Goal: Task Accomplishment & Management: Use online tool/utility

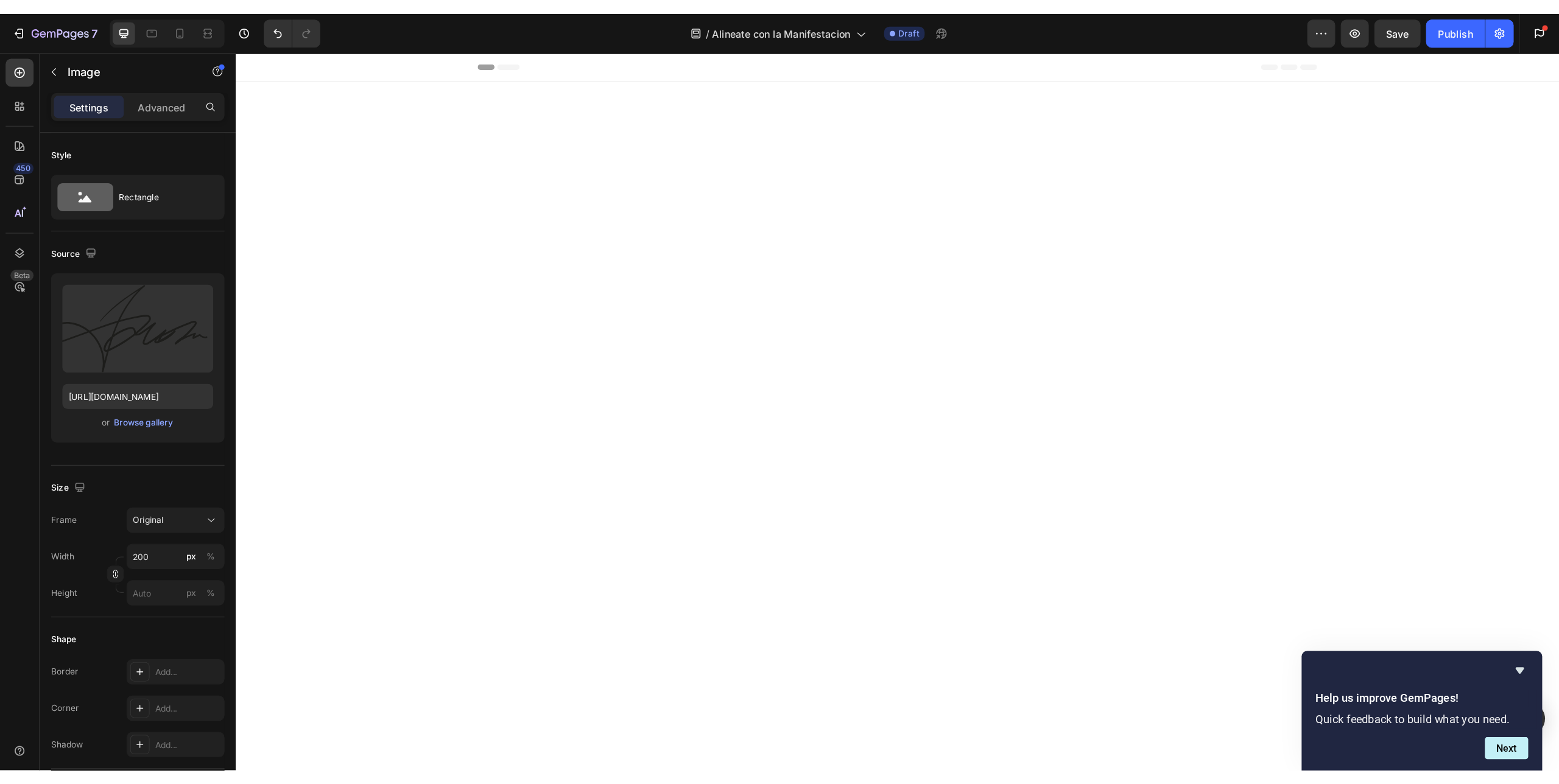
scroll to position [4395, 0]
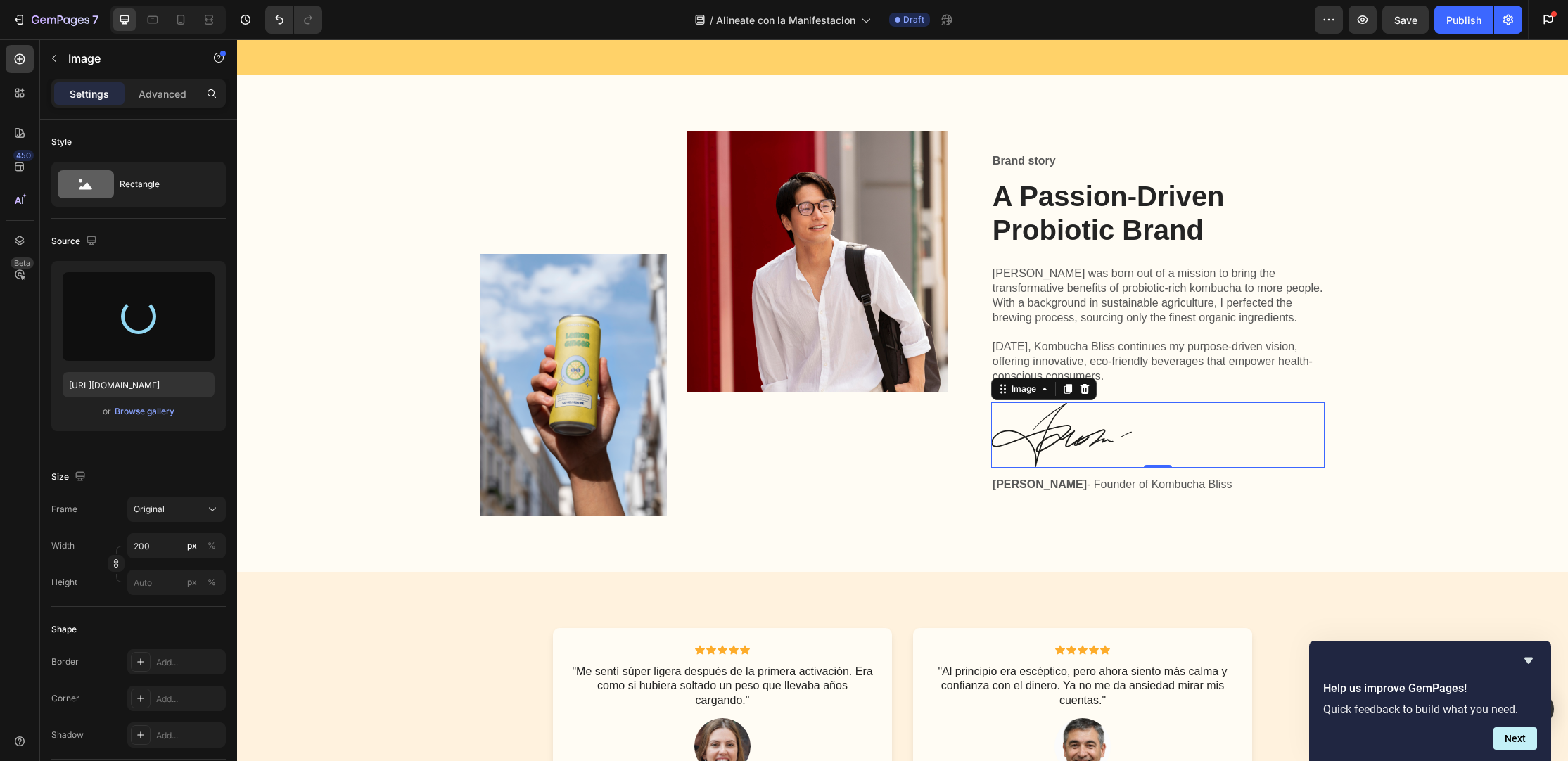
type input "[URL][DOMAIN_NAME]"
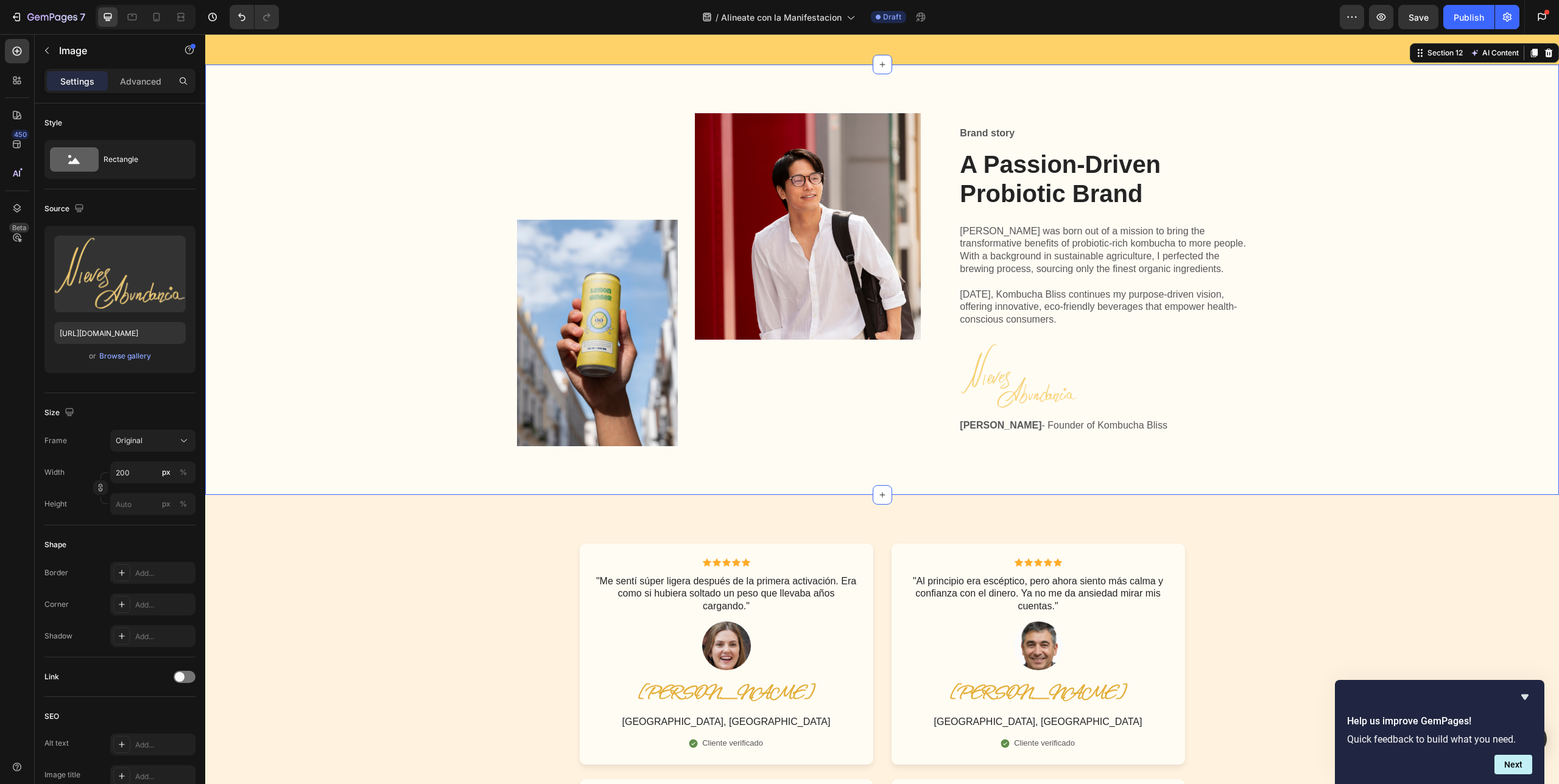
click at [1357, 335] on div "Image Image Row Brand story Text Block A Passion-Driven Probiotic Brand Heading…" at bounding box center [883, 280] width 1330 height 333
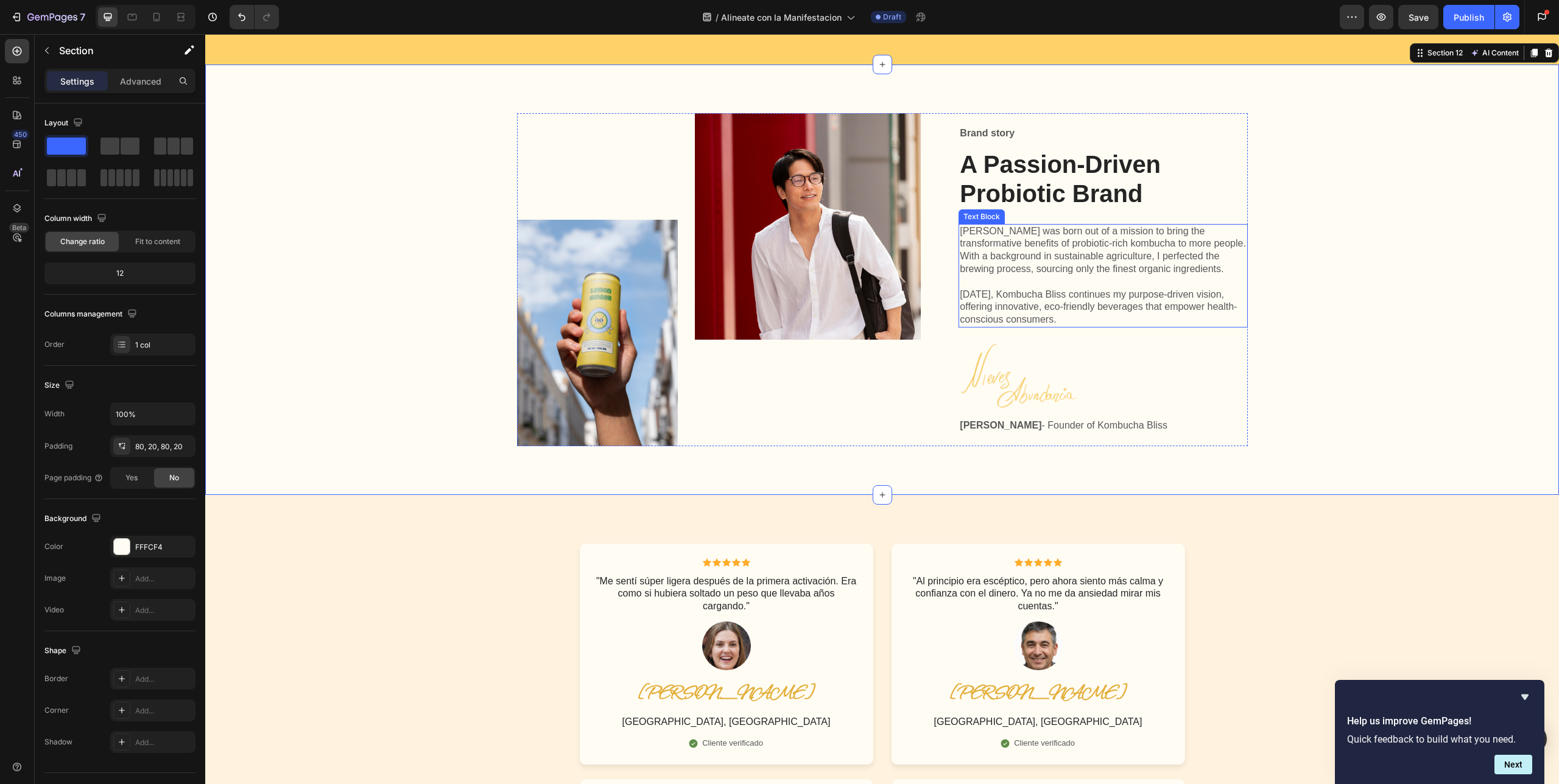
click at [1059, 446] on div "Brand story Text Block A Passion-Driven Probiotic Brand Heading [PERSON_NAME] w…" at bounding box center [1103, 280] width 289 height 333
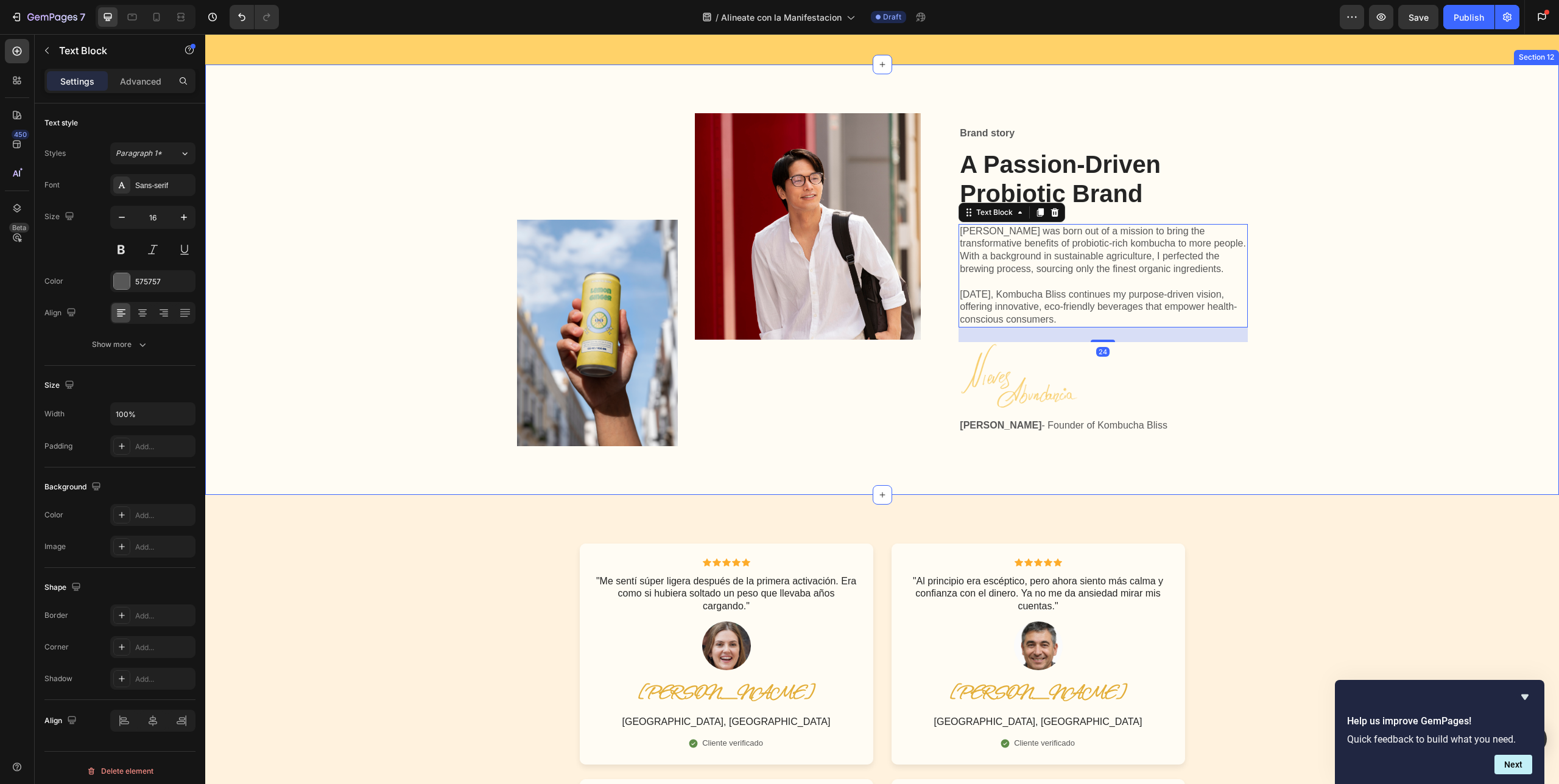
click at [1311, 373] on div "Image Image Row Brand story Text Block A Passion-Driven Probiotic Brand Heading…" at bounding box center [883, 280] width 1330 height 333
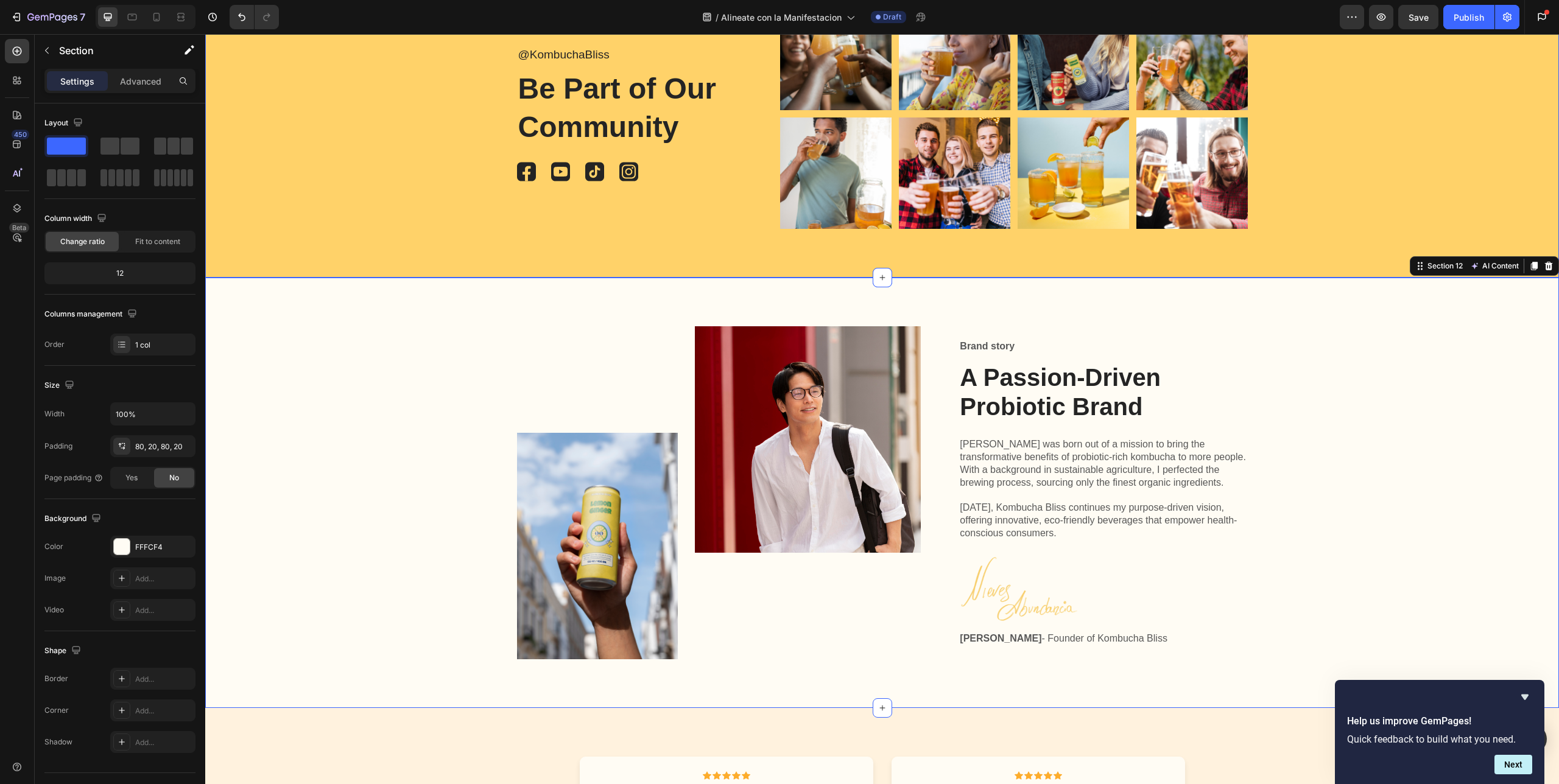
scroll to position [4342, 0]
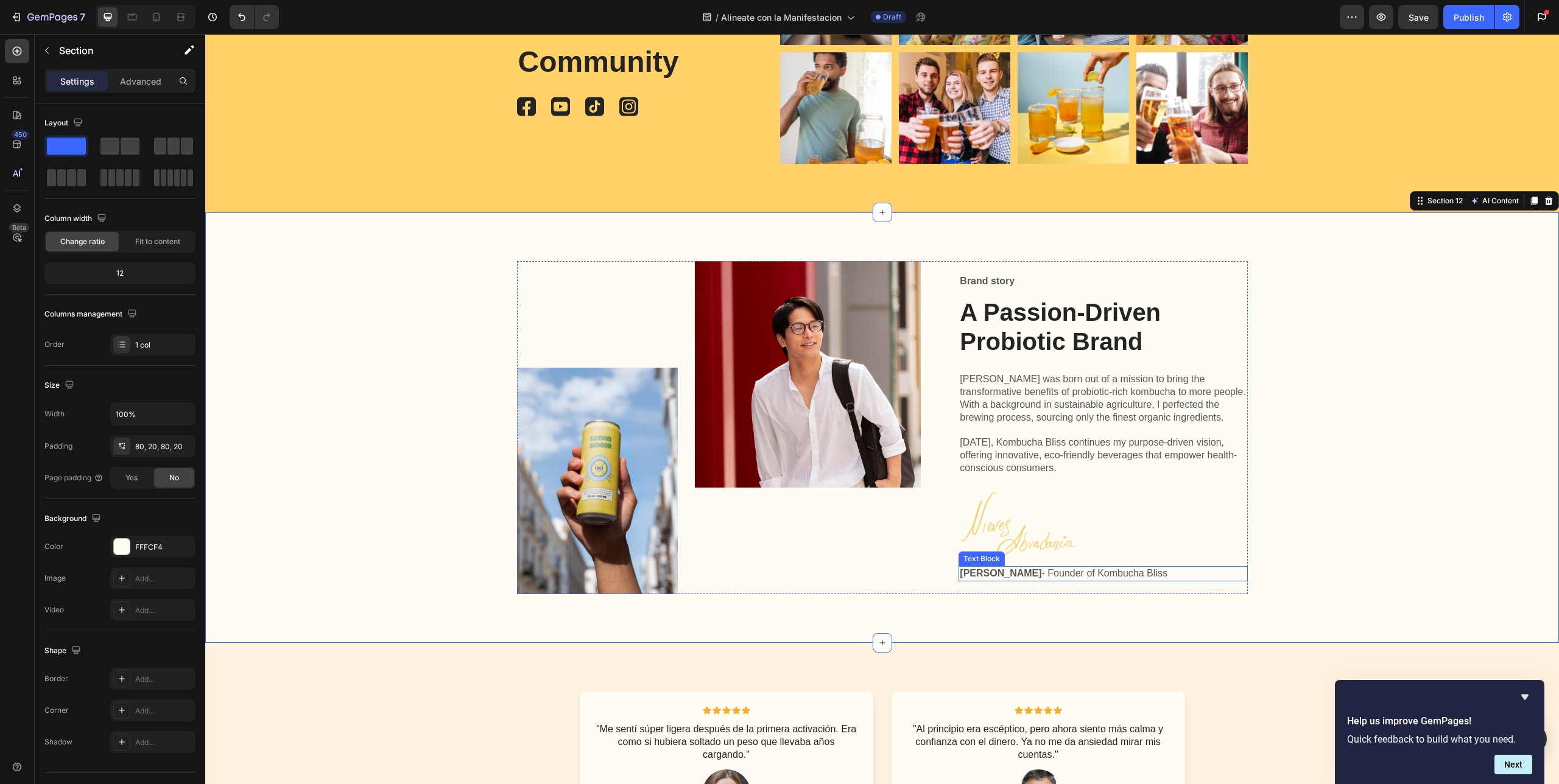
click at [1027, 568] on p "[PERSON_NAME] - Founder of Kombucha Bliss" at bounding box center [1102, 574] width 286 height 13
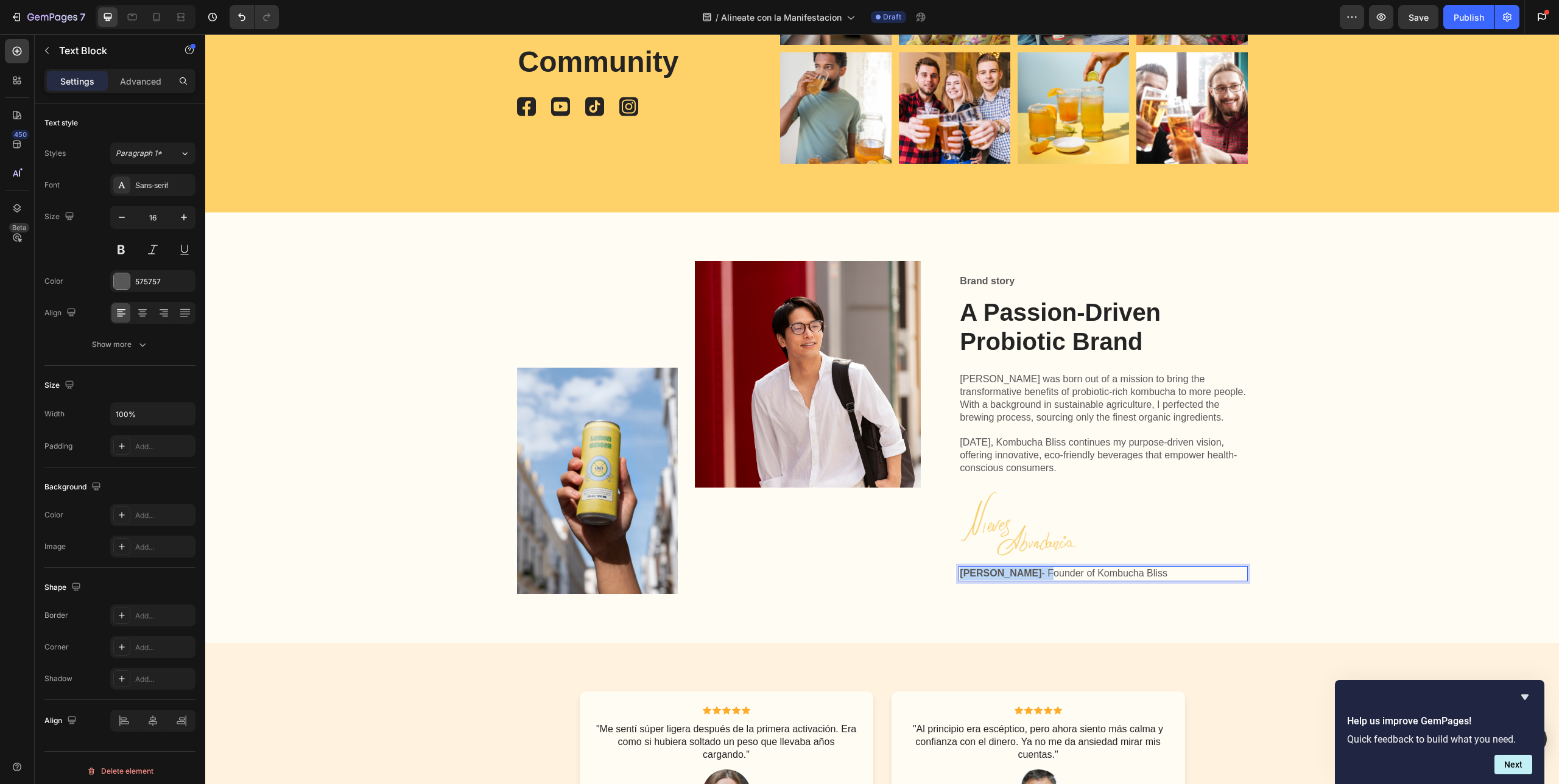
click at [1027, 568] on p "[PERSON_NAME] - Founder of Kombucha Bliss" at bounding box center [1102, 574] width 286 height 13
click at [1357, 489] on div "Image Image Row Brand story Text Block A Passion-Driven Probiotic Brand Heading…" at bounding box center [883, 428] width 1330 height 333
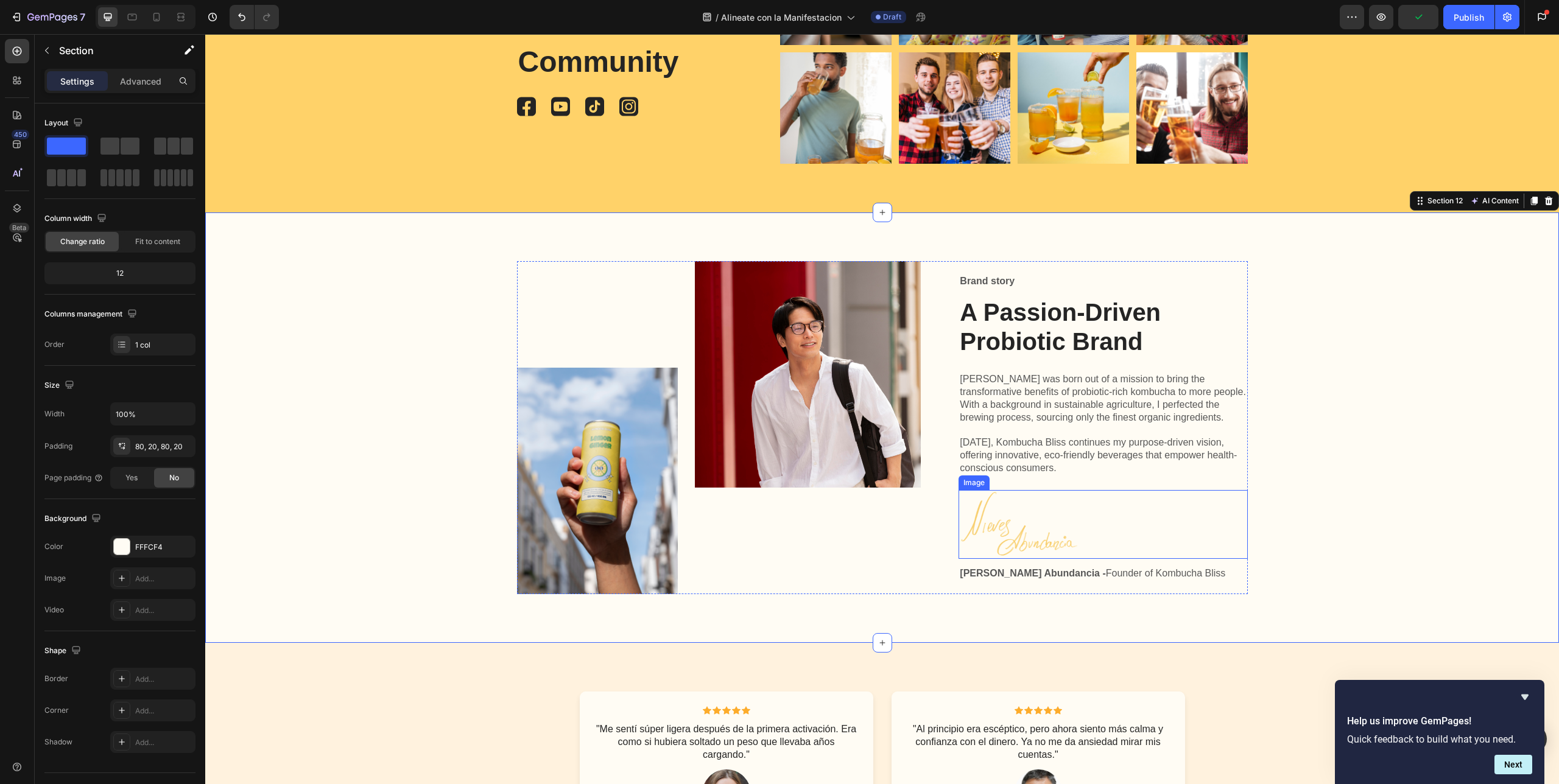
click at [1005, 524] on img at bounding box center [1019, 524] width 122 height 69
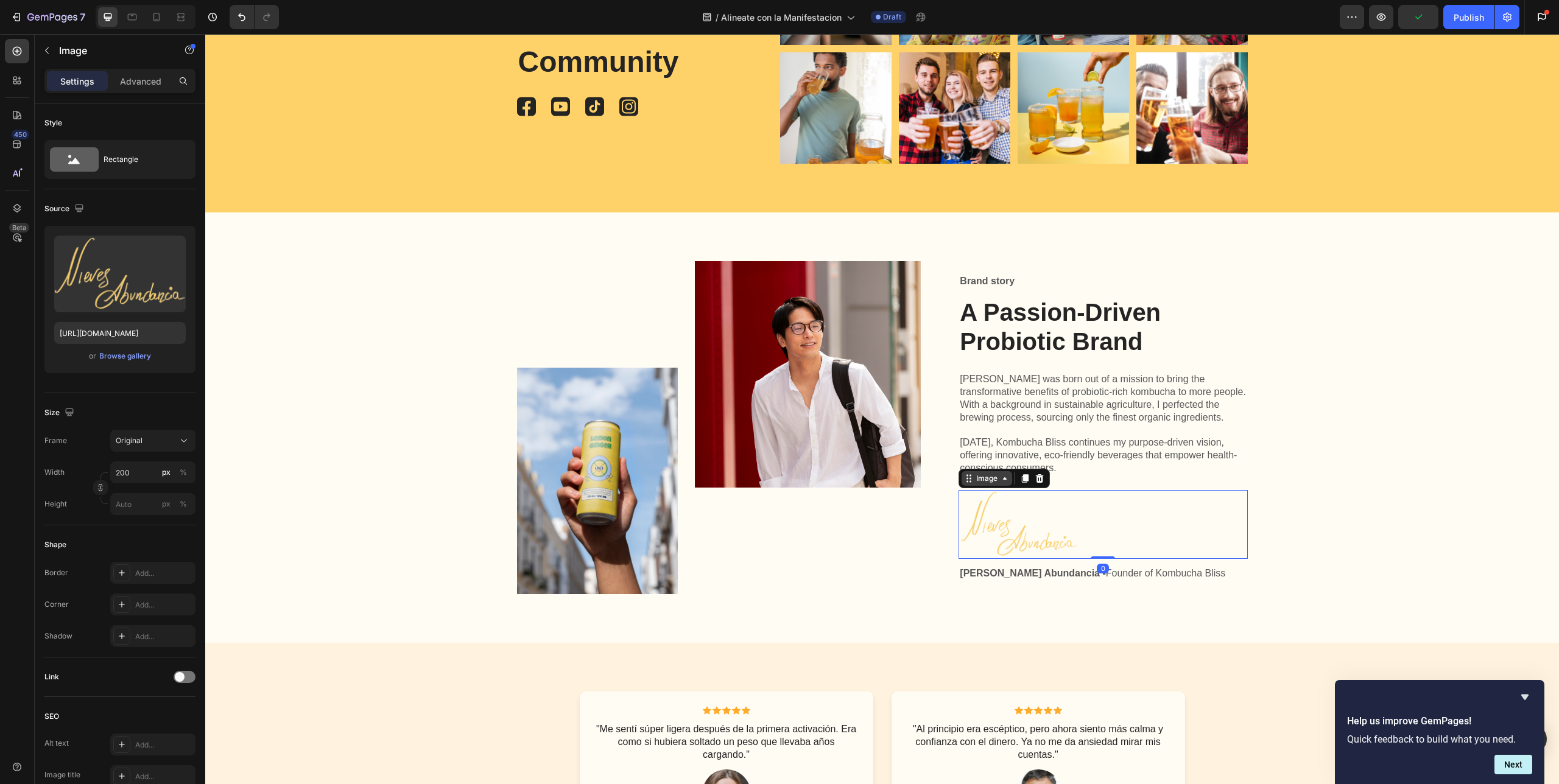
click at [1000, 478] on icon at bounding box center [1005, 478] width 9 height 9
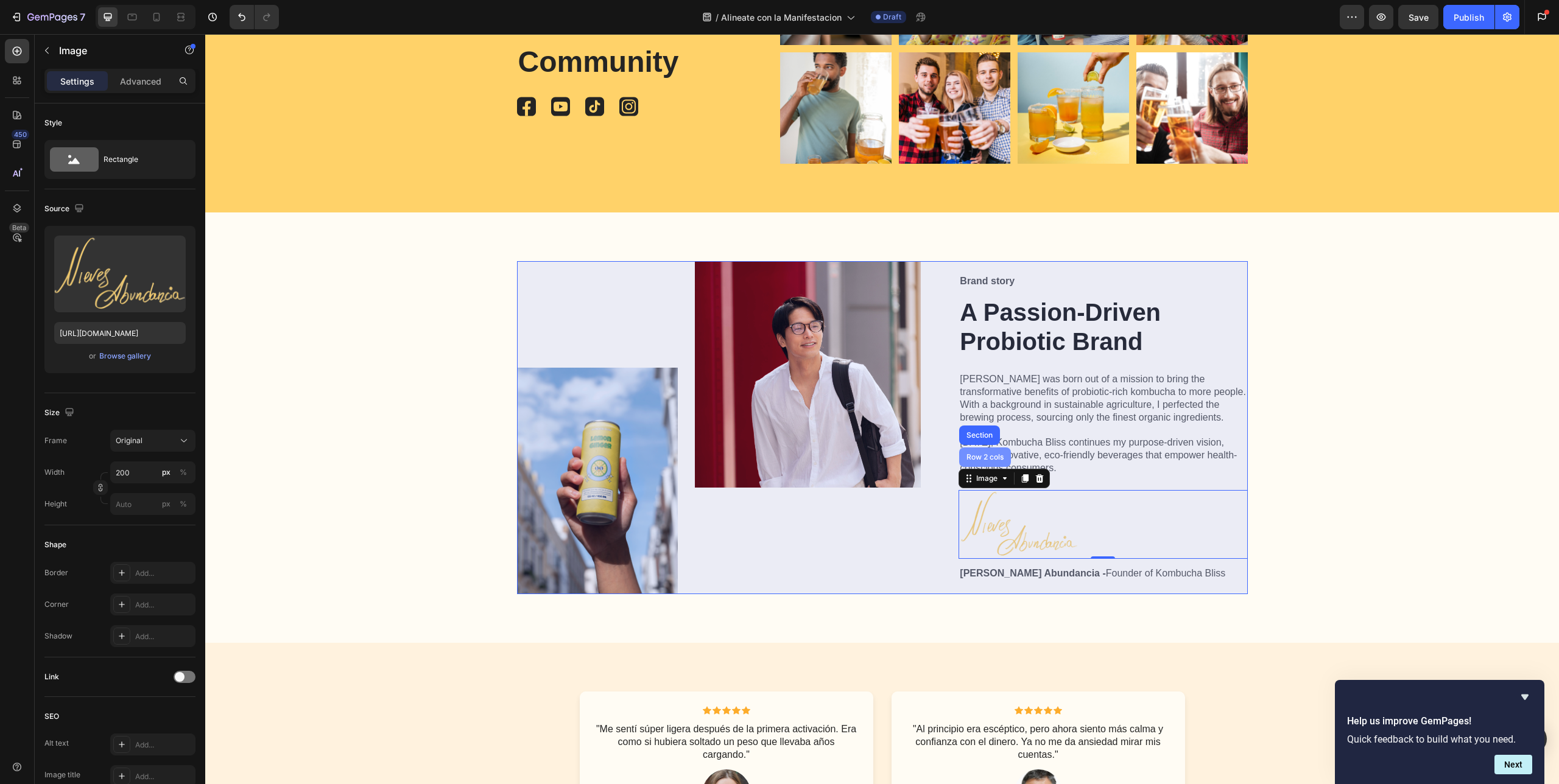
click at [979, 456] on div "Row 2 cols" at bounding box center [985, 457] width 42 height 7
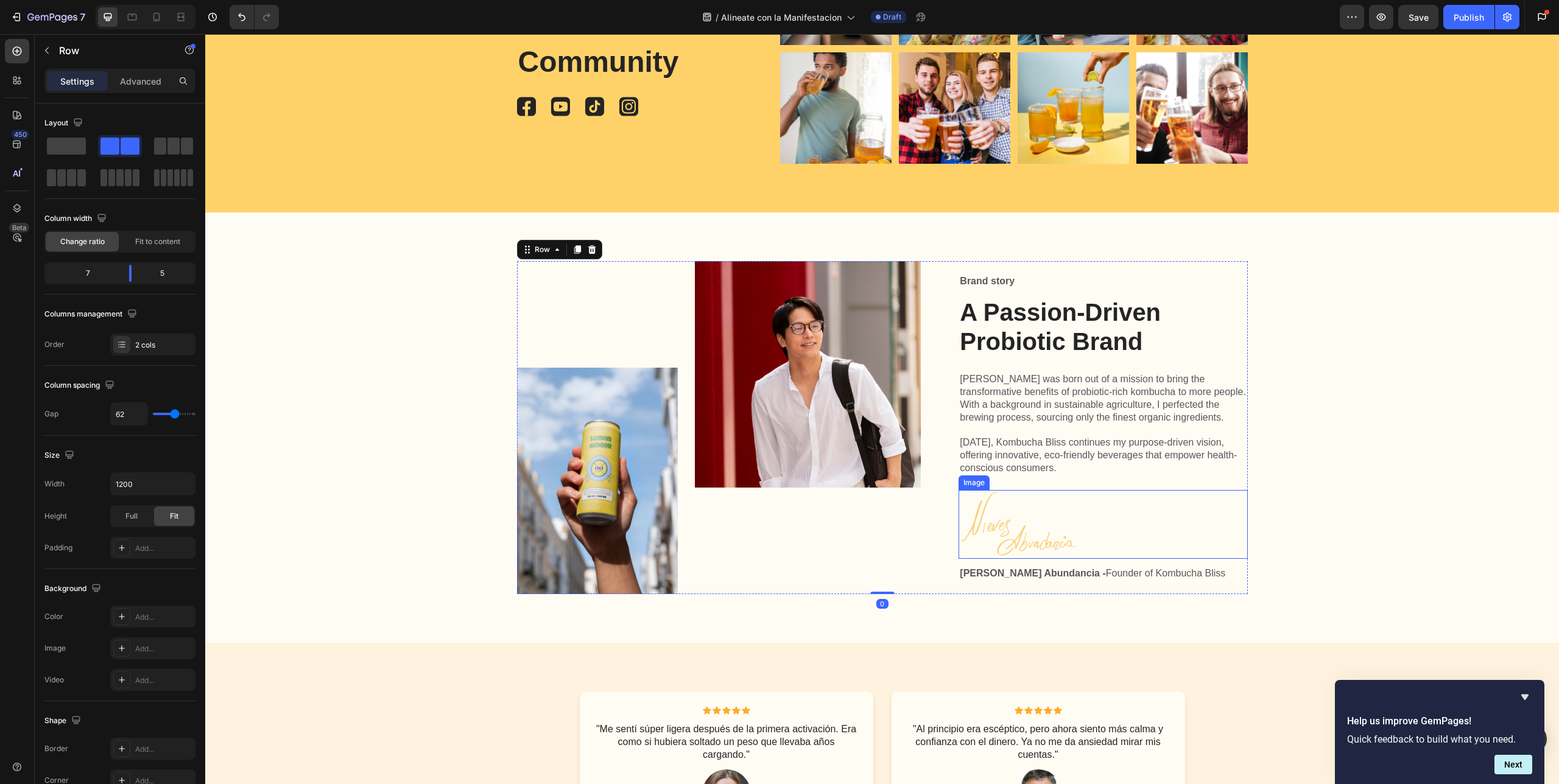
click at [968, 483] on div "Image" at bounding box center [974, 483] width 26 height 11
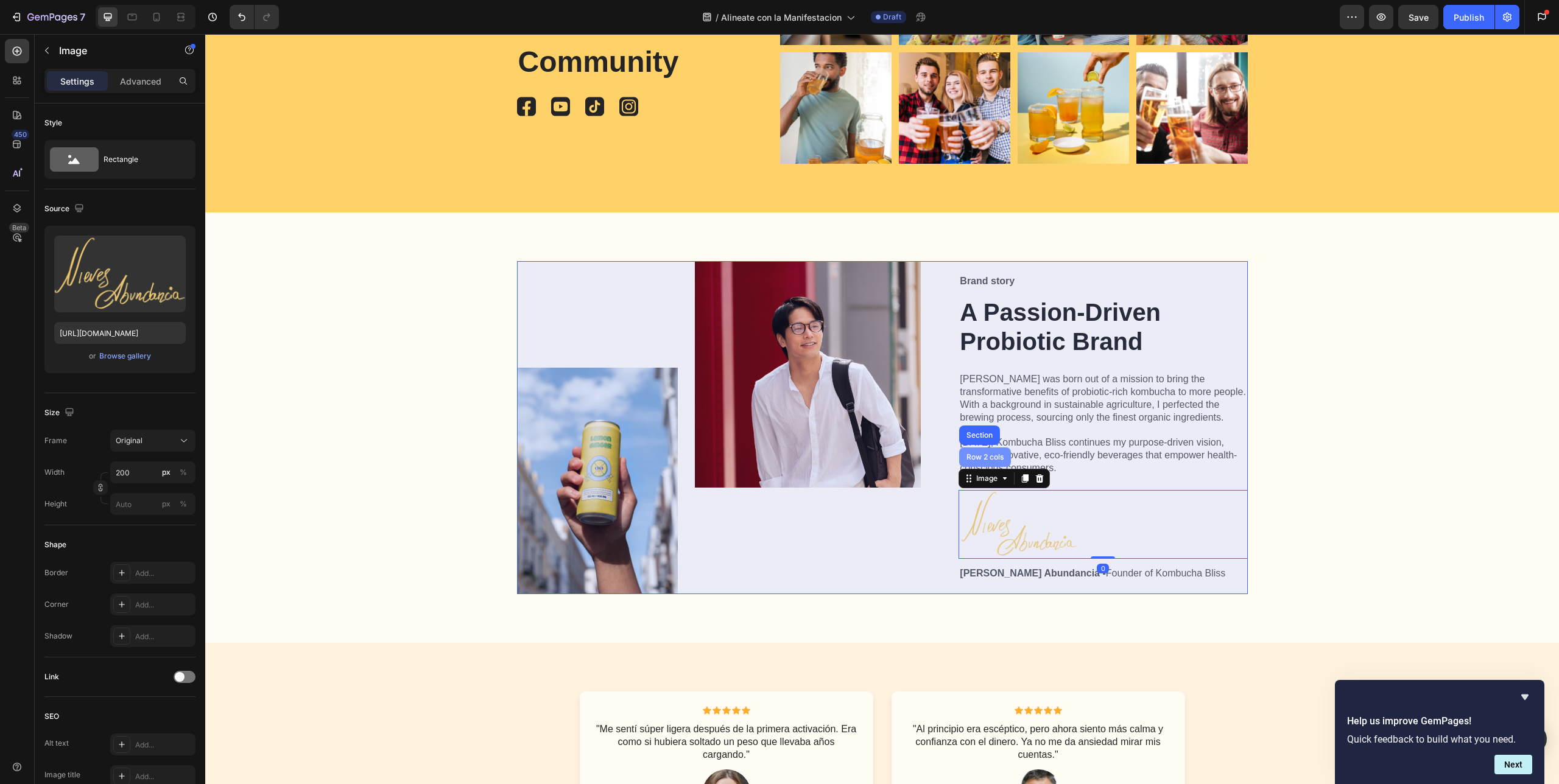
click at [980, 456] on div "Row 2 cols" at bounding box center [985, 457] width 42 height 7
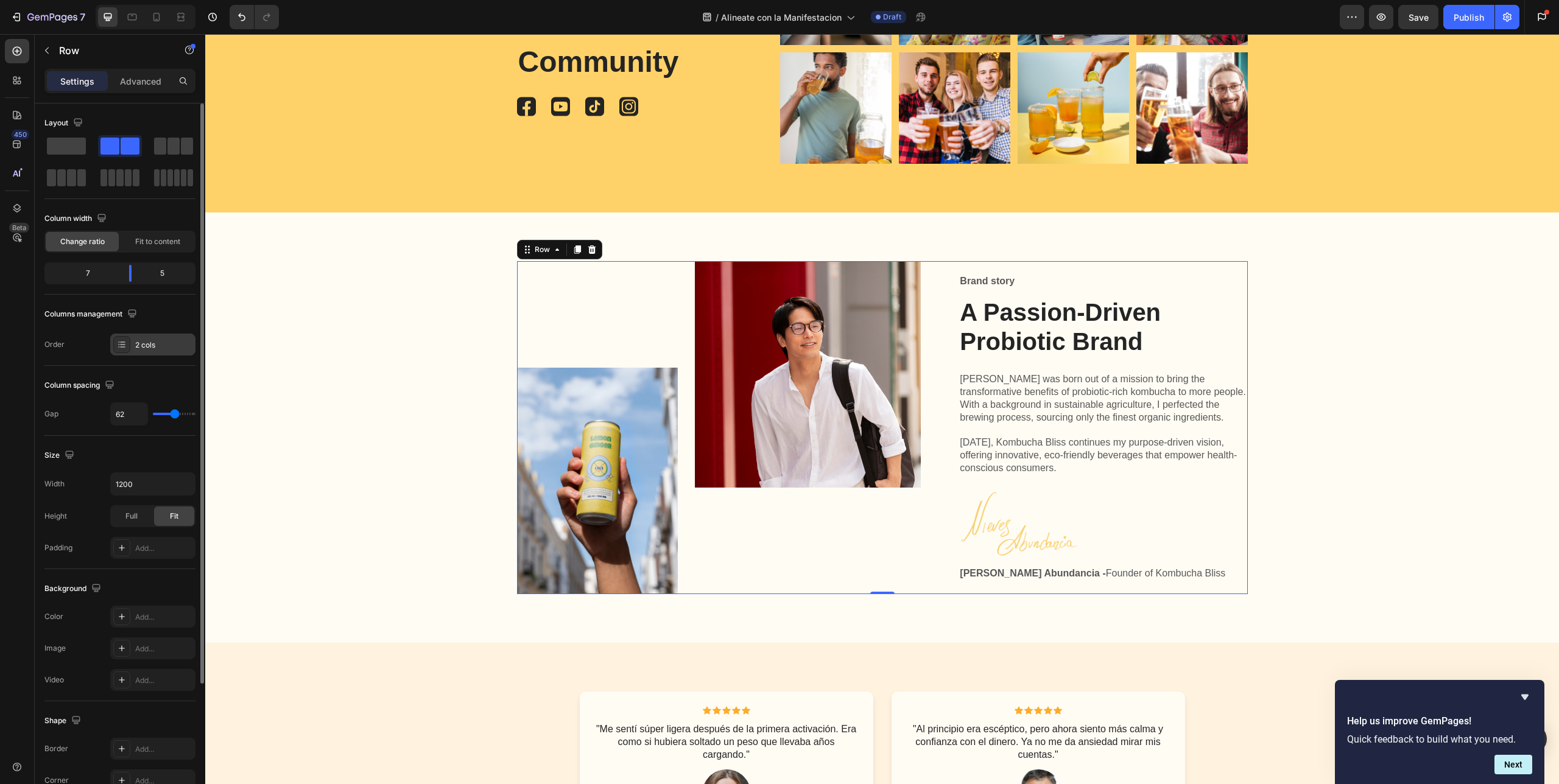
click at [115, 341] on div at bounding box center [122, 344] width 17 height 17
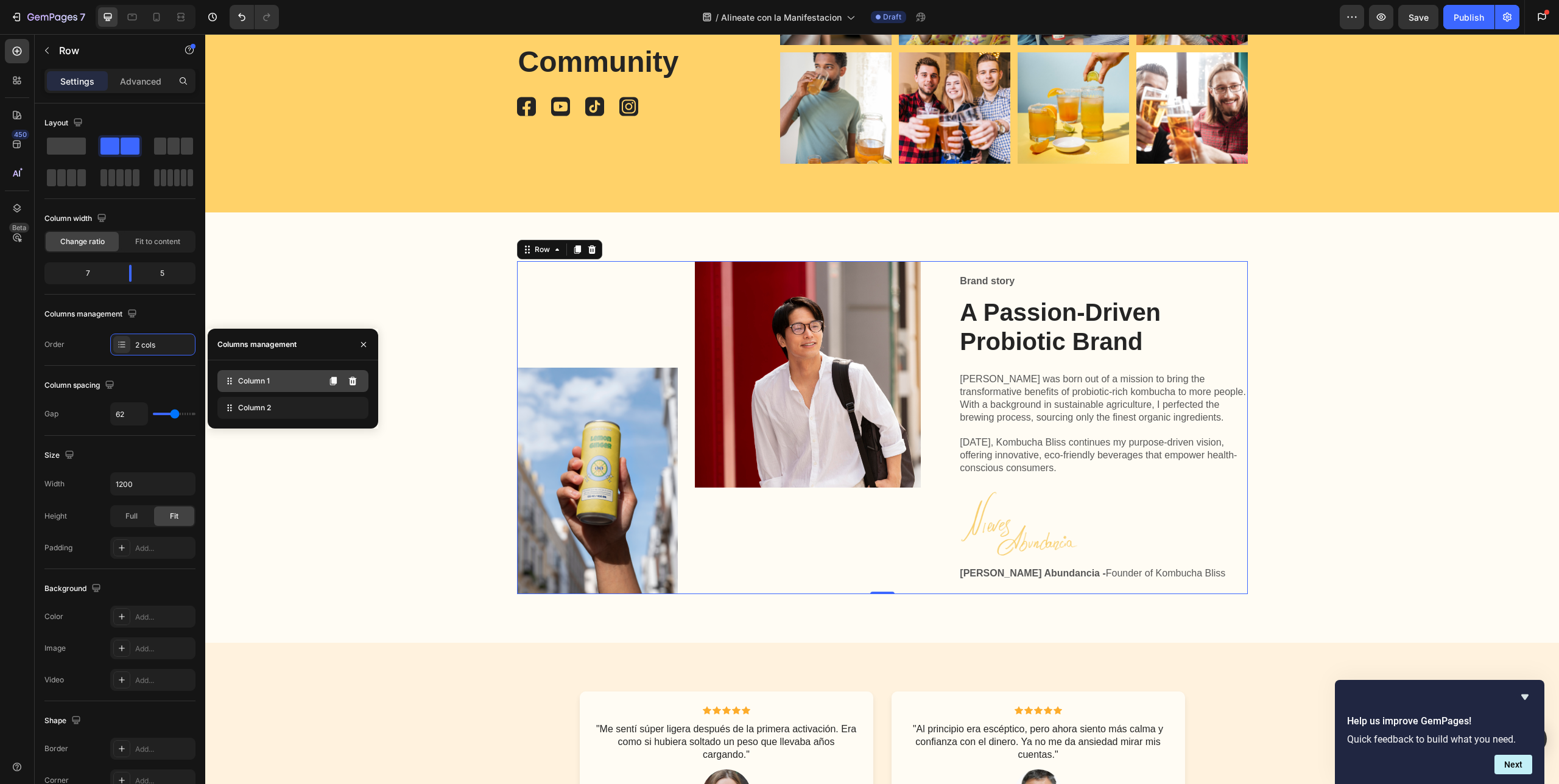
click at [288, 386] on div "Column 1" at bounding box center [293, 381] width 151 height 22
click at [269, 386] on span "Column 1" at bounding box center [253, 381] width 31 height 11
click at [293, 381] on div "Column 1" at bounding box center [293, 381] width 151 height 22
type input "61"
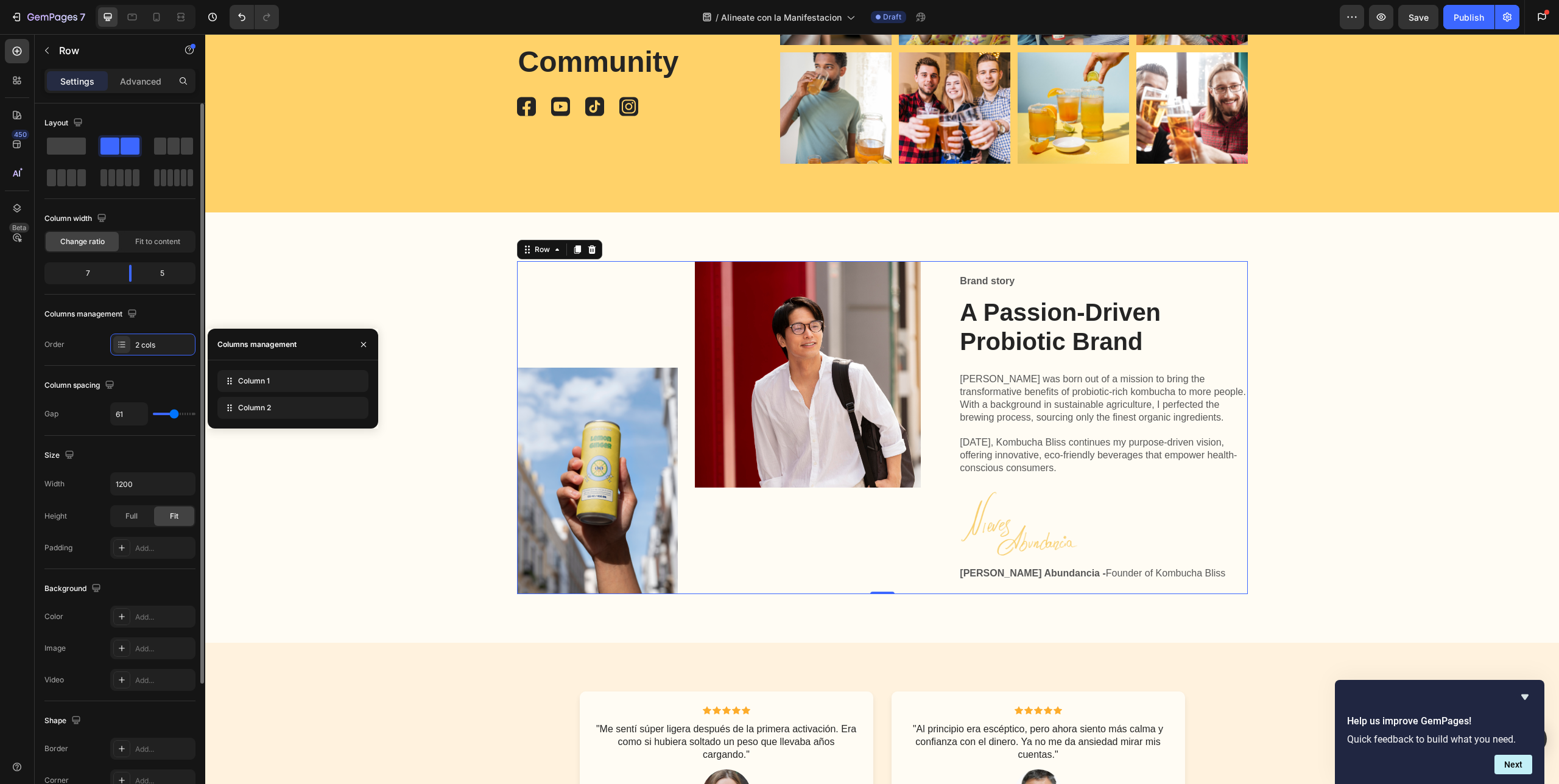
type input "57"
type input "56"
type input "53"
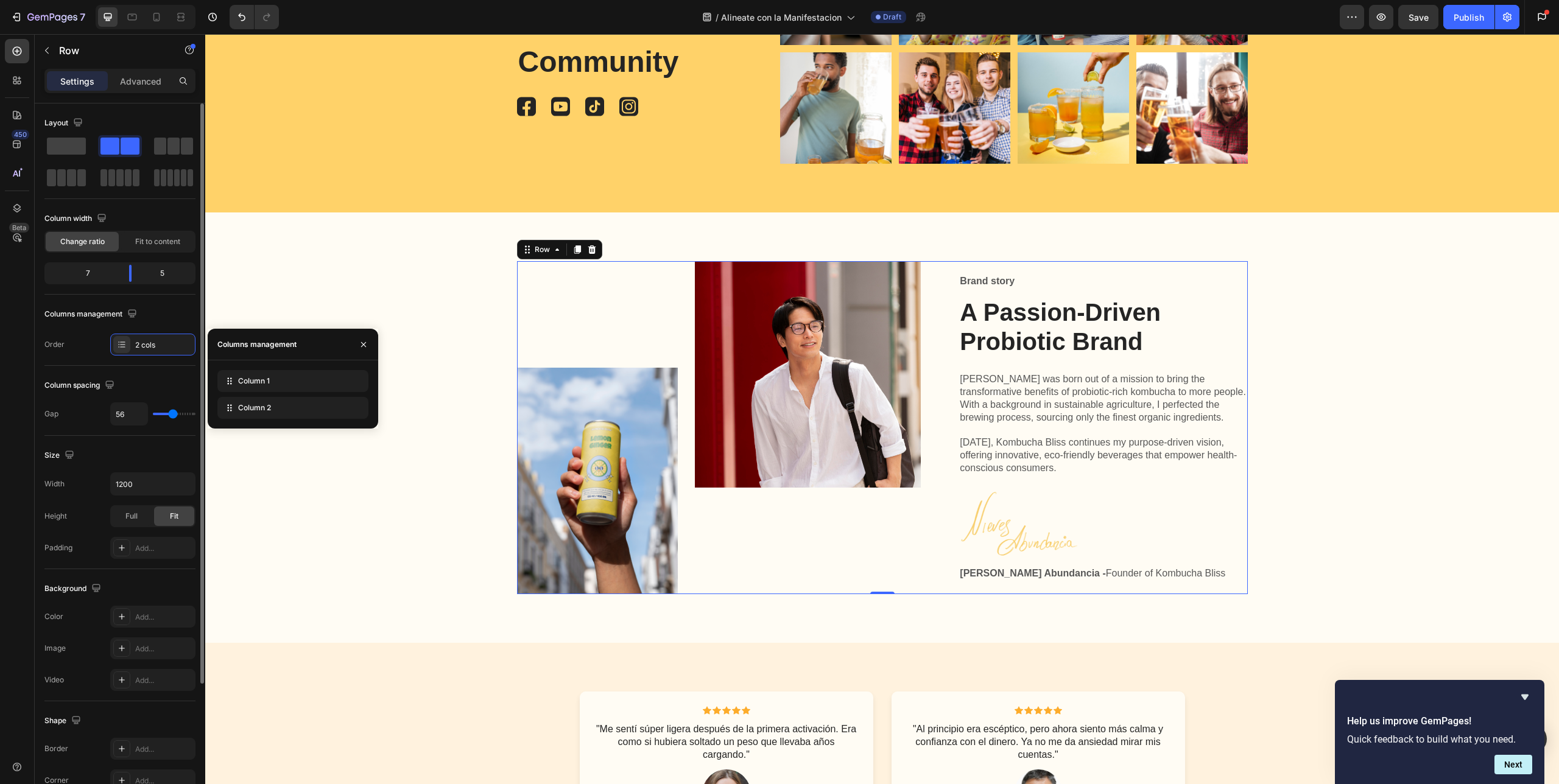
type input "53"
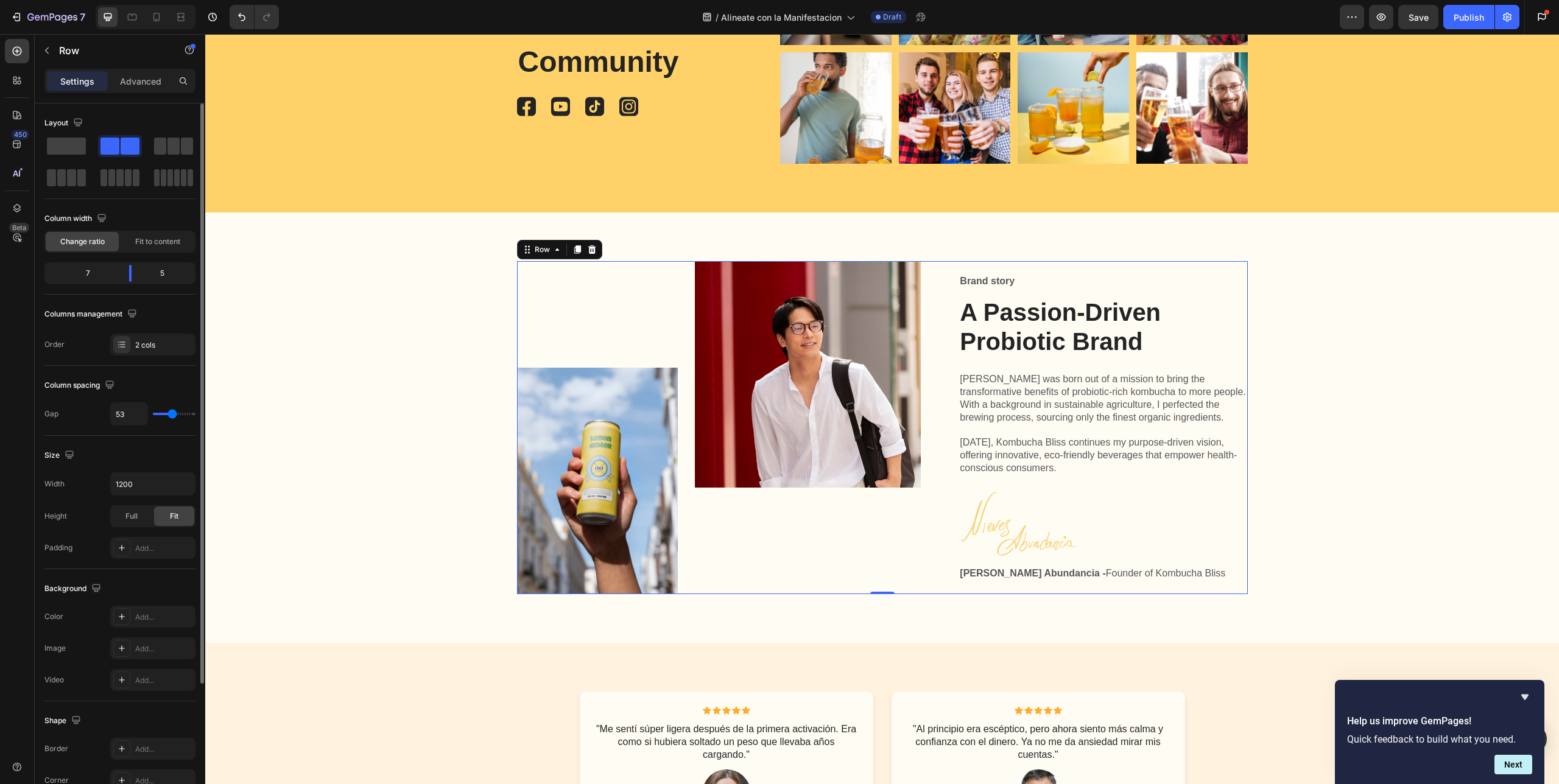
type input "52"
type input "49"
type input "46"
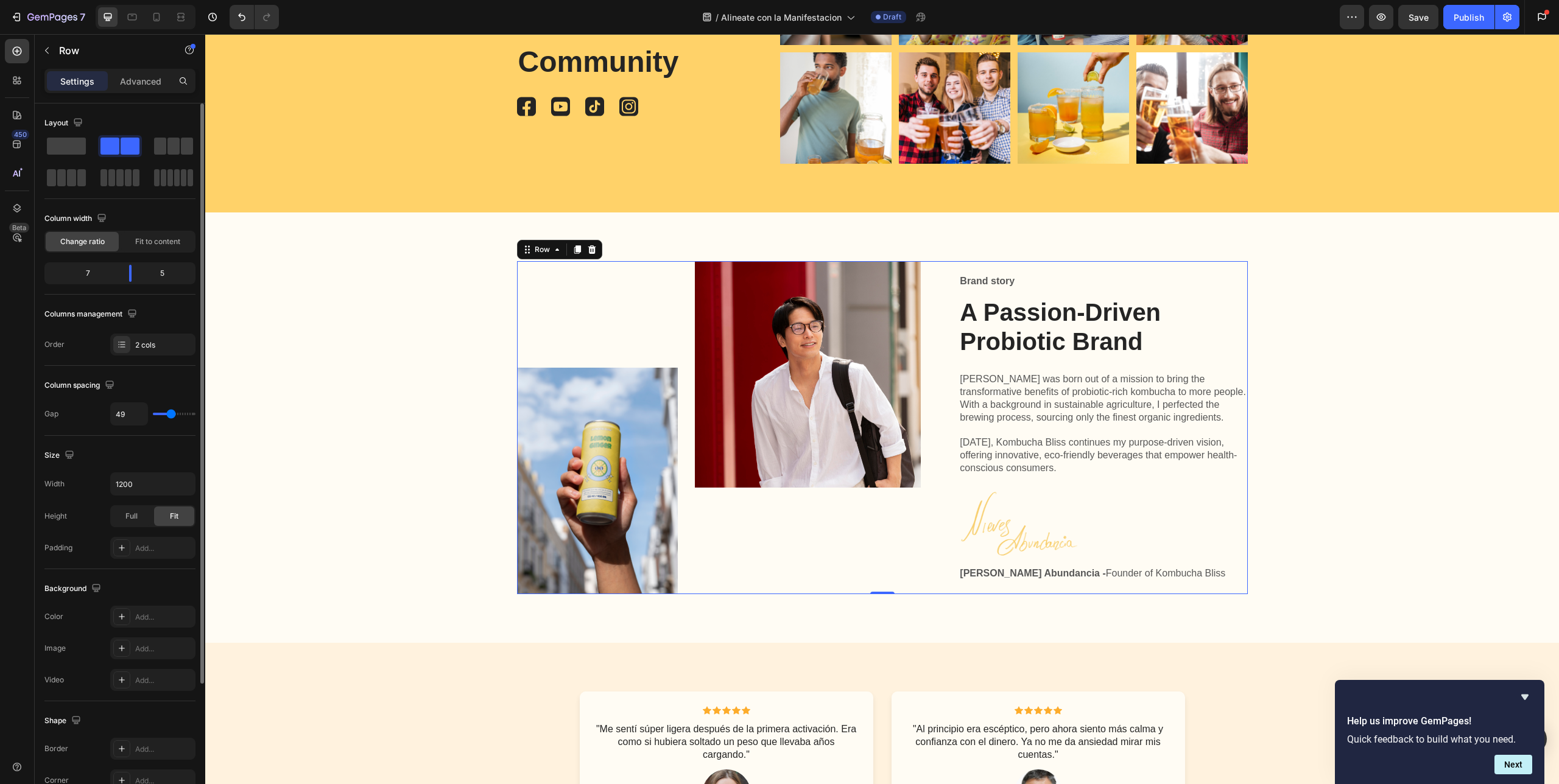
type input "46"
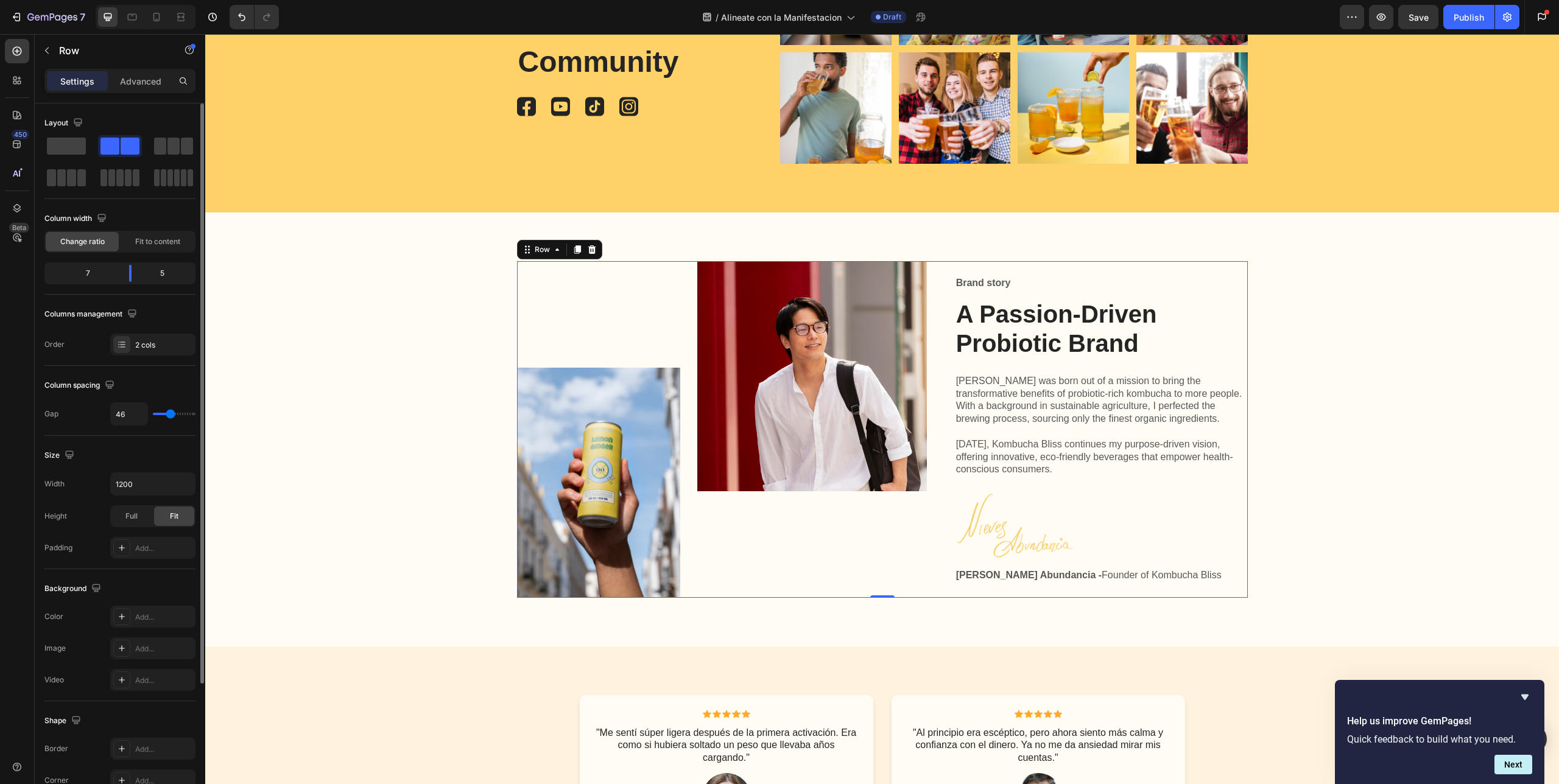
type input "43"
type input "41"
type input "40"
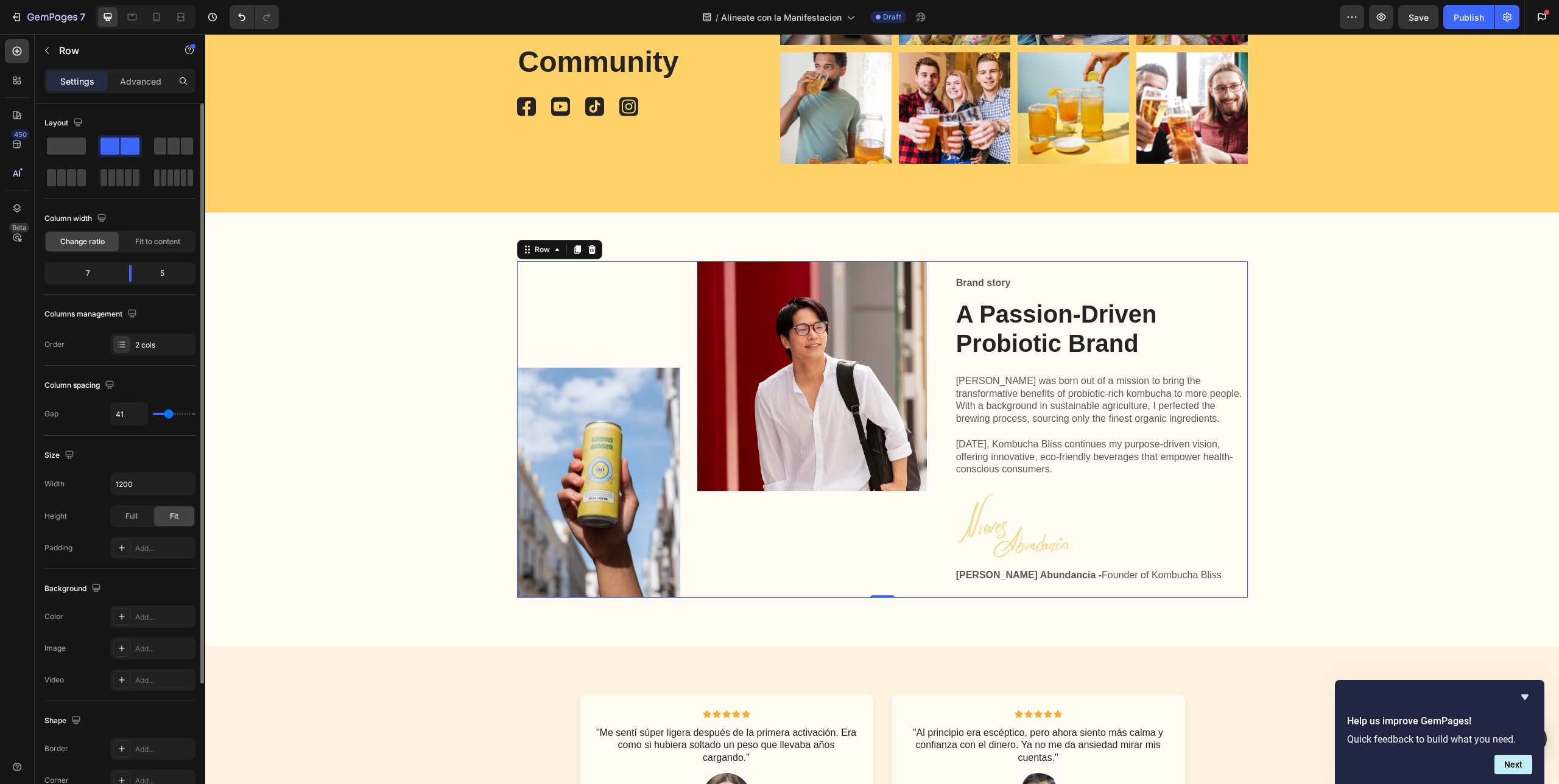
type input "40"
type input "39"
type input "38"
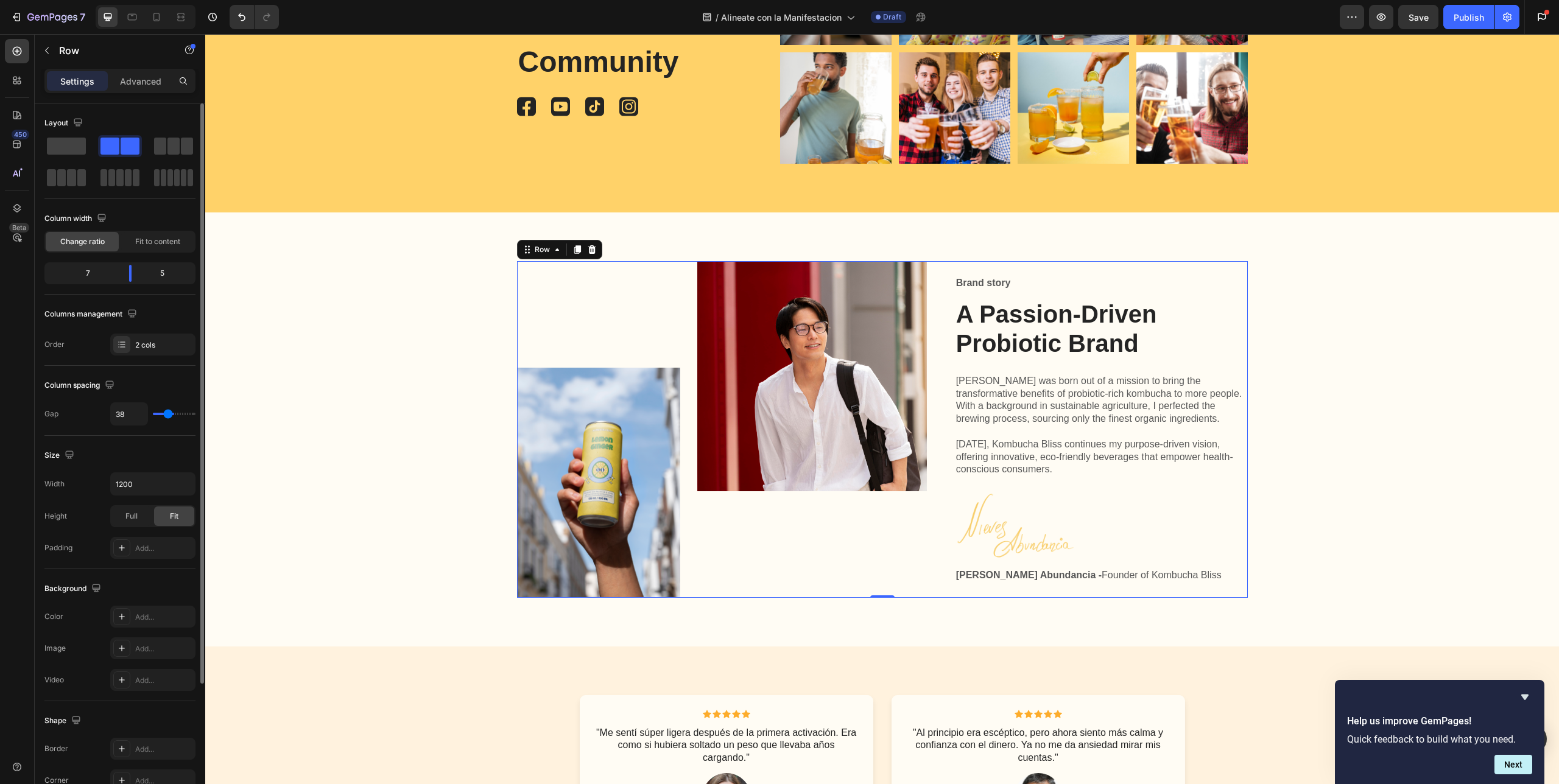
type input "37"
type input "36"
type input "35"
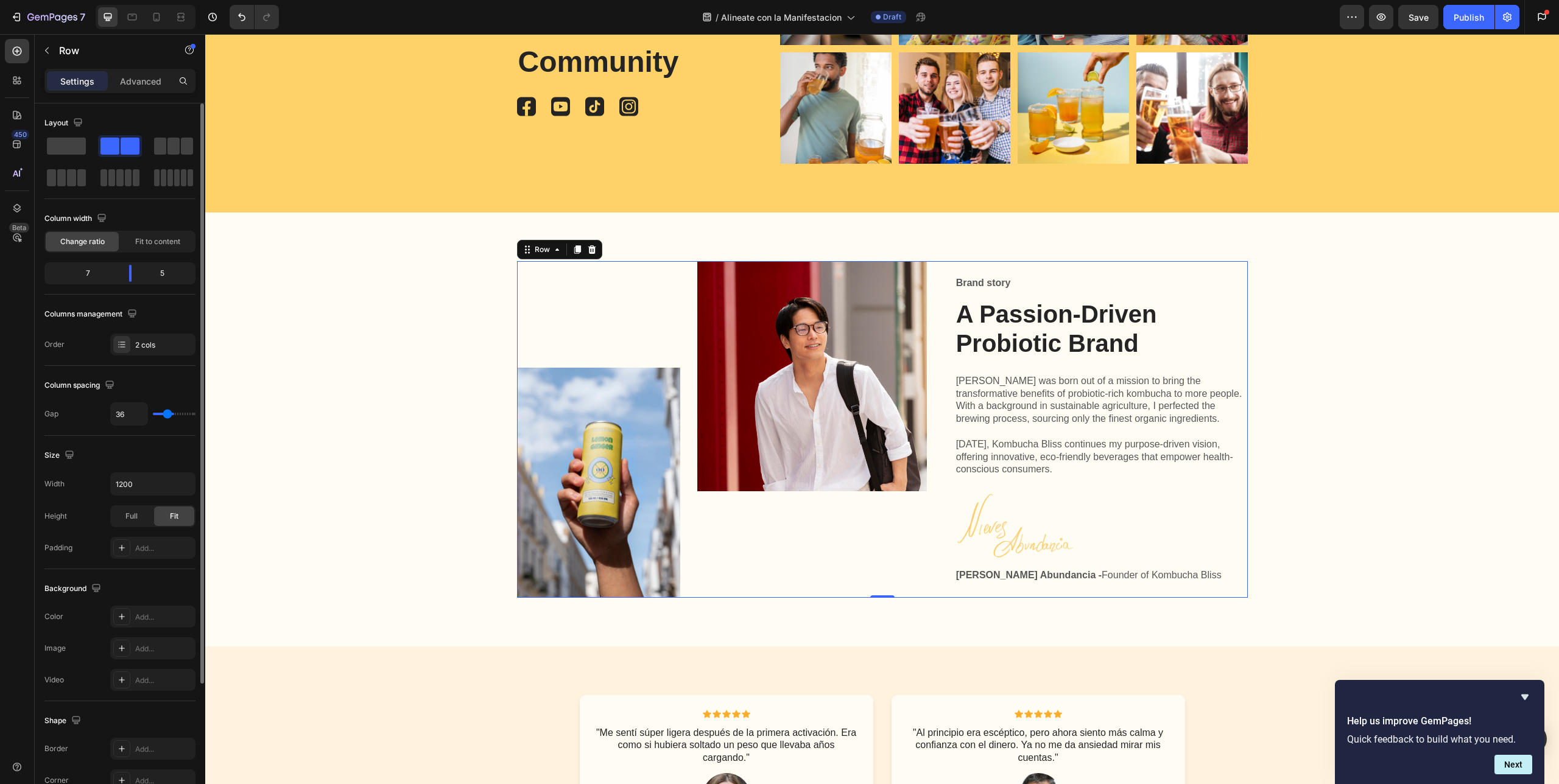
type input "35"
type input "34"
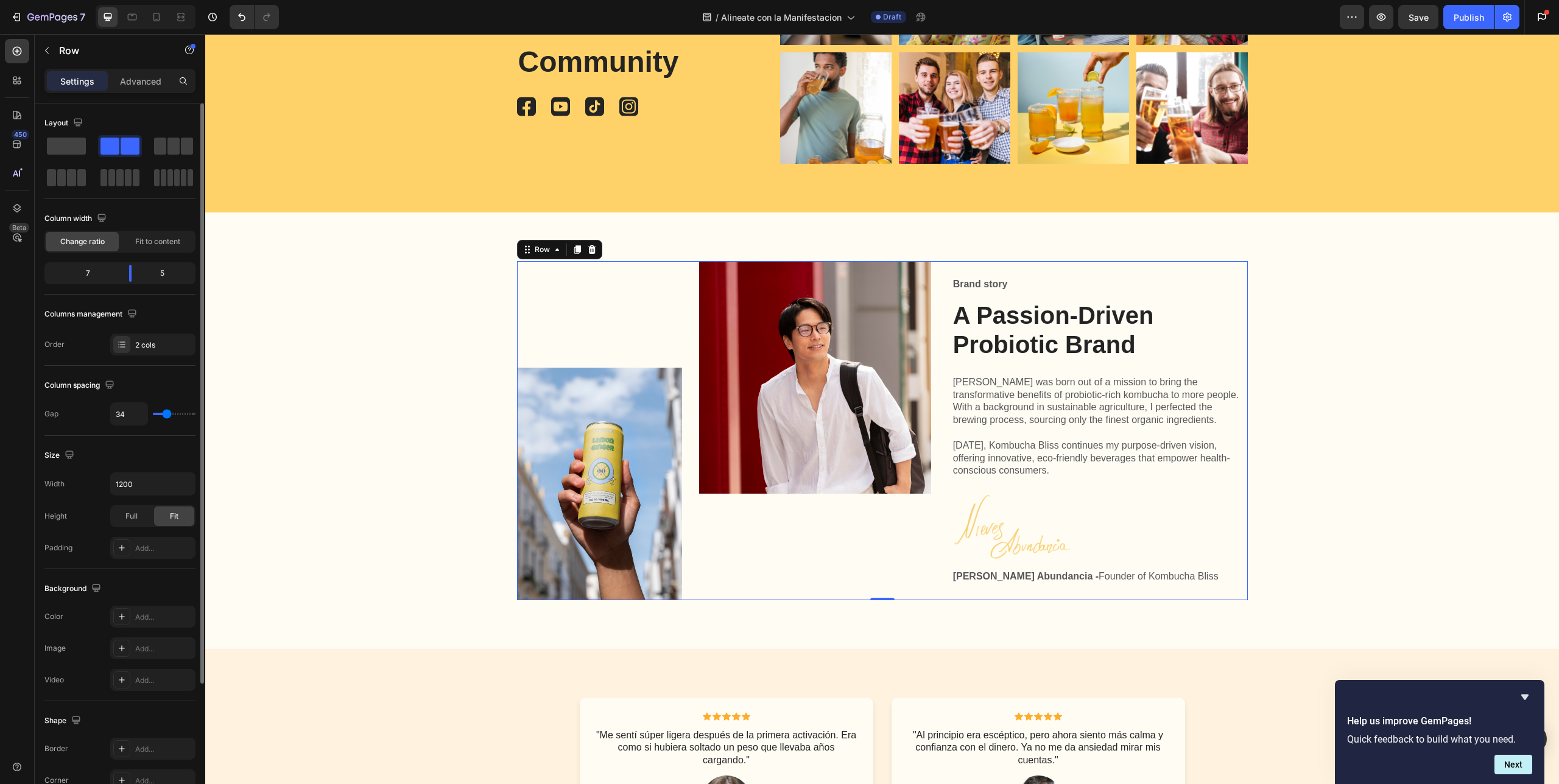
type input "35"
type input "36"
type input "37"
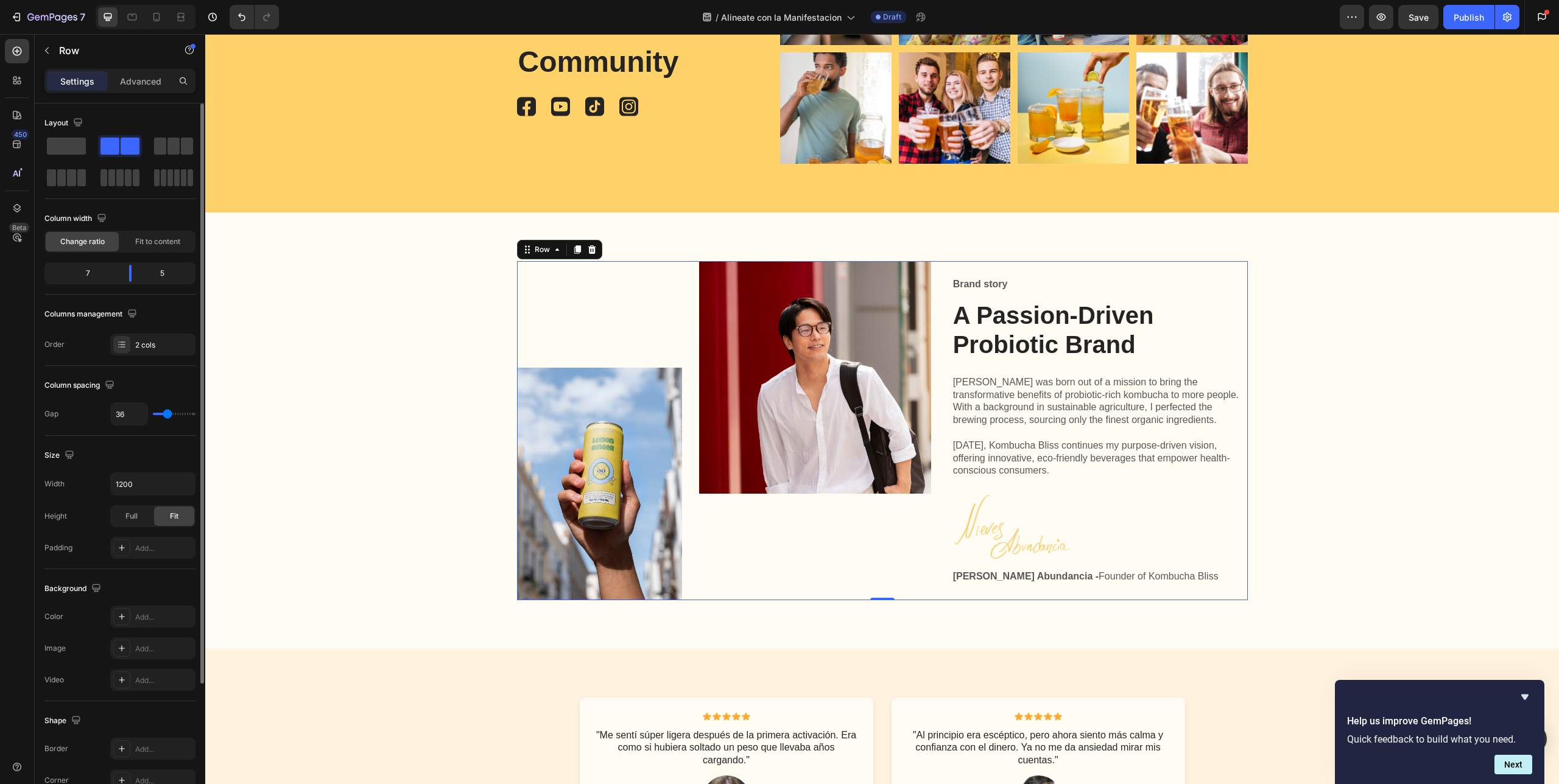
type input "37"
type input "38"
type input "39"
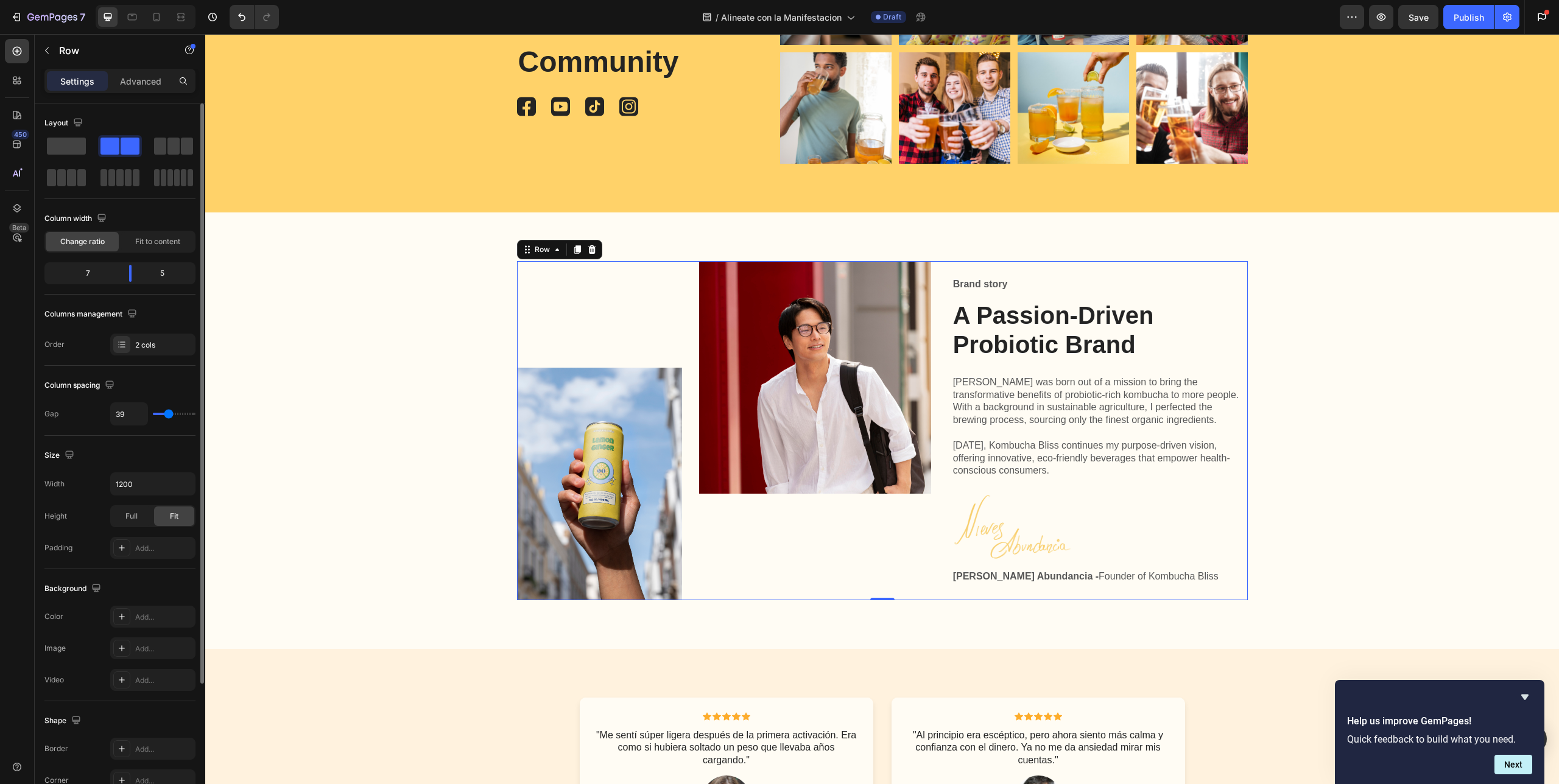
type input "40"
type input "41"
type input "42"
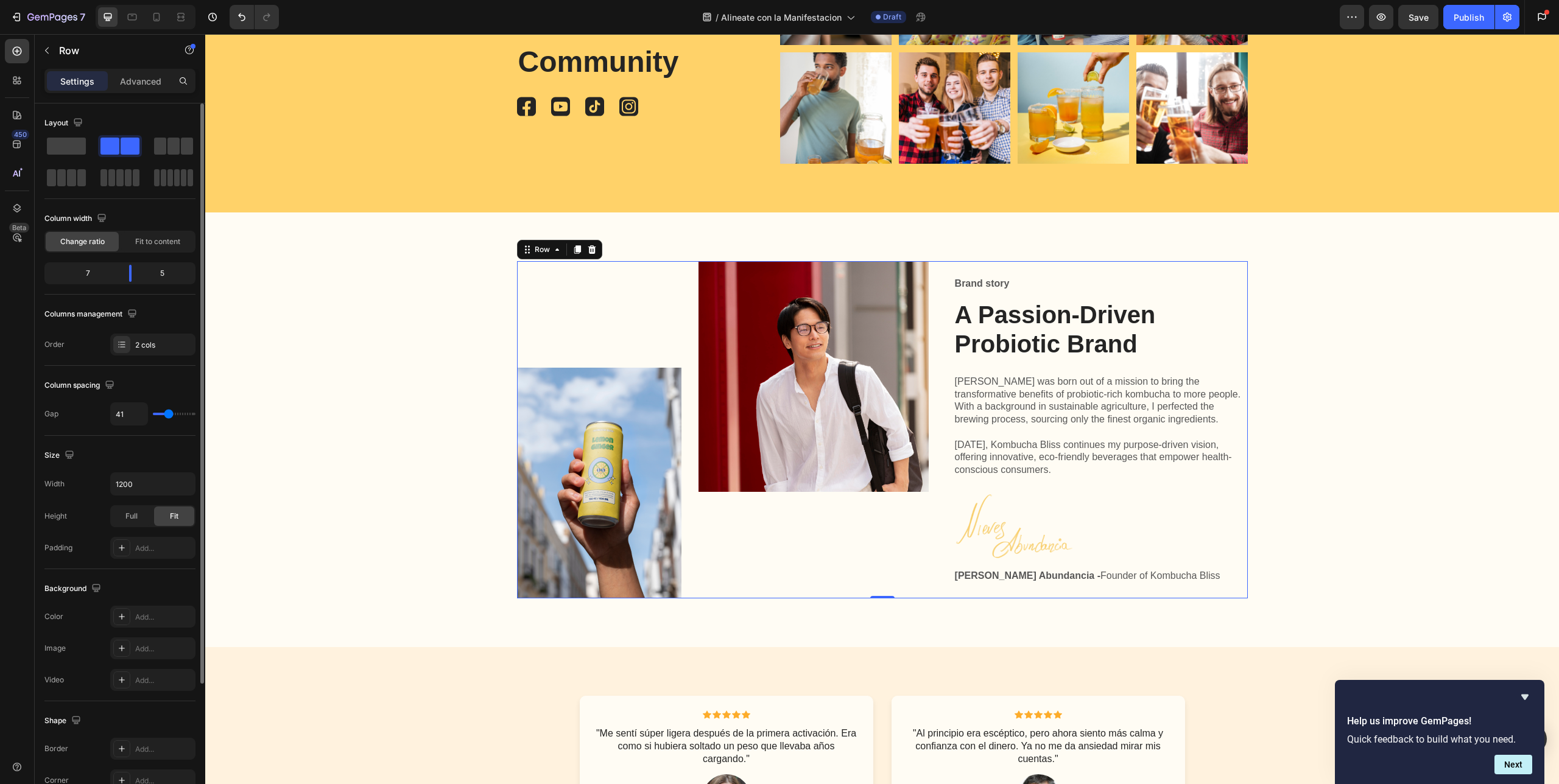
type input "42"
type input "43"
type input "45"
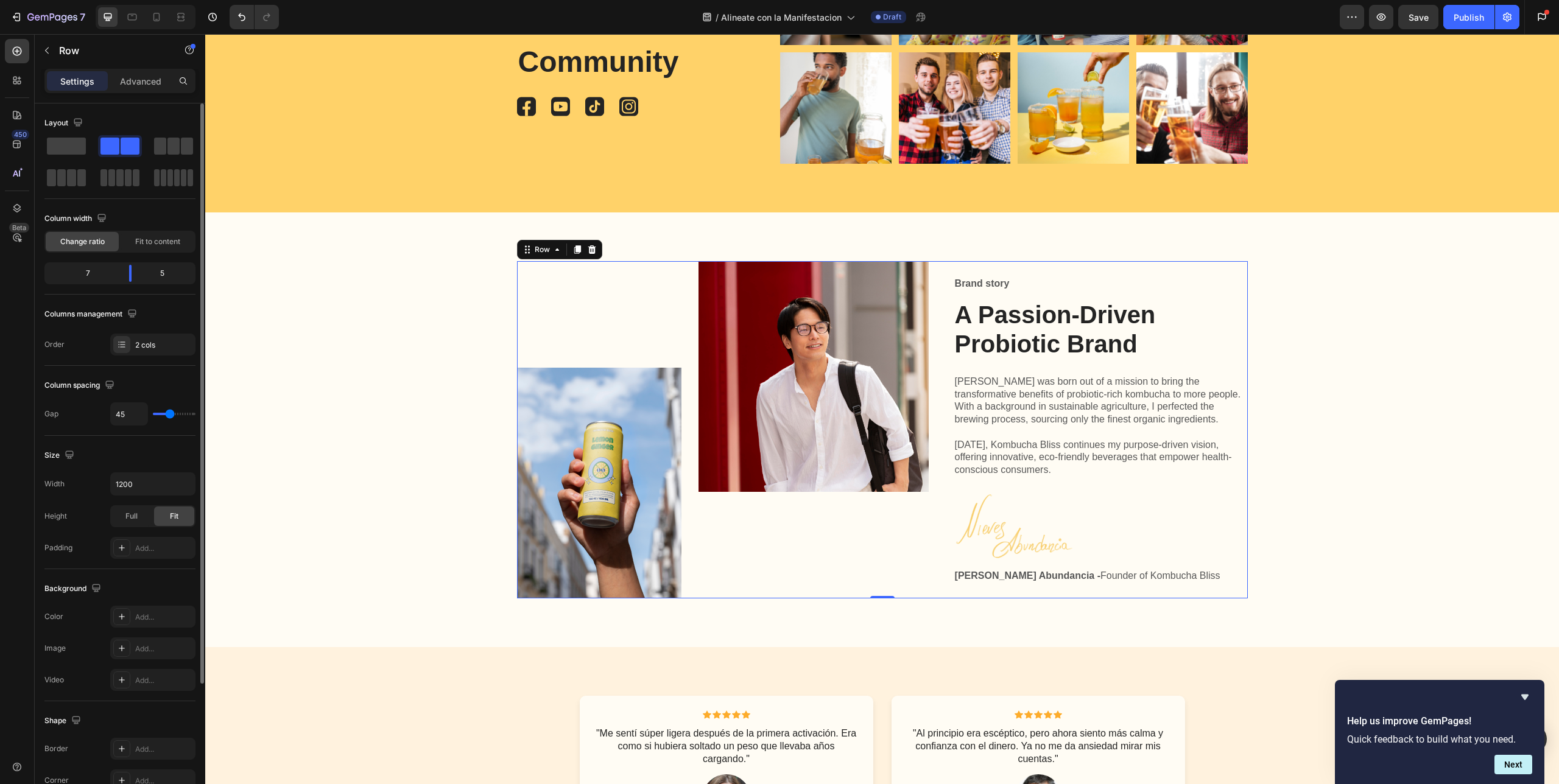
type input "47"
type input "48"
type input "49"
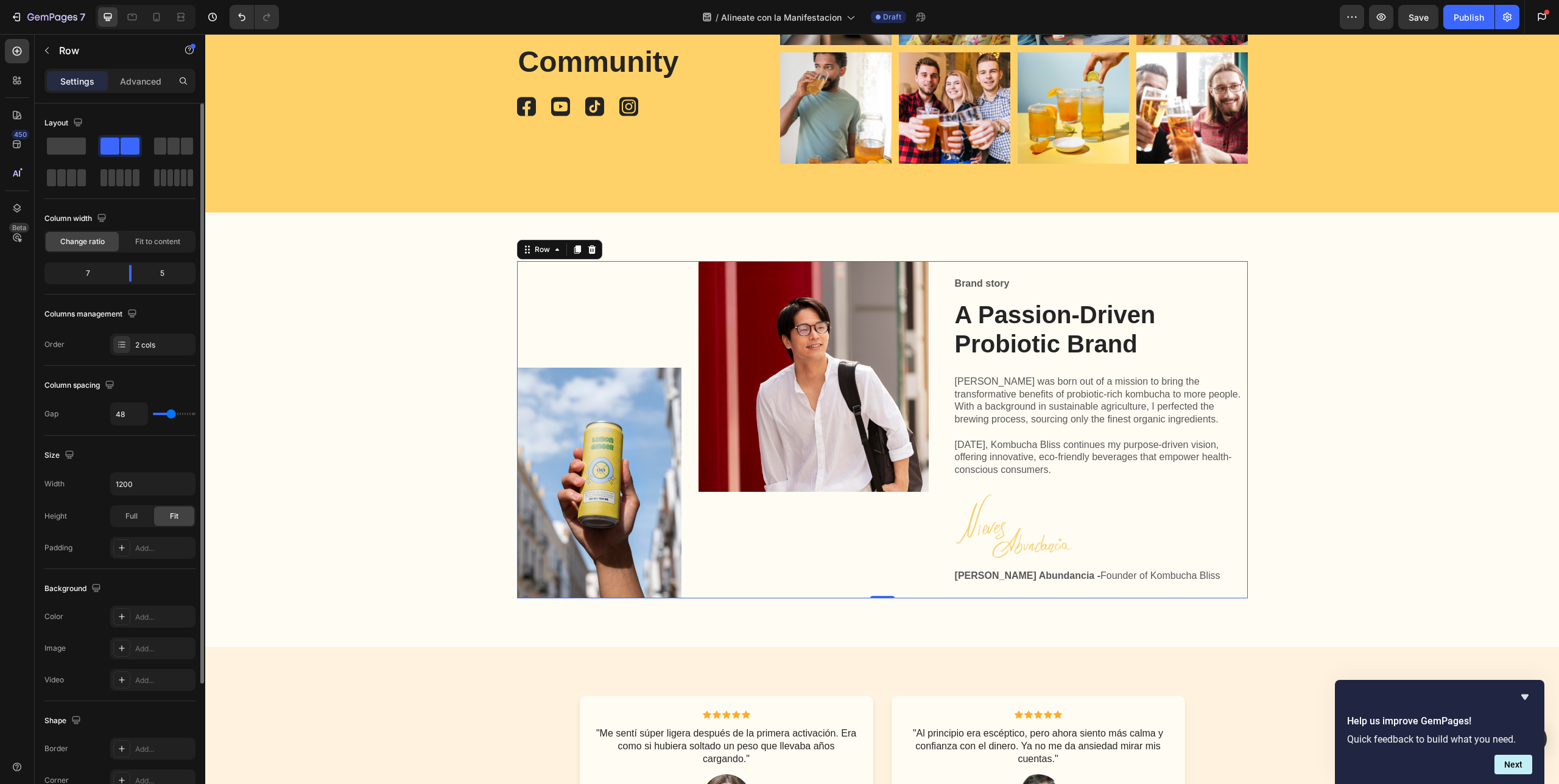
type input "49"
type input "50"
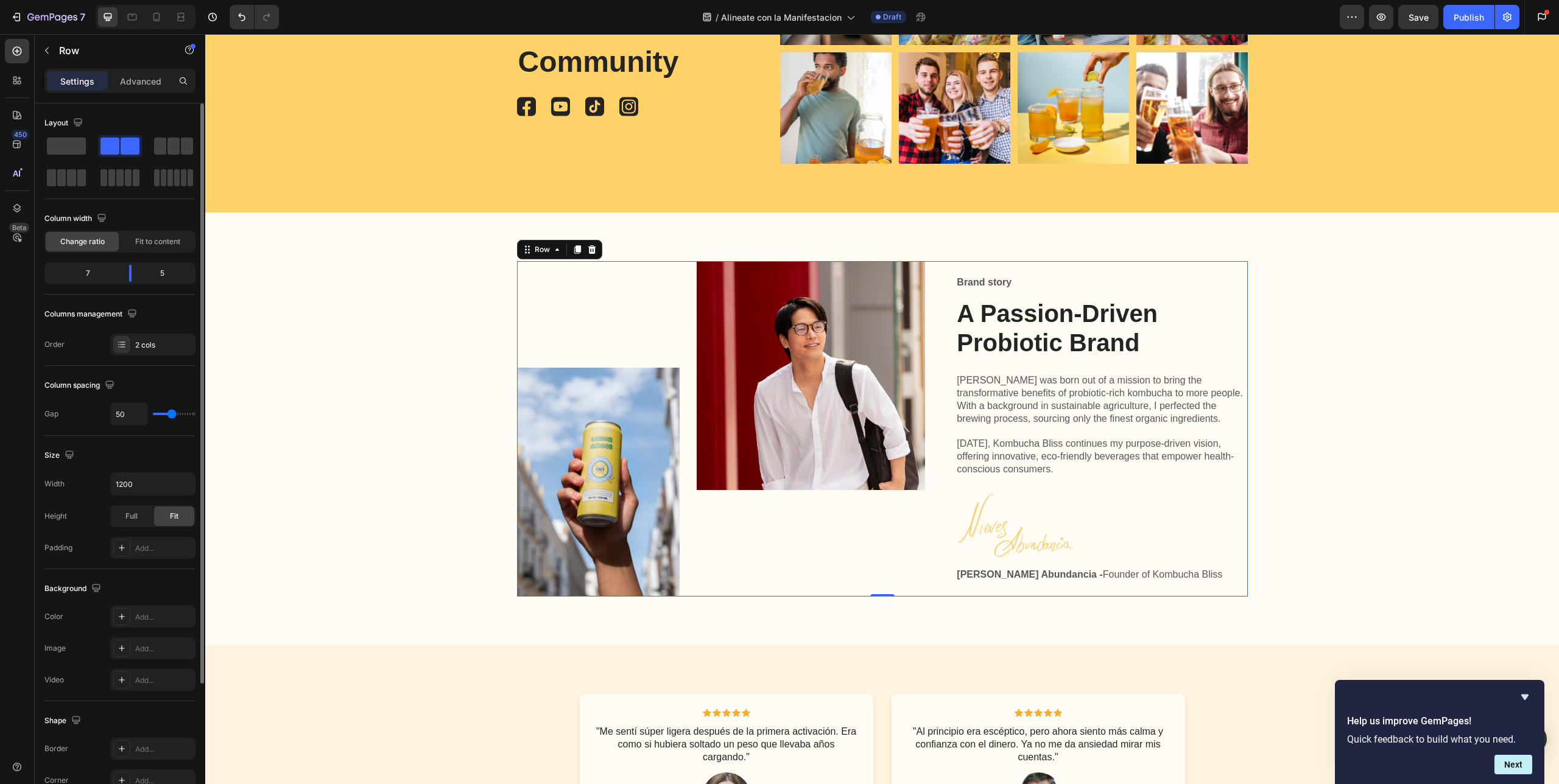
type input "50"
click at [171, 413] on input "range" at bounding box center [174, 413] width 43 height 2
click at [63, 142] on span at bounding box center [66, 146] width 39 height 17
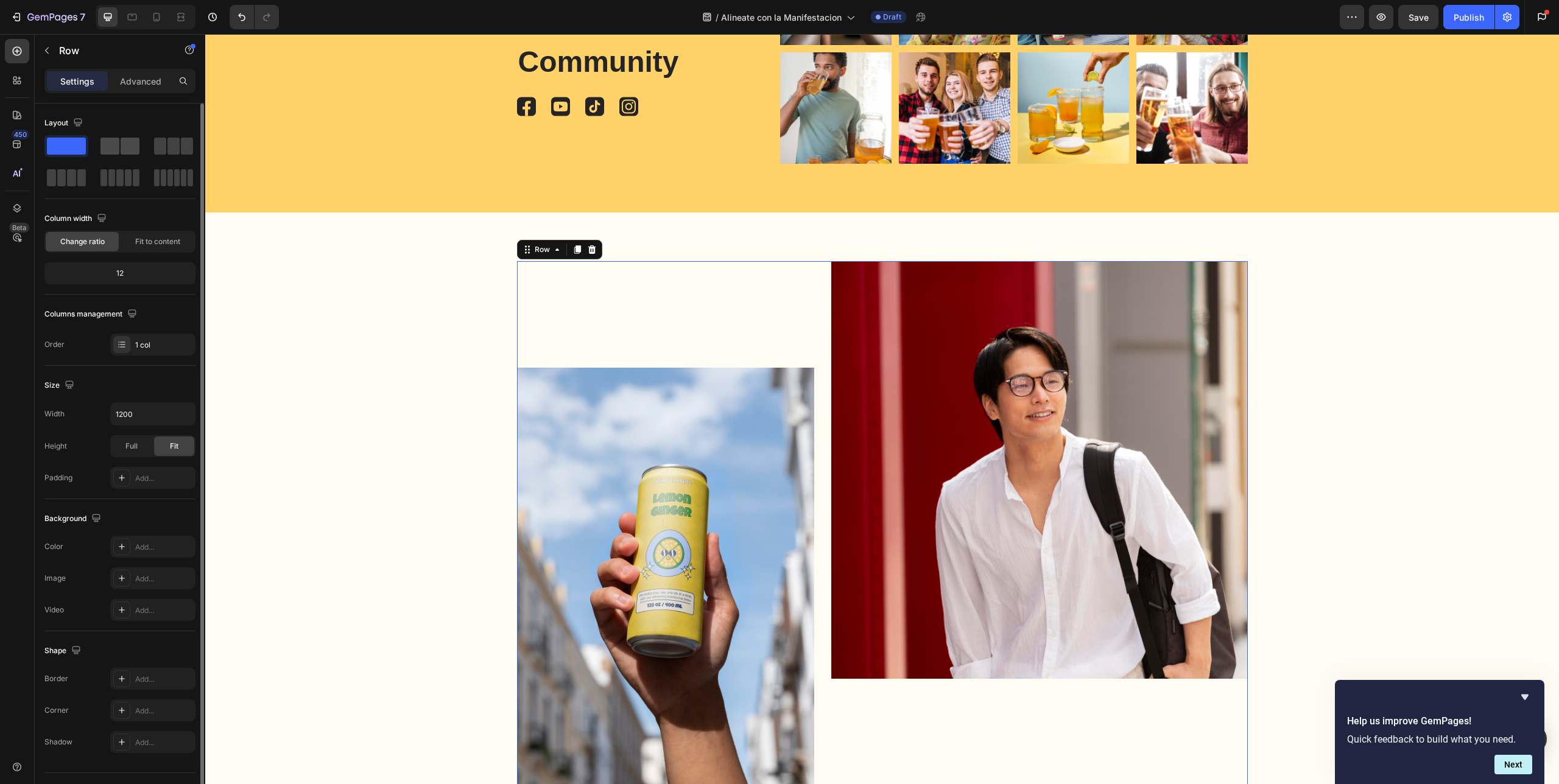
click at [132, 140] on span at bounding box center [130, 146] width 19 height 17
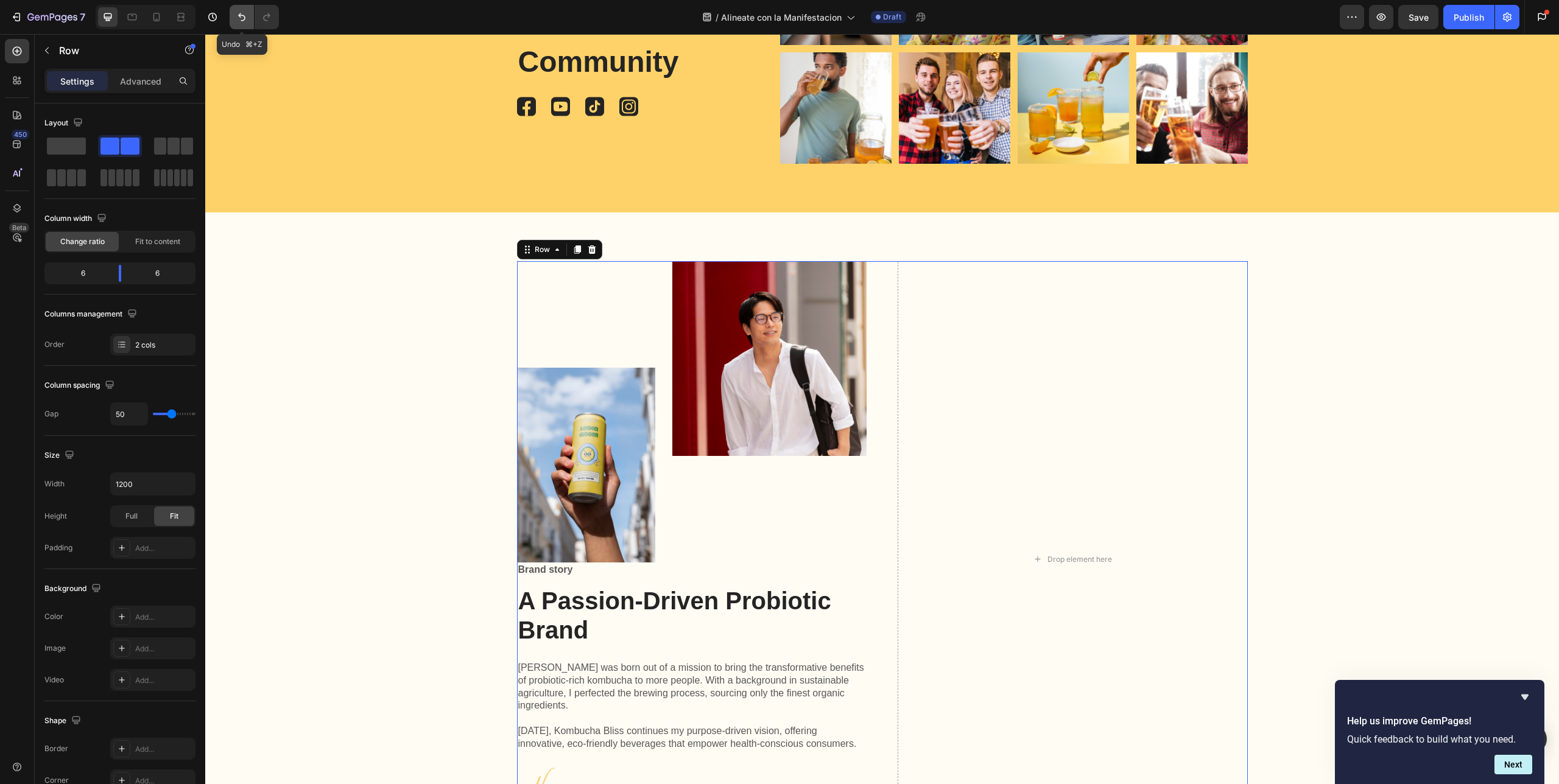
click at [237, 15] on icon "Undo/Redo" at bounding box center [242, 17] width 12 height 12
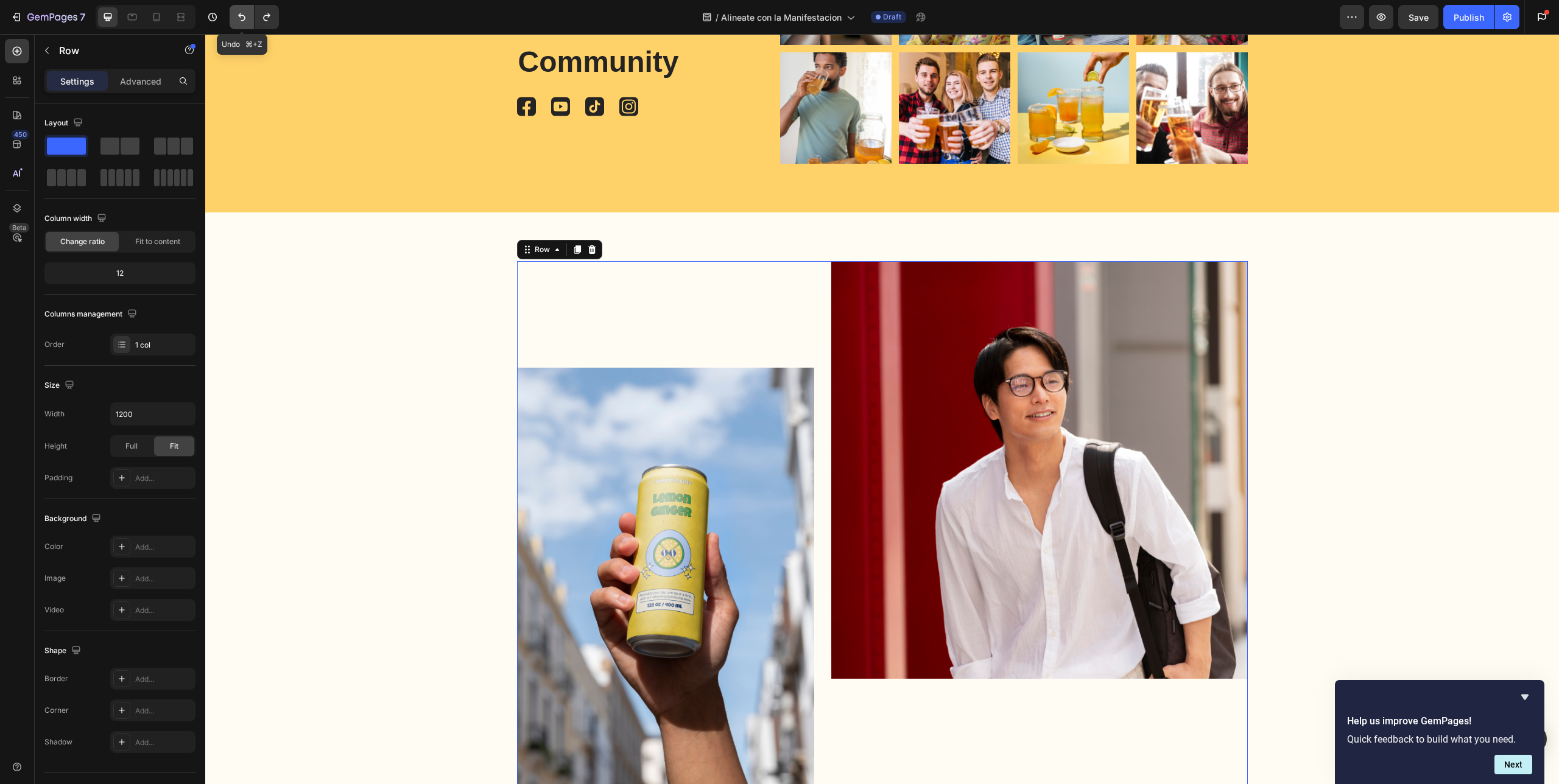
click at [236, 15] on icon "Undo/Redo" at bounding box center [242, 17] width 12 height 12
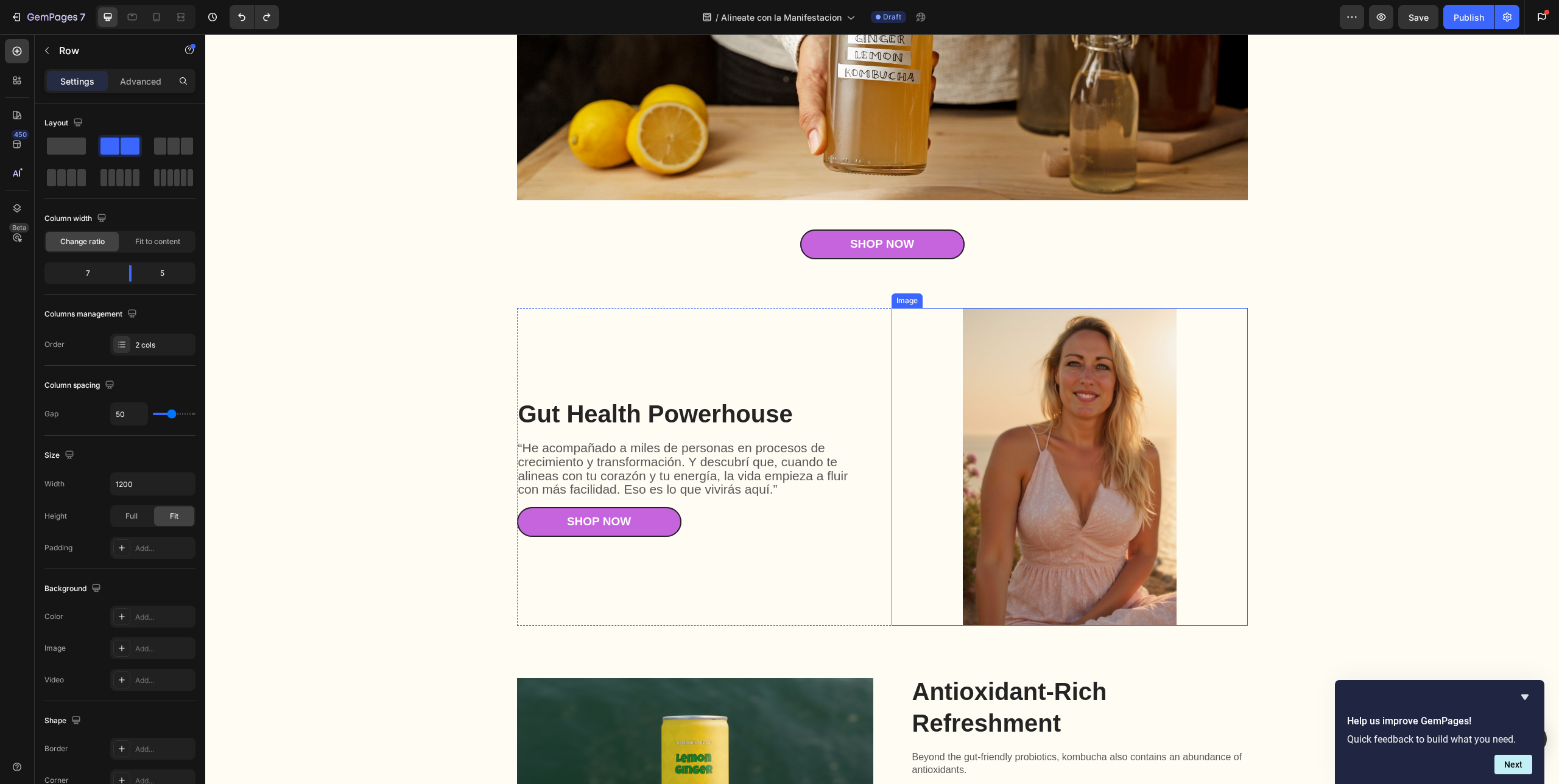
scroll to position [1558, 0]
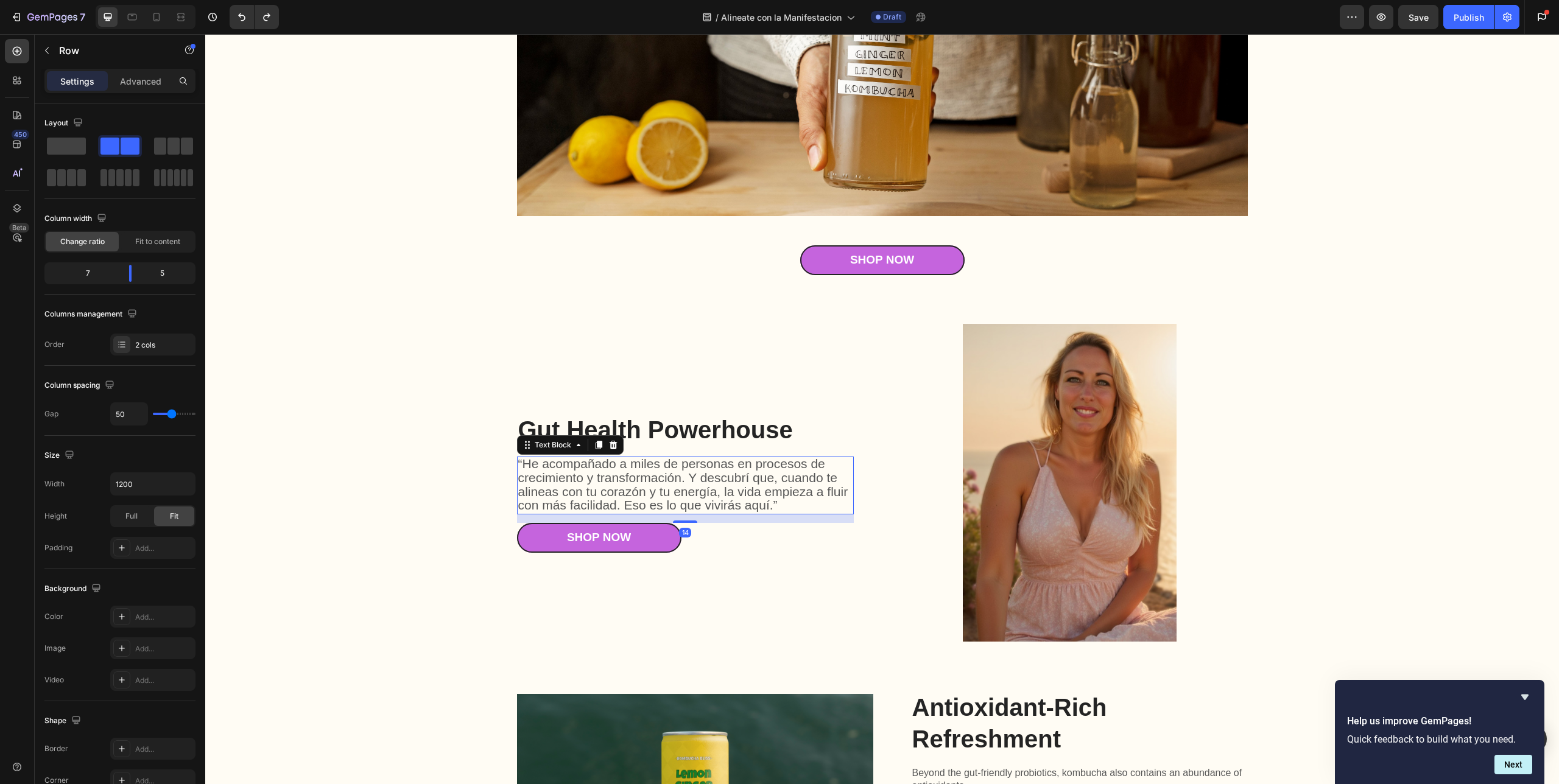
click at [748, 486] on span "“He acompañado a miles de personas en procesos de crecimiento y transformación.…" at bounding box center [683, 484] width 330 height 55
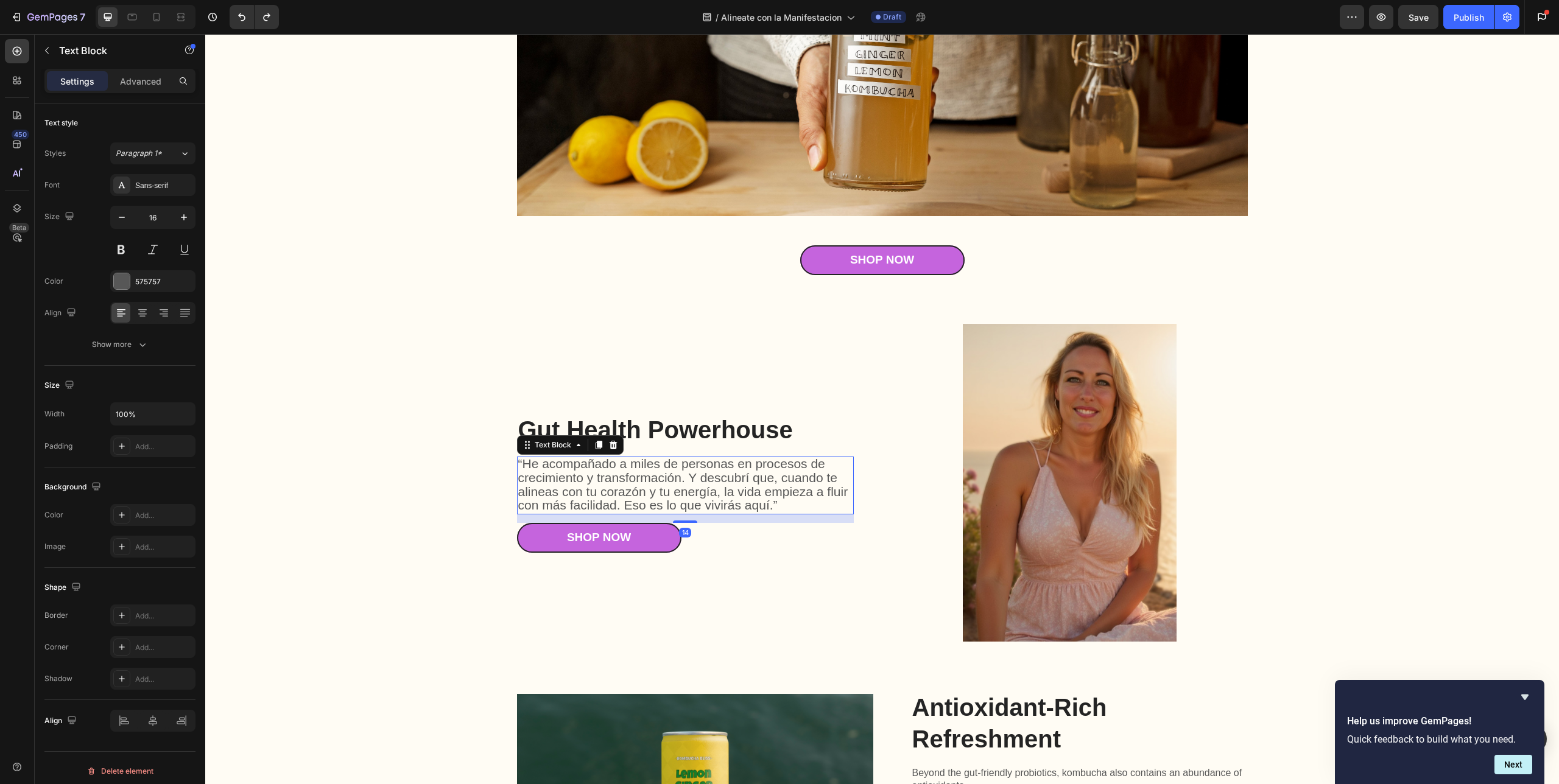
click at [751, 483] on span "“He acompañado a miles de personas en procesos de crecimiento y transformación.…" at bounding box center [683, 484] width 330 height 55
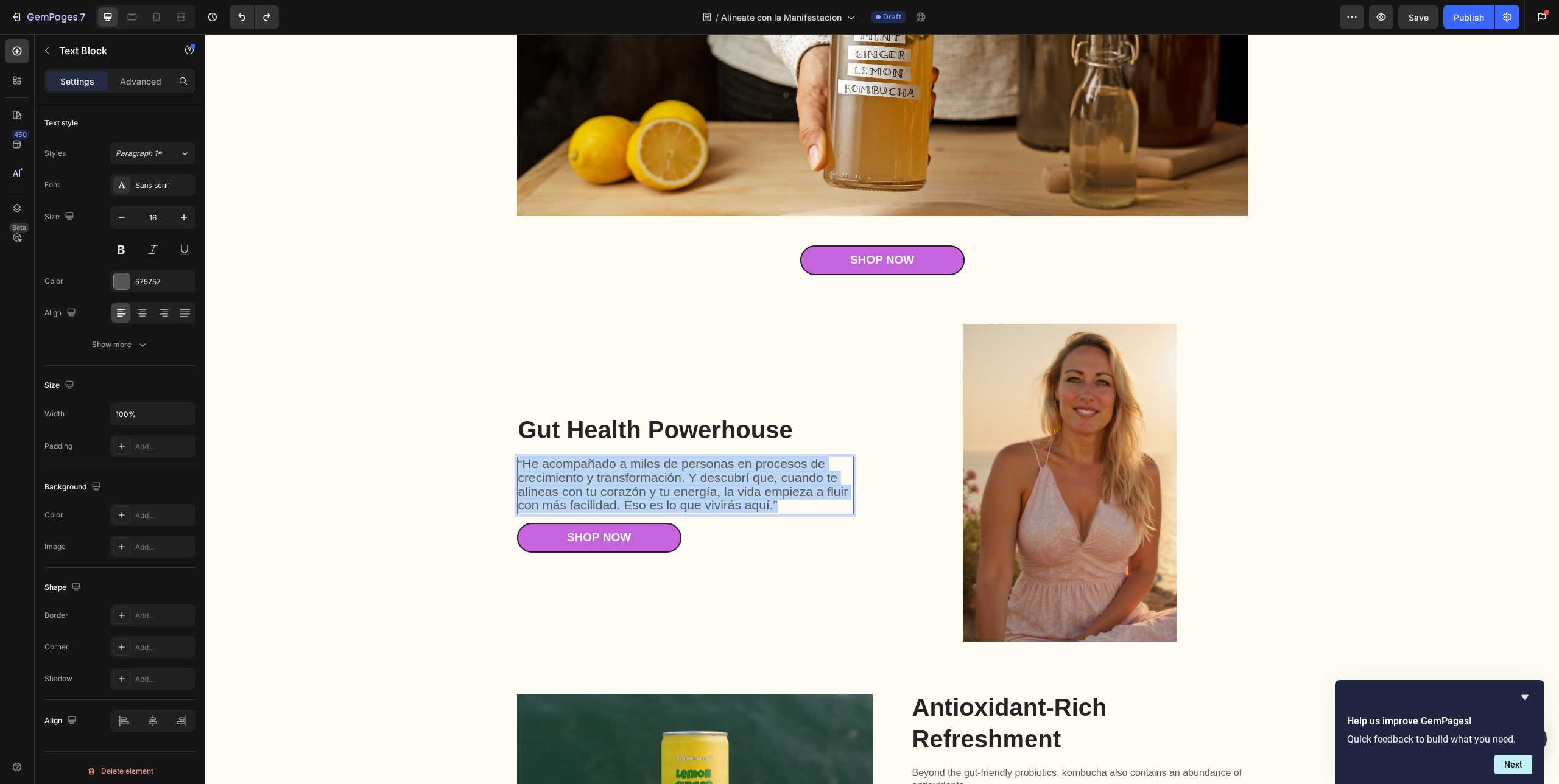
click at [751, 483] on span "“He acompañado a miles de personas en procesos de crecimiento y transformación.…" at bounding box center [683, 484] width 330 height 55
click at [750, 484] on span "“He acompañado a miles de personas en procesos de crecimiento y transformación.…" at bounding box center [683, 484] width 330 height 55
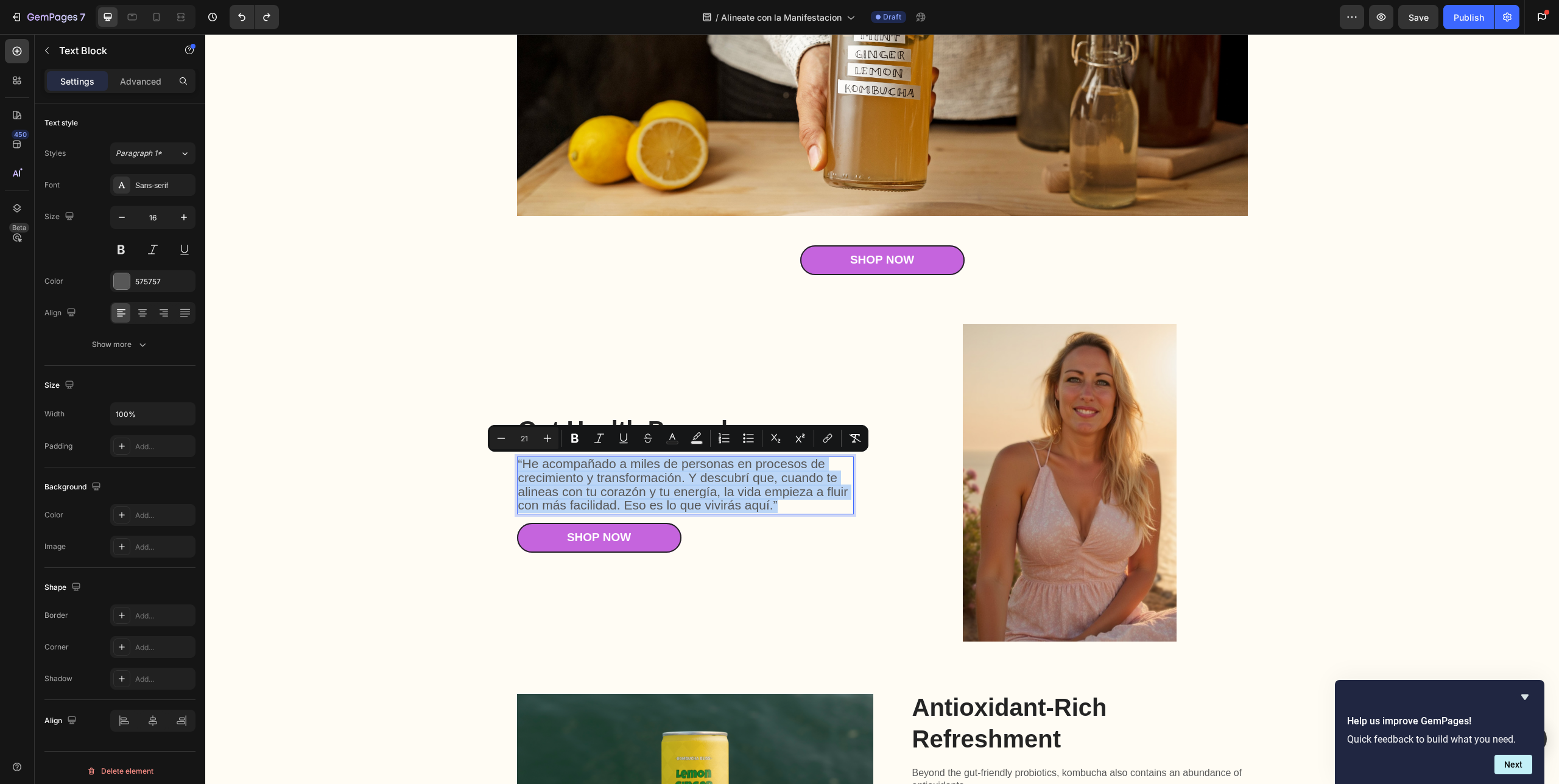
copy span "“He acompañado a miles de personas en procesos de crecimiento y transformación.…"
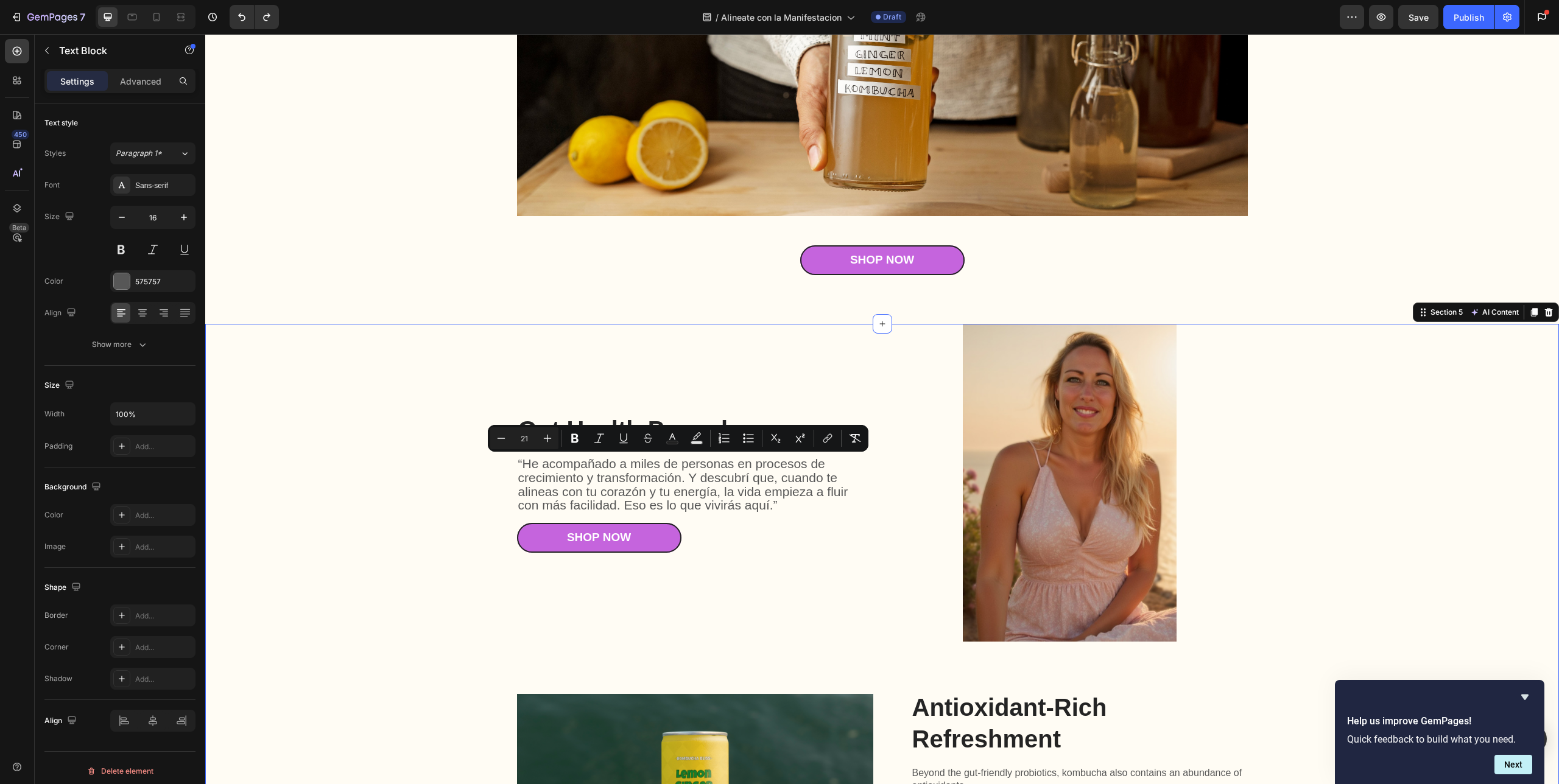
drag, startPoint x: 385, startPoint y: 467, endPoint x: 427, endPoint y: 459, distance: 42.8
click at [386, 467] on div "Gut Health Powerhouse Heading “He acompañado a miles de personas en procesos de…" at bounding box center [883, 794] width 1330 height 941
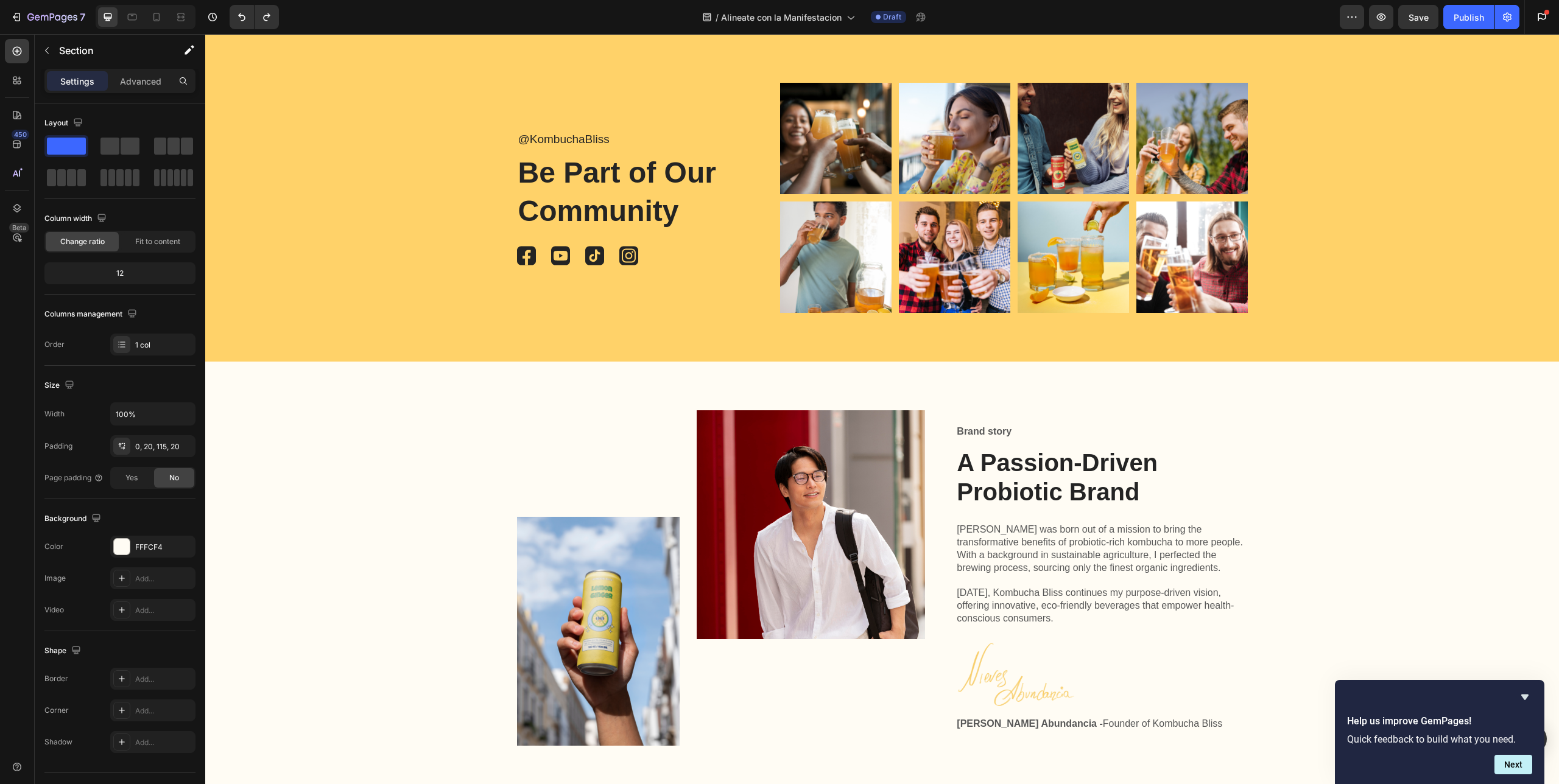
scroll to position [5260, 0]
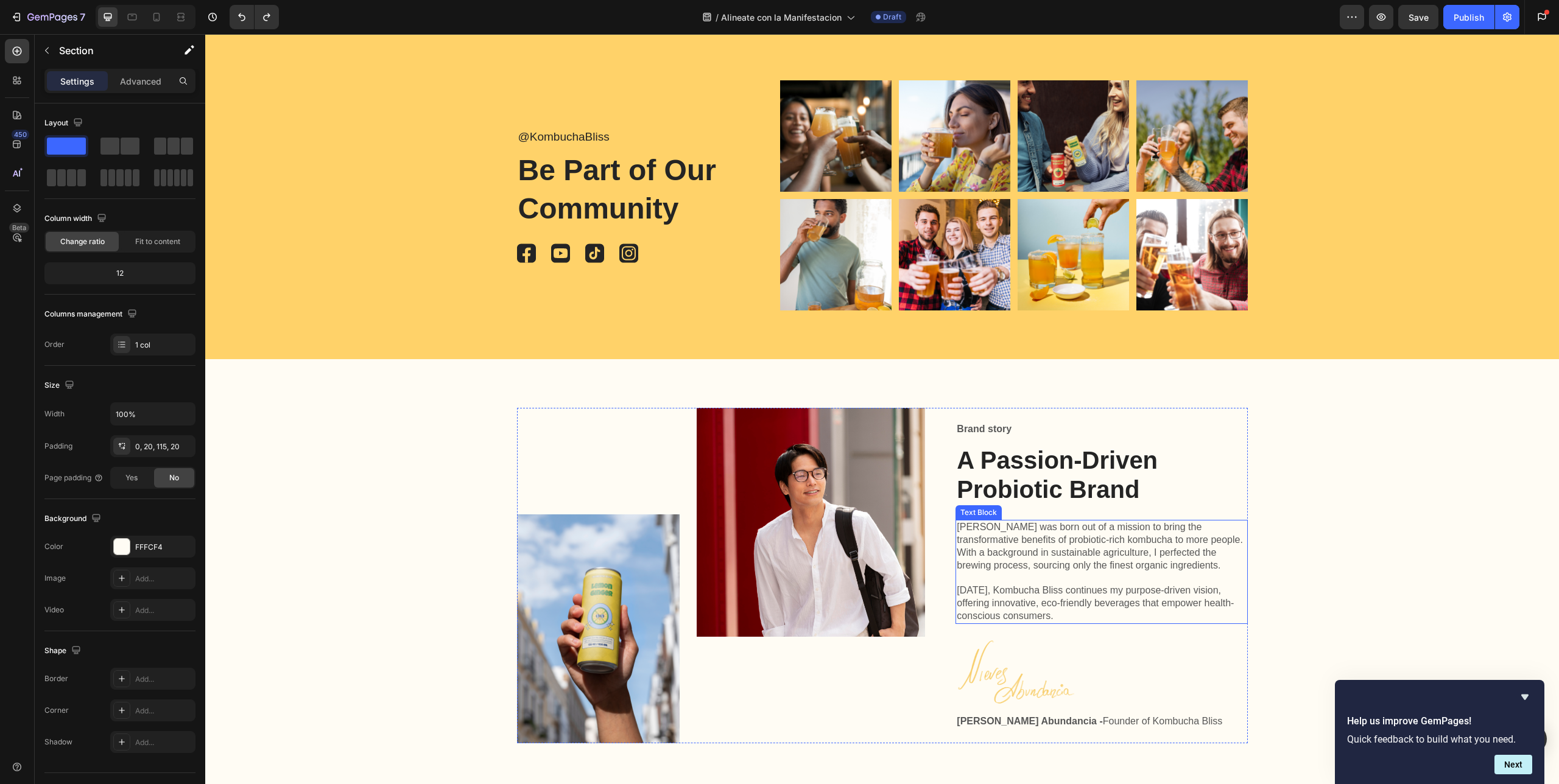
click at [1039, 541] on p "[PERSON_NAME] was born out of a mission to bring the transformative benefits of…" at bounding box center [1101, 546] width 289 height 50
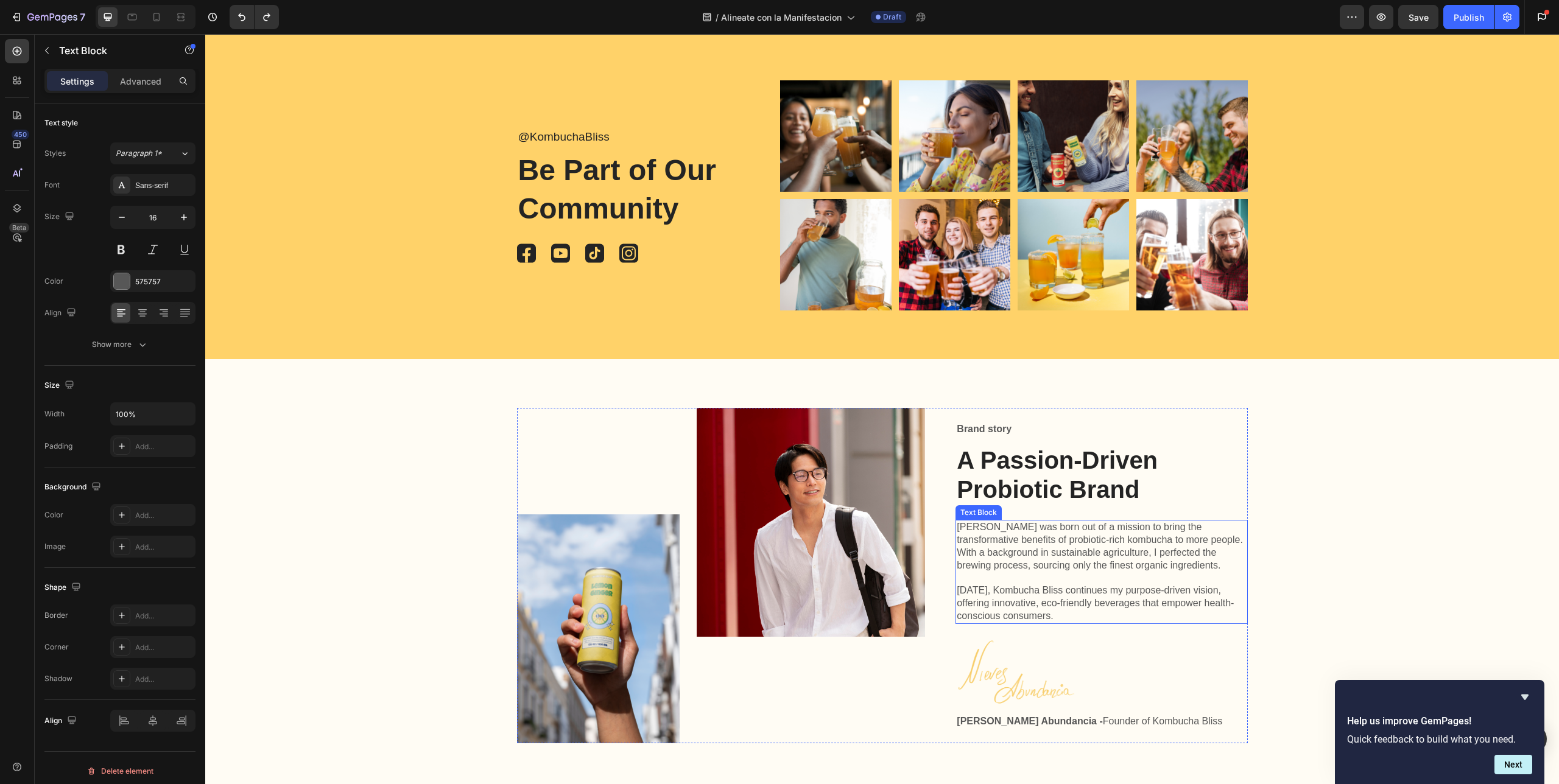
click at [1039, 541] on p "[PERSON_NAME] was born out of a mission to bring the transformative benefits of…" at bounding box center [1101, 546] width 289 height 50
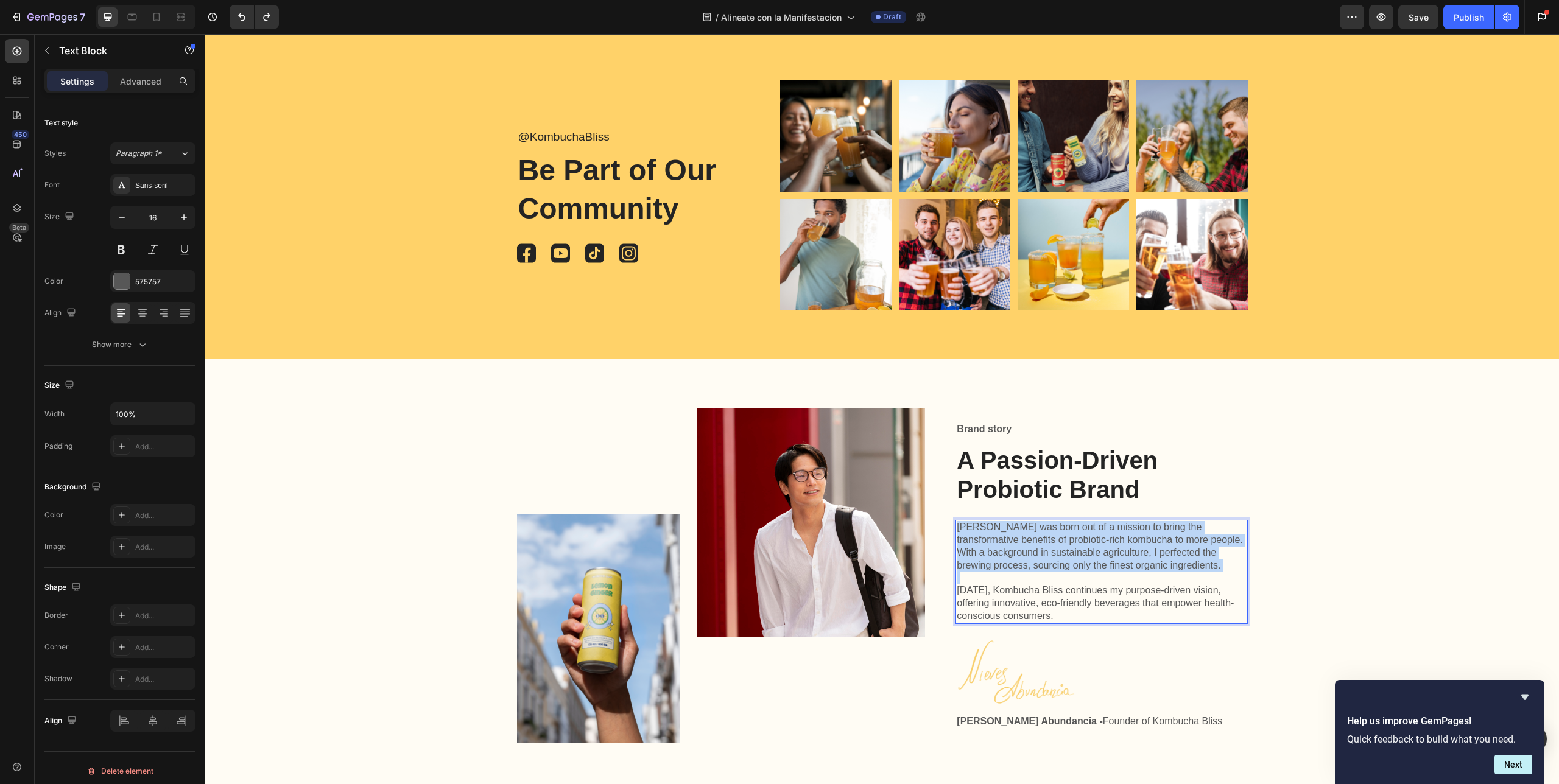
click at [1039, 541] on p "[PERSON_NAME] was born out of a mission to bring the transformative benefits of…" at bounding box center [1101, 546] width 289 height 50
click at [1039, 542] on p "[PERSON_NAME] was born out of a mission to bring the transformative benefits of…" at bounding box center [1101, 546] width 289 height 50
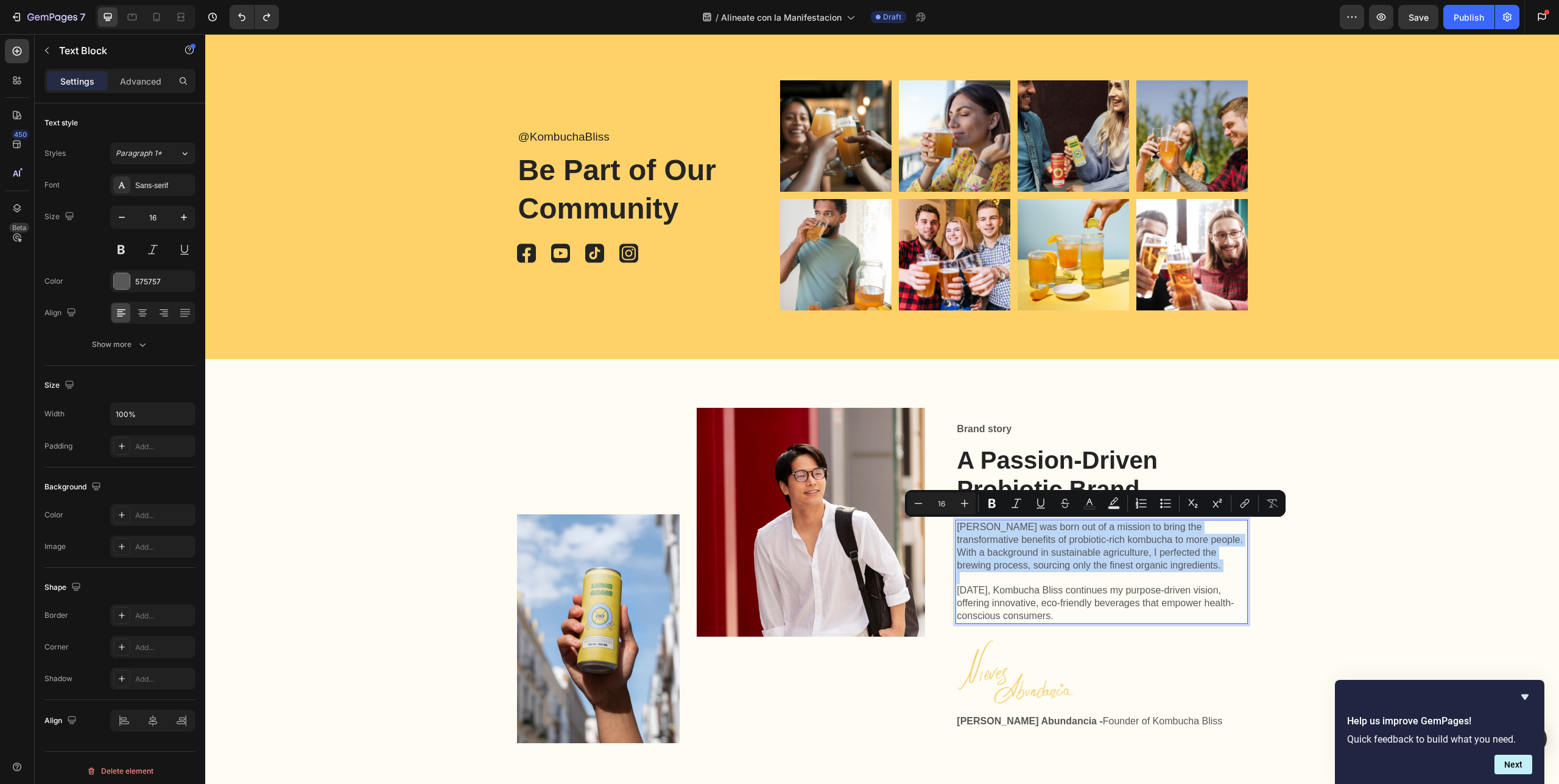
click at [1046, 584] on div "[PERSON_NAME] was born out of a mission to bring the transformative benefits of…" at bounding box center [1101, 571] width 292 height 103
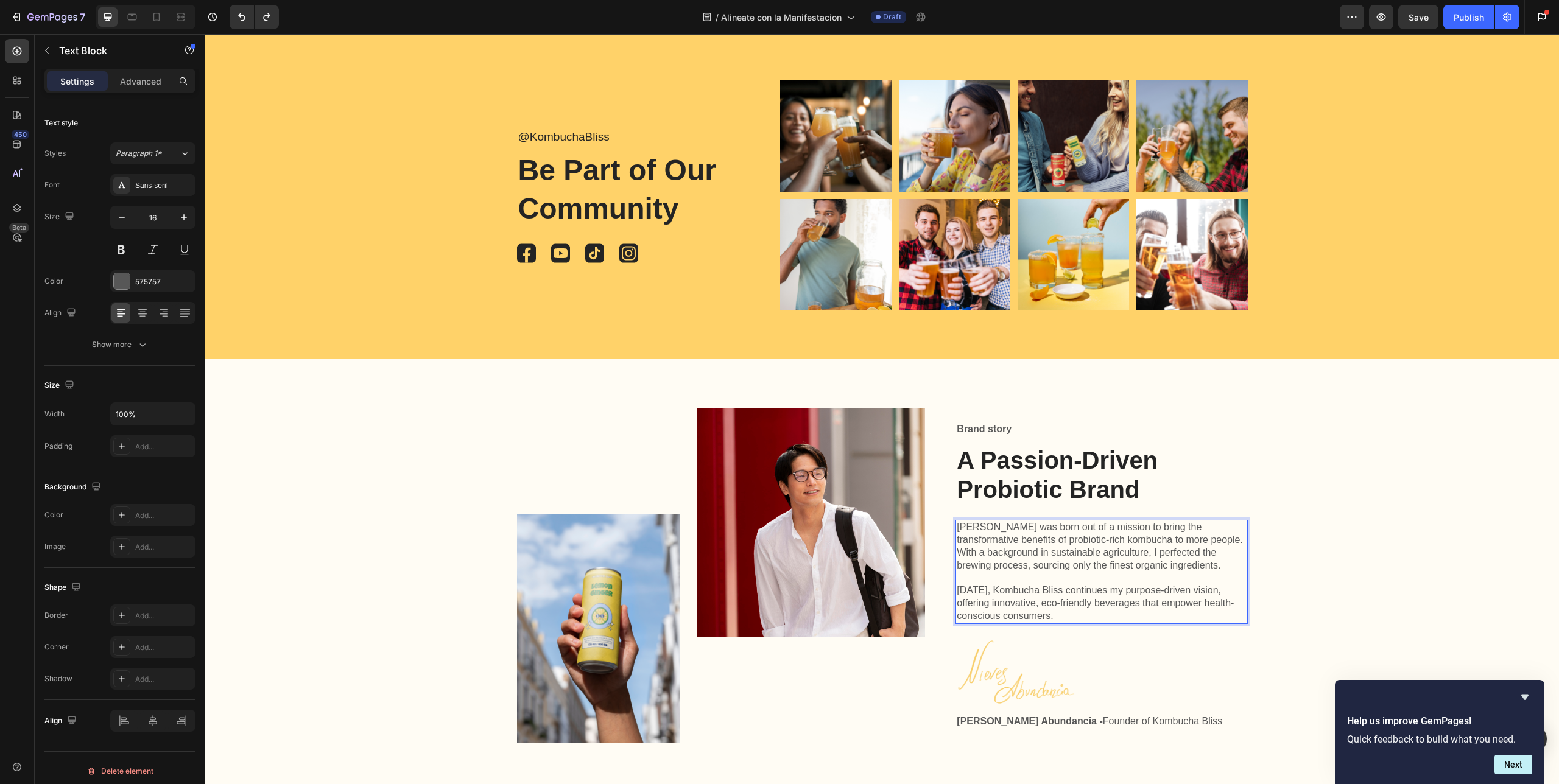
click at [1060, 612] on p "[DATE], Kombucha Bliss continues my purpose-driven vision, offering innovative,…" at bounding box center [1101, 603] width 289 height 38
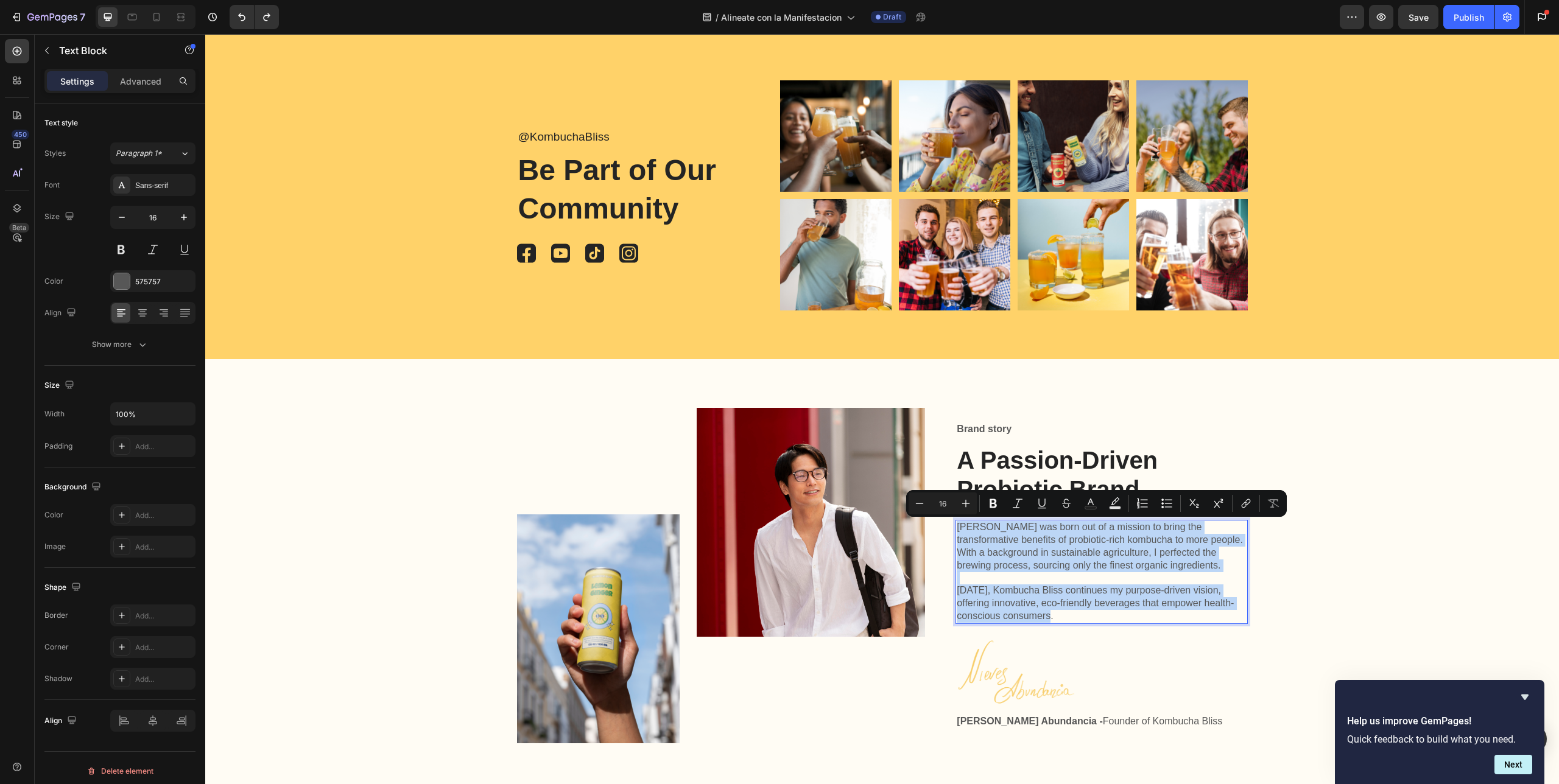
drag, startPoint x: 1062, startPoint y: 616, endPoint x: 961, endPoint y: 523, distance: 137.3
click at [956, 524] on div "[PERSON_NAME] was born out of a mission to bring the transformative benefits of…" at bounding box center [1101, 571] width 292 height 103
click at [983, 526] on p "[PERSON_NAME] was born out of a mission to bring the transformative benefits of…" at bounding box center [1101, 546] width 289 height 50
click at [1063, 606] on p "[DATE], Kombucha Bliss continues my purpose-driven vision, offering innovative,…" at bounding box center [1101, 603] width 289 height 38
click at [1070, 617] on p "[DATE], Kombucha Bliss continues my purpose-driven vision, offering innovative,…" at bounding box center [1101, 603] width 289 height 38
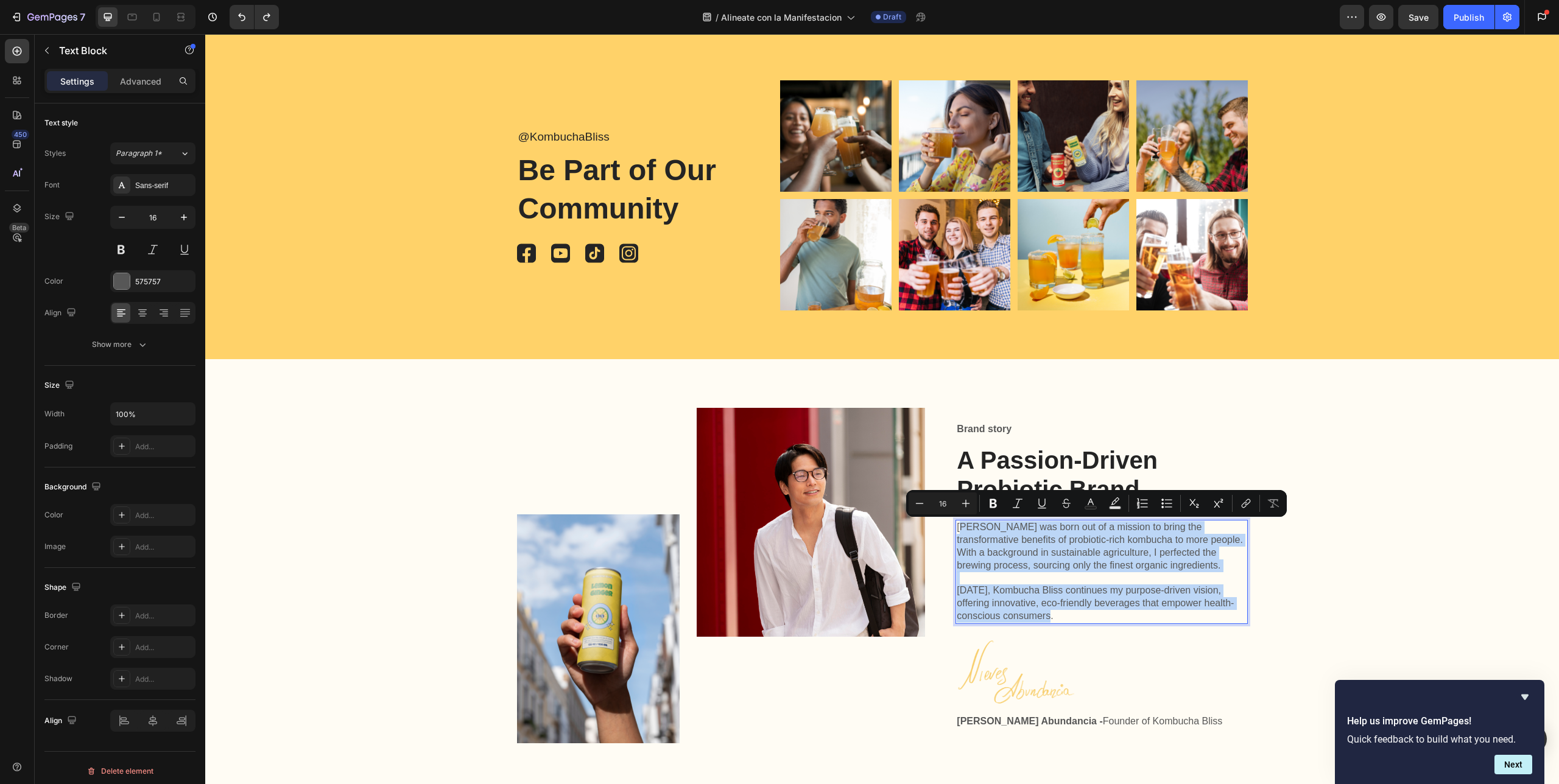
click at [1054, 618] on p "[DATE], Kombucha Bliss continues my purpose-driven vision, offering innovative,…" at bounding box center [1101, 603] width 289 height 38
drag, startPoint x: 1065, startPoint y: 621, endPoint x: 953, endPoint y: 526, distance: 146.9
click at [955, 527] on div "[PERSON_NAME] was born out of a mission to bring the transformative benefits of…" at bounding box center [1101, 571] width 292 height 103
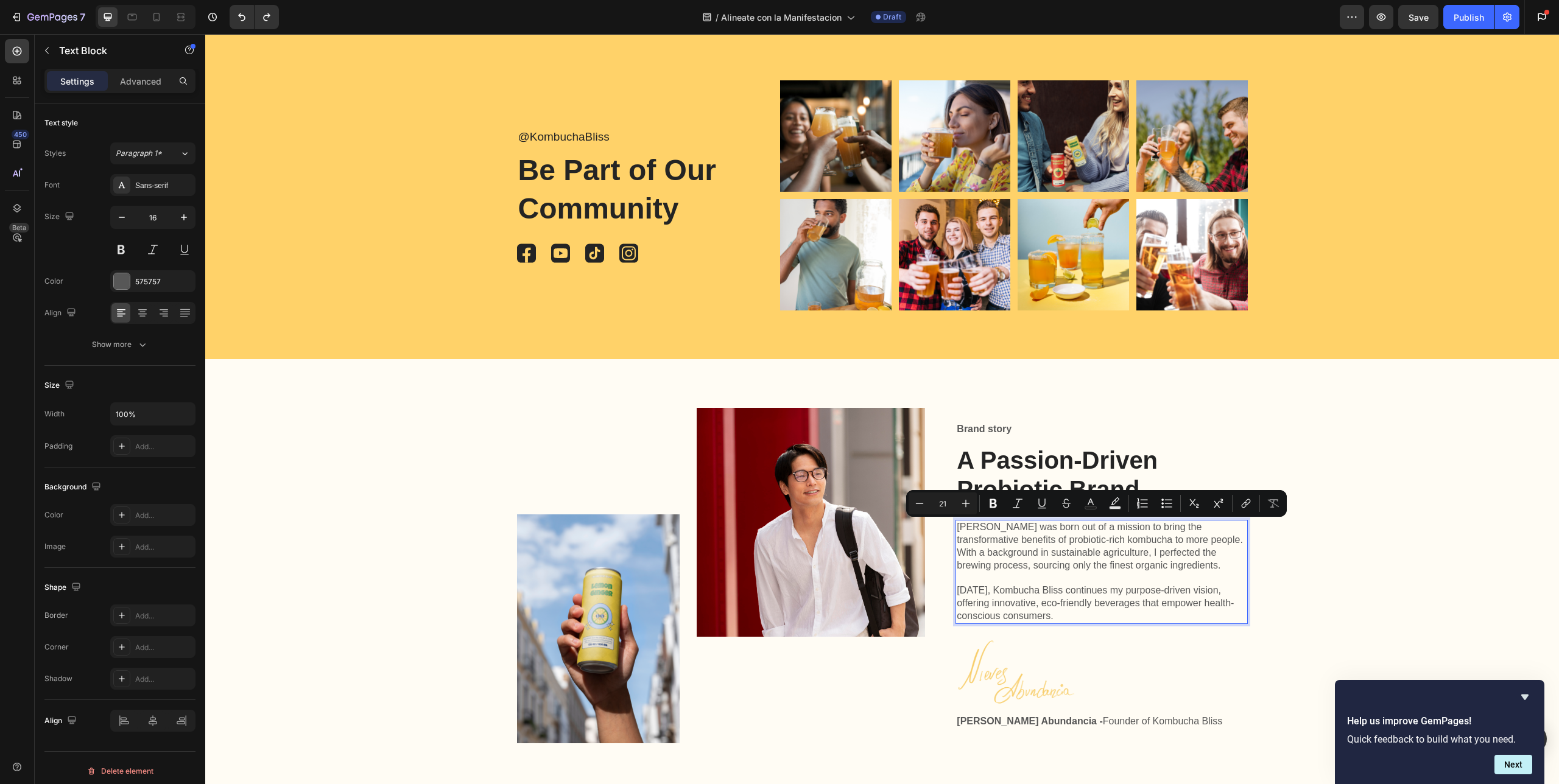
scroll to position [5276, 0]
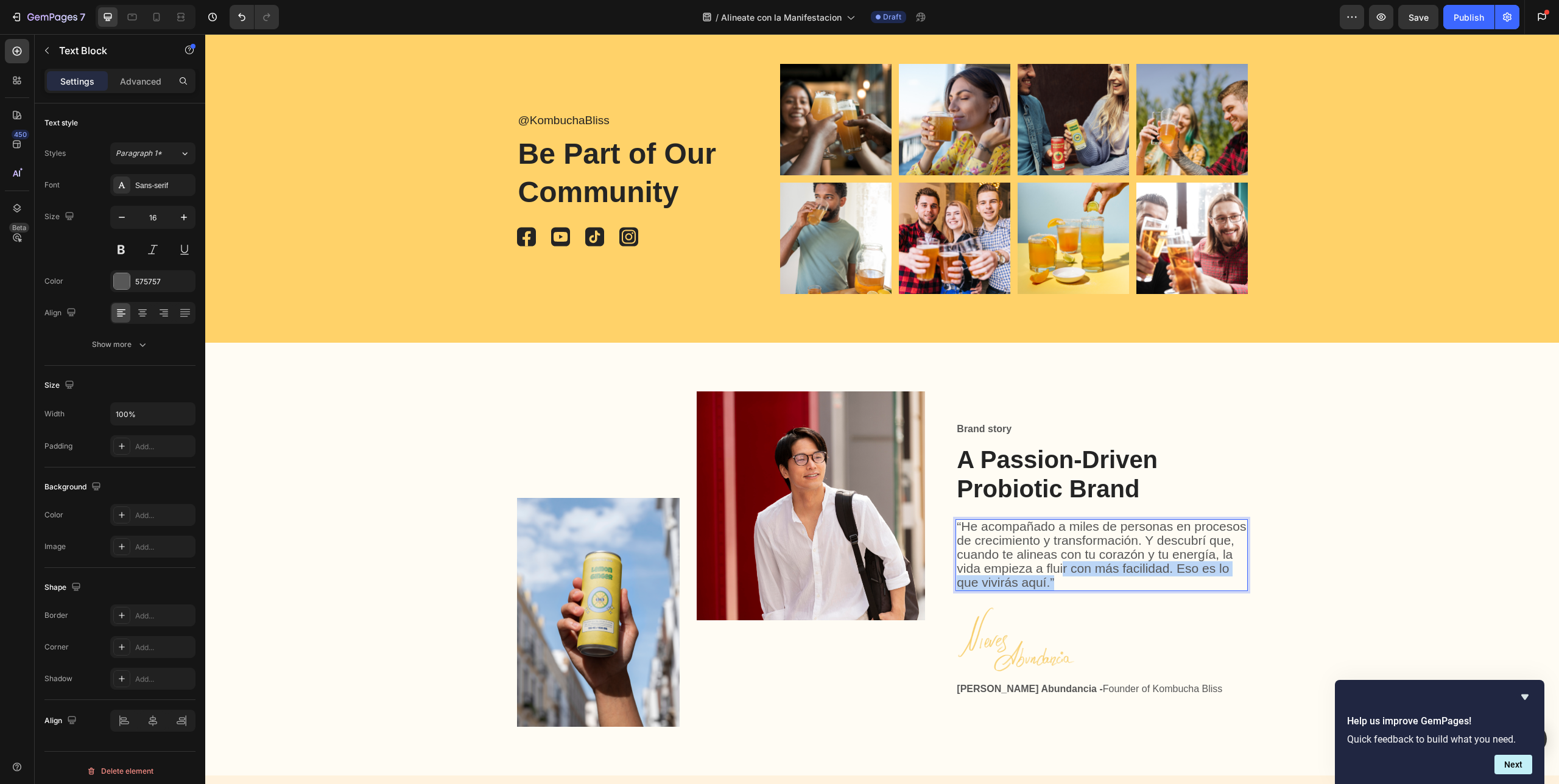
click at [1057, 579] on p "“He acompañado a miles de personas en procesos de crecimiento y transformación.…" at bounding box center [1101, 555] width 289 height 69
drag, startPoint x: 1057, startPoint y: 576, endPoint x: 1064, endPoint y: 573, distance: 7.6
click at [1057, 576] on p "“He acompañado a miles de personas en procesos de crecimiento y transformación.…" at bounding box center [1101, 555] width 289 height 69
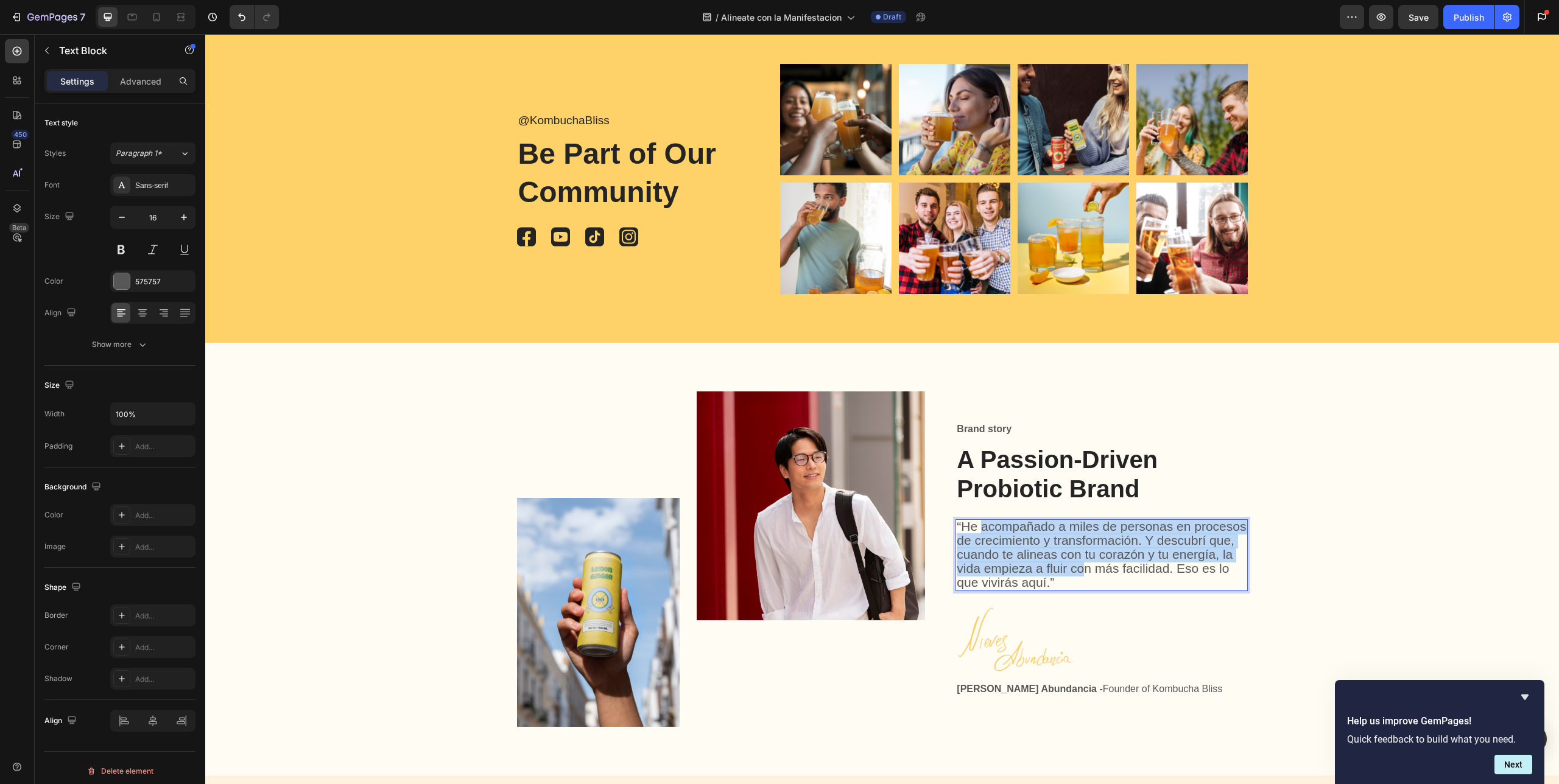
drag, startPoint x: 1077, startPoint y: 578, endPoint x: 995, endPoint y: 531, distance: 94.5
click at [982, 526] on p "“He acompañado a miles de personas en procesos de crecimiento y transformación.…" at bounding box center [1101, 555] width 289 height 69
drag, startPoint x: 1085, startPoint y: 577, endPoint x: 1011, endPoint y: 558, distance: 76.4
click at [988, 550] on span "“He acompañado a miles de personas en procesos de crecimiento y transformación.…" at bounding box center [1101, 554] width 289 height 69
drag, startPoint x: 1060, startPoint y: 579, endPoint x: 947, endPoint y: 525, distance: 125.2
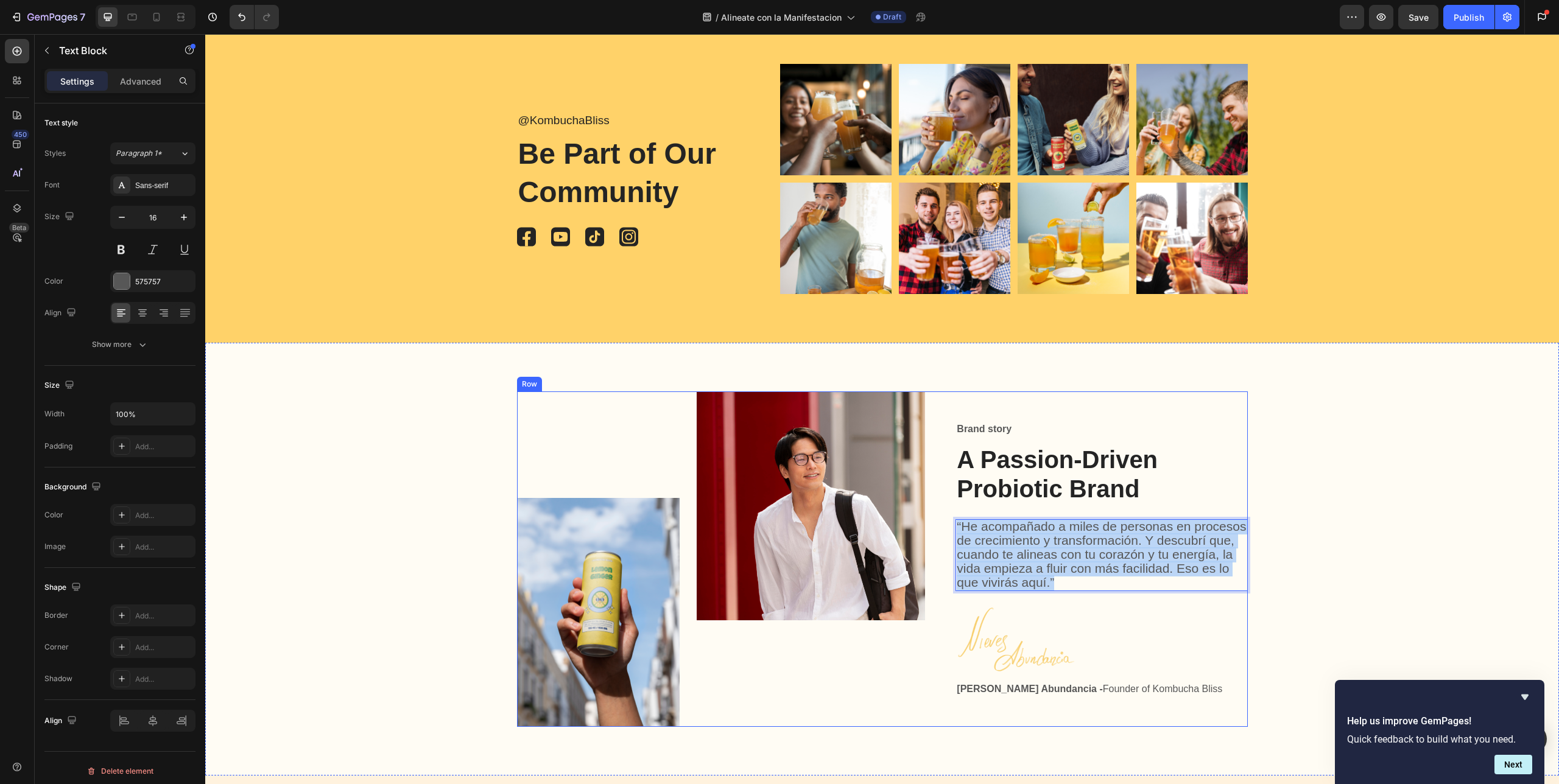
click at [946, 525] on div "Image Image Row Brand story Text Block A Passion-Driven Probiotic Brand Heading…" at bounding box center [883, 559] width 731 height 336
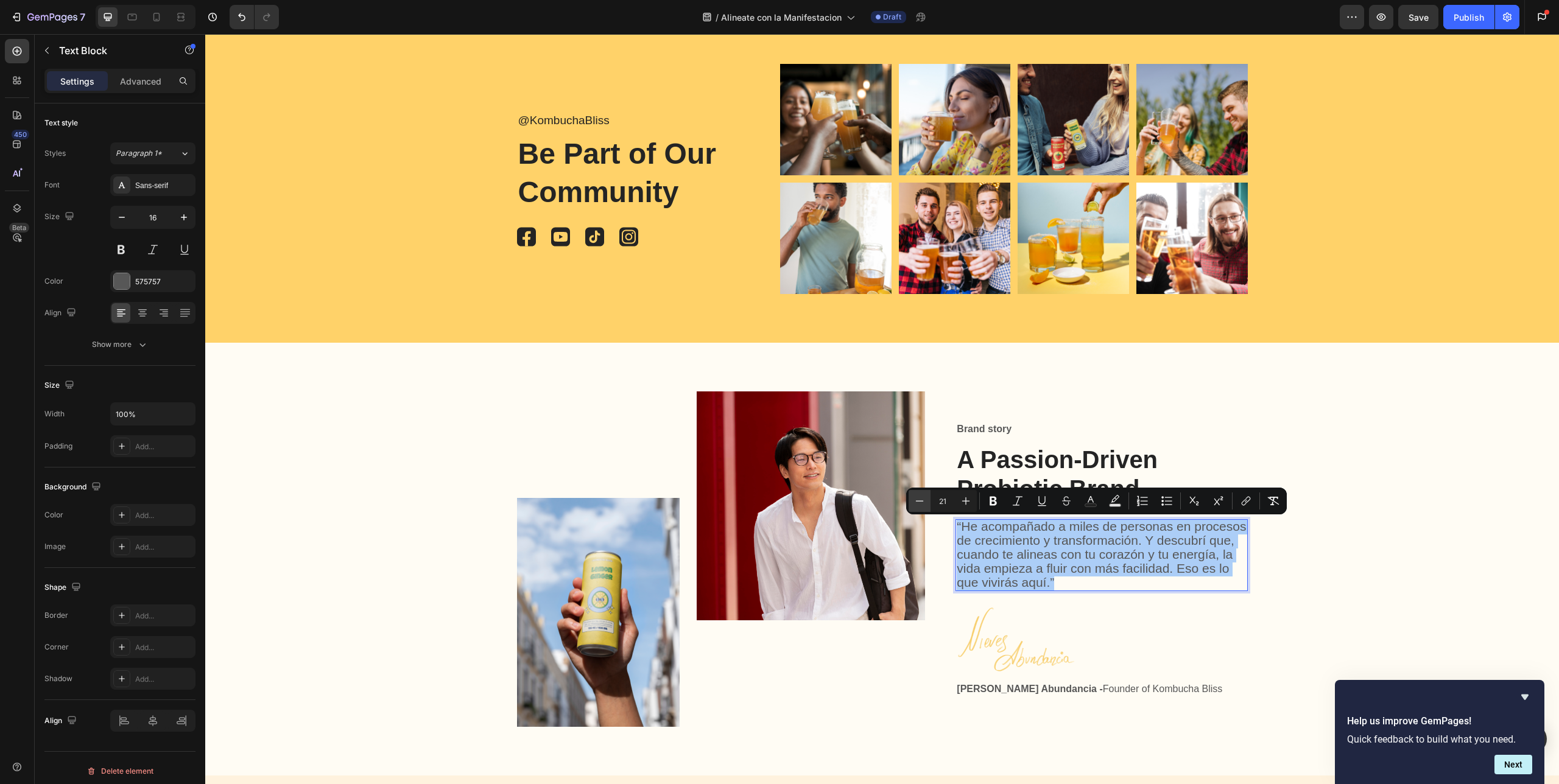
click at [925, 497] on icon "Editor contextual toolbar" at bounding box center [920, 501] width 12 height 12
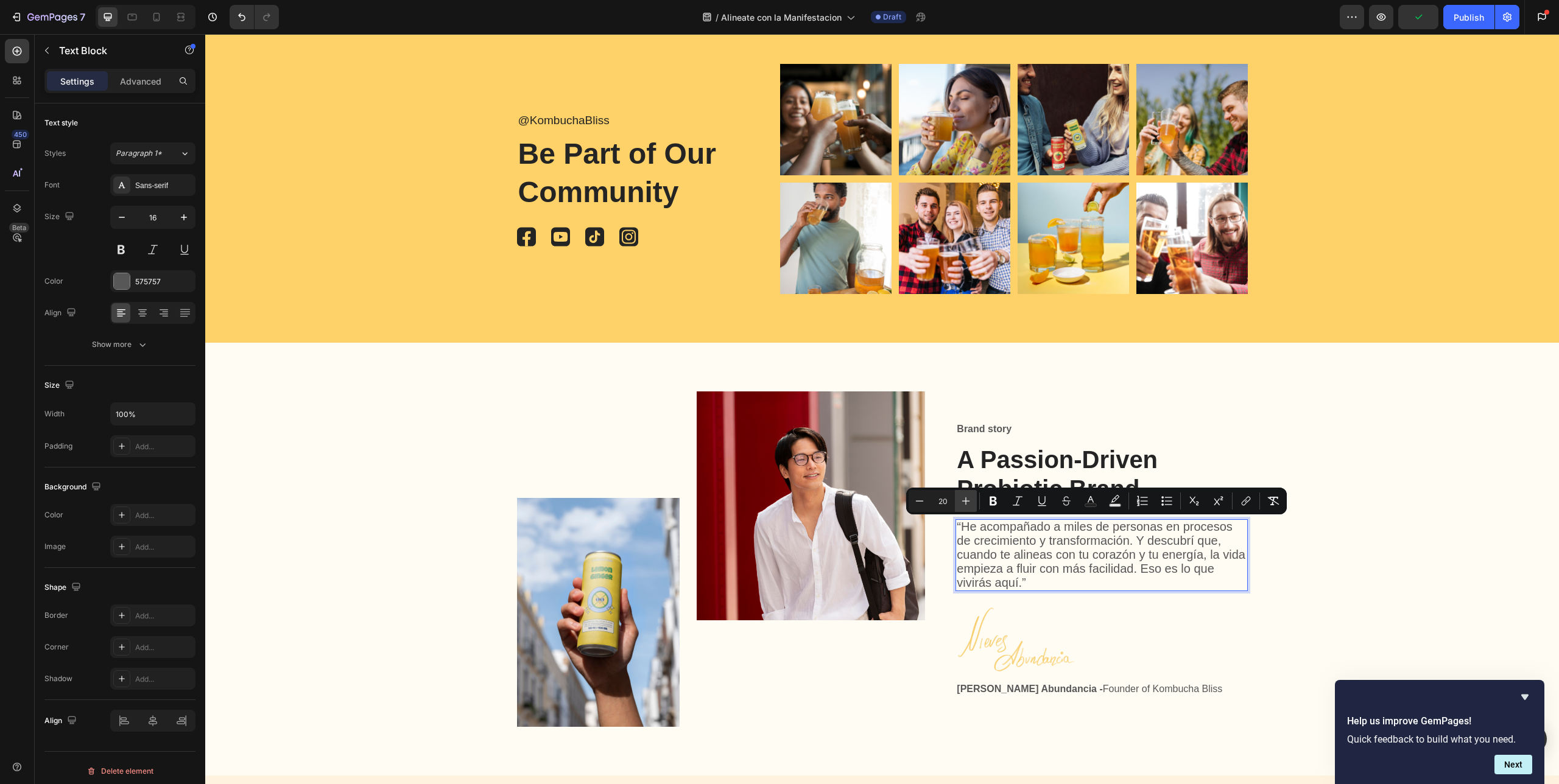
click at [976, 504] on button "Plus" at bounding box center [966, 501] width 22 height 22
click at [969, 501] on icon "Editor contextual toolbar" at bounding box center [966, 501] width 8 height 8
type input "24"
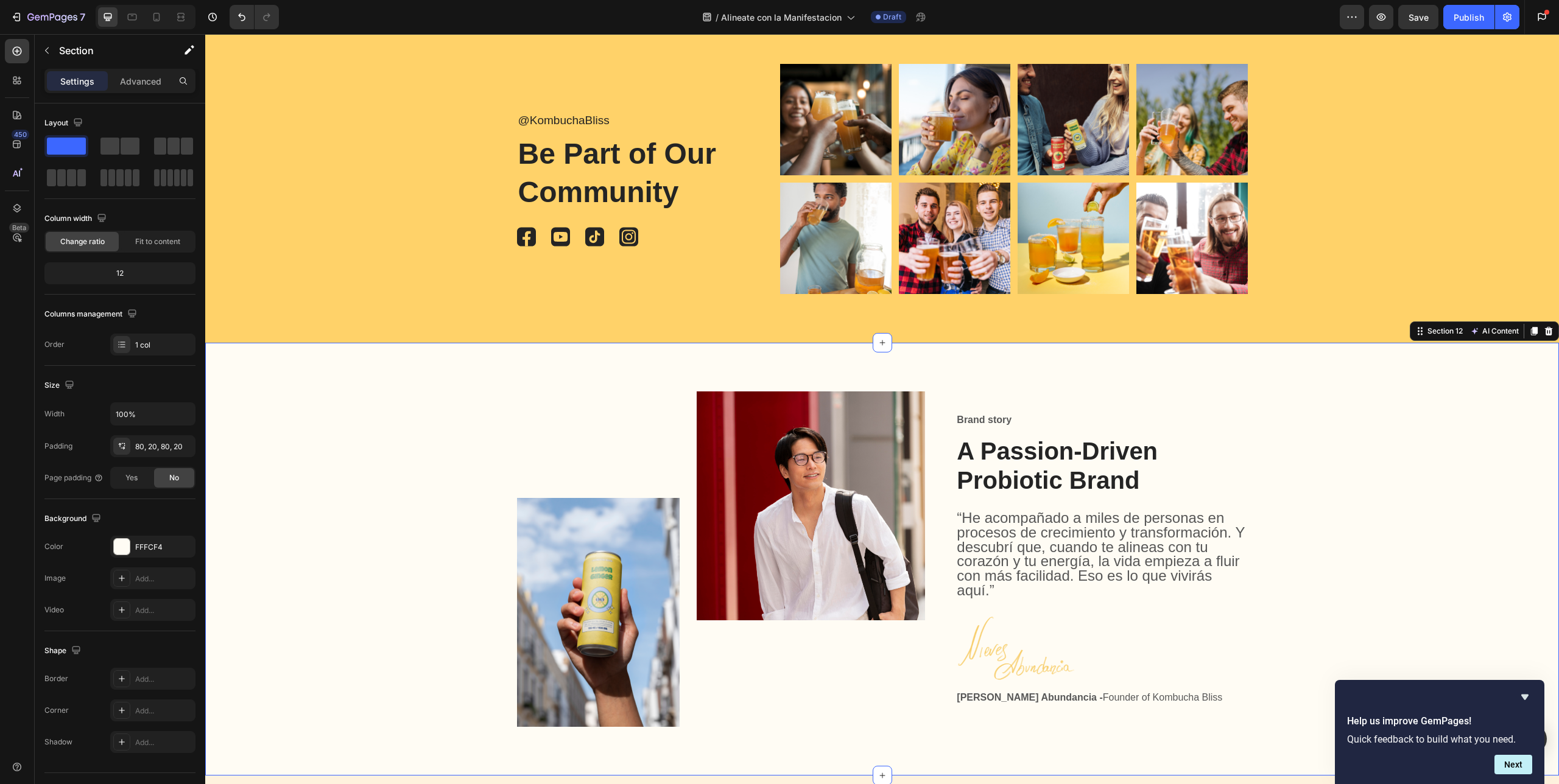
click at [1298, 453] on div "Image Image Row Brand story Text Block A Passion-Driven Probiotic Brand Heading…" at bounding box center [883, 559] width 1330 height 336
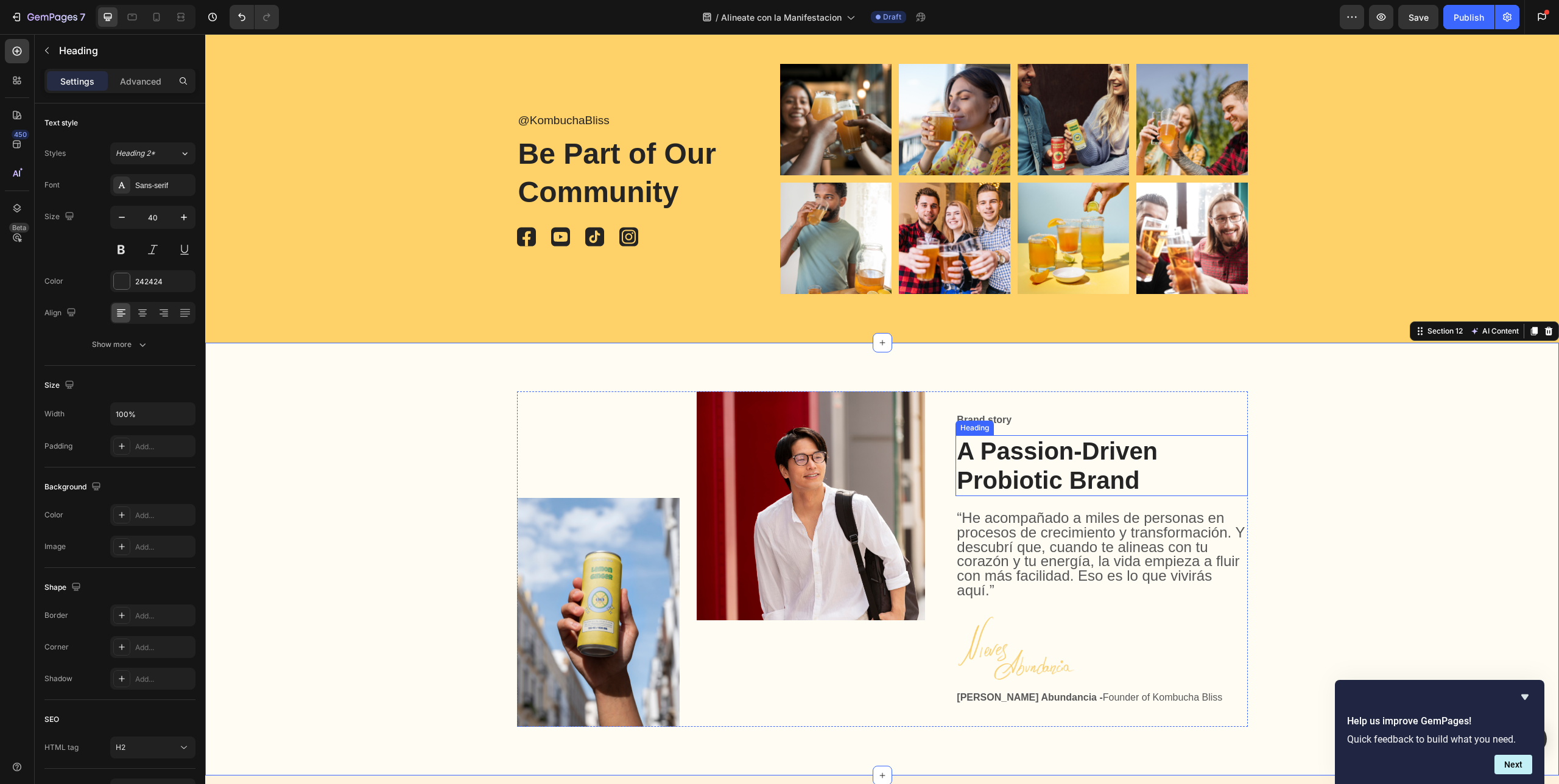
click at [1087, 475] on h2 "A Passion-Driven Probiotic Brand" at bounding box center [1101, 466] width 292 height 61
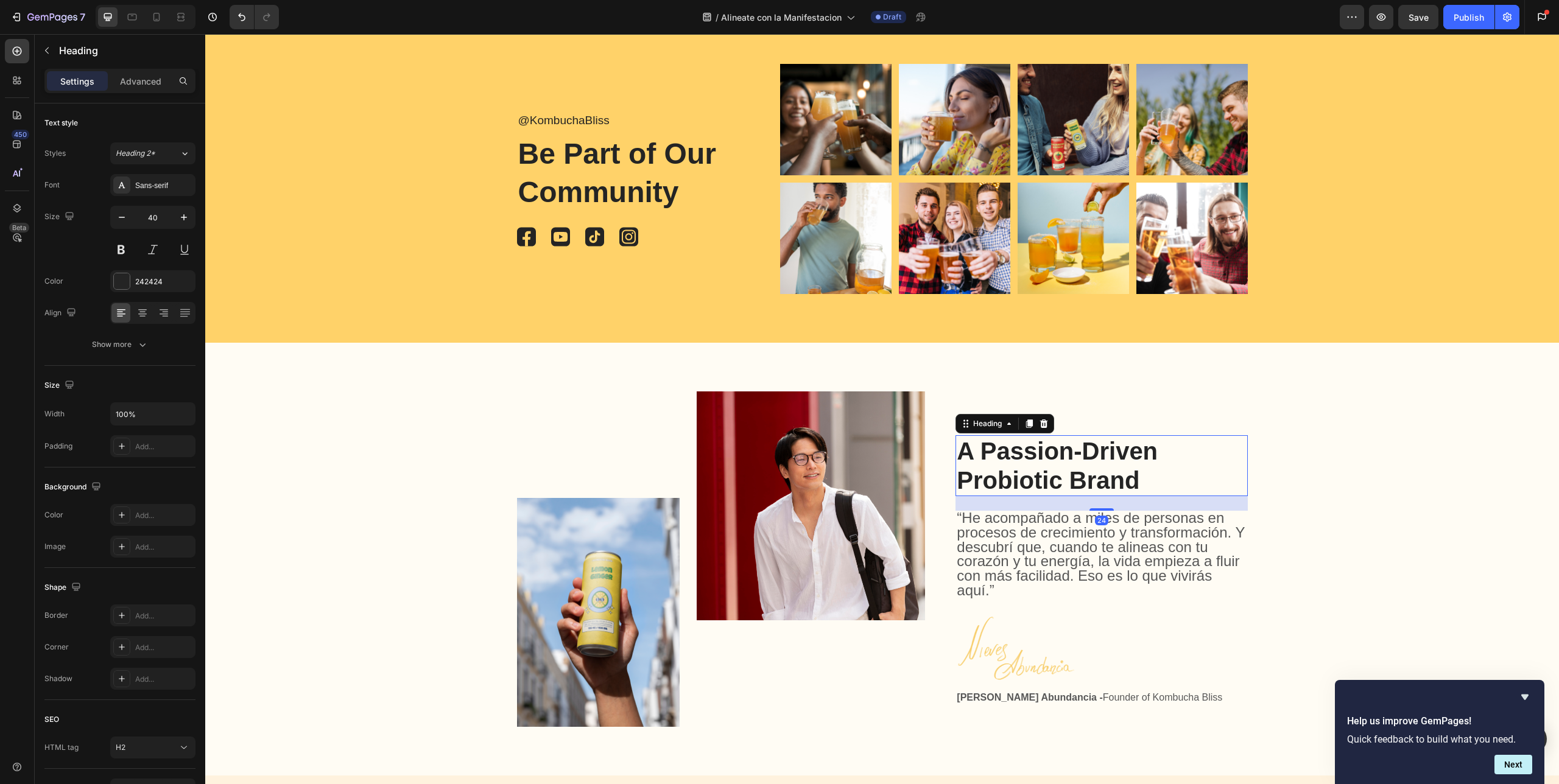
click at [1088, 475] on h2 "A Passion-Driven Probiotic Brand" at bounding box center [1101, 466] width 292 height 61
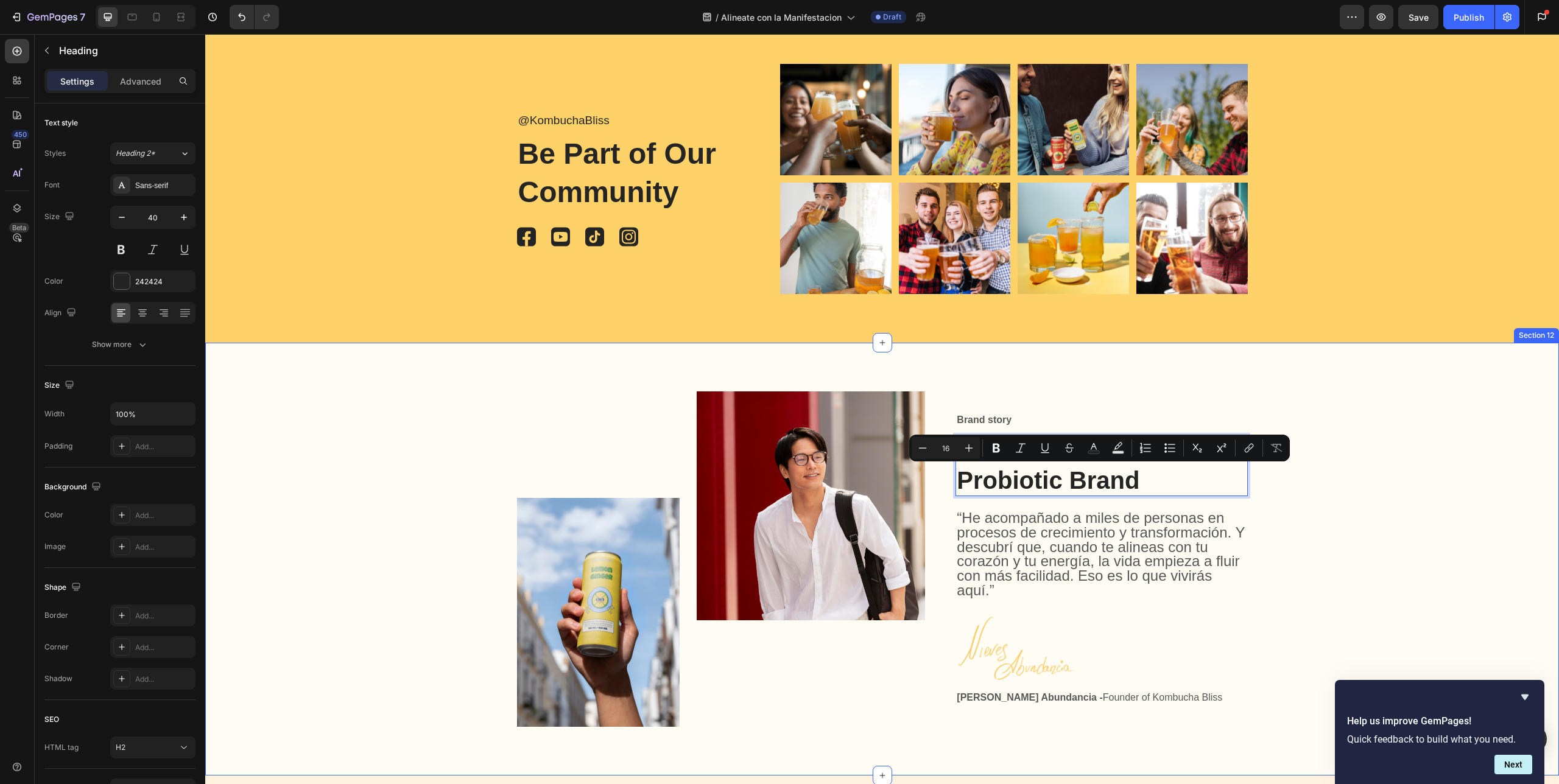
click at [1357, 380] on div "Image Image Row Brand story Text Block A Passion-Driven Probiotic Brand Heading…" at bounding box center [883, 559] width 1354 height 433
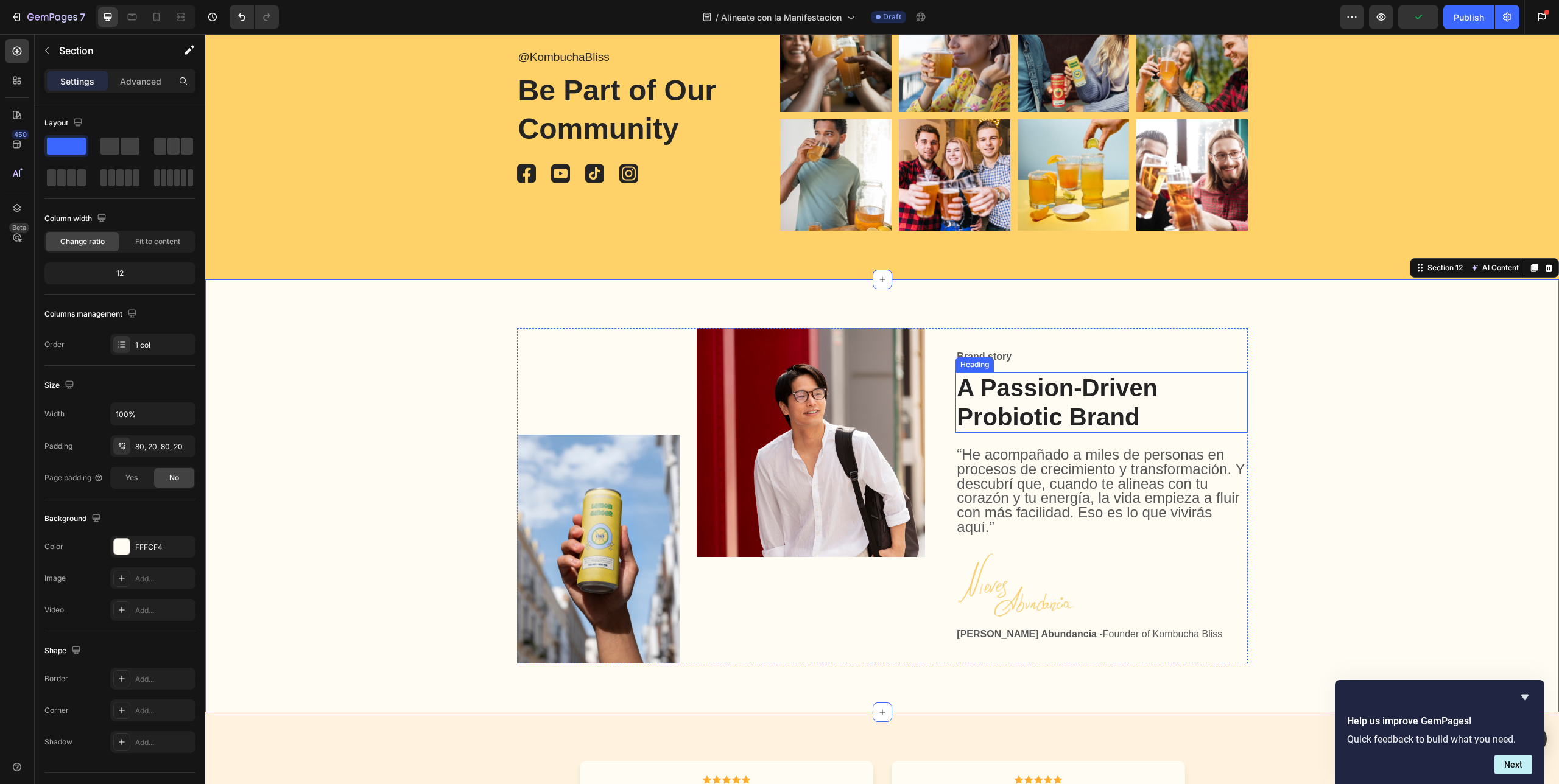
scroll to position [5342, 0]
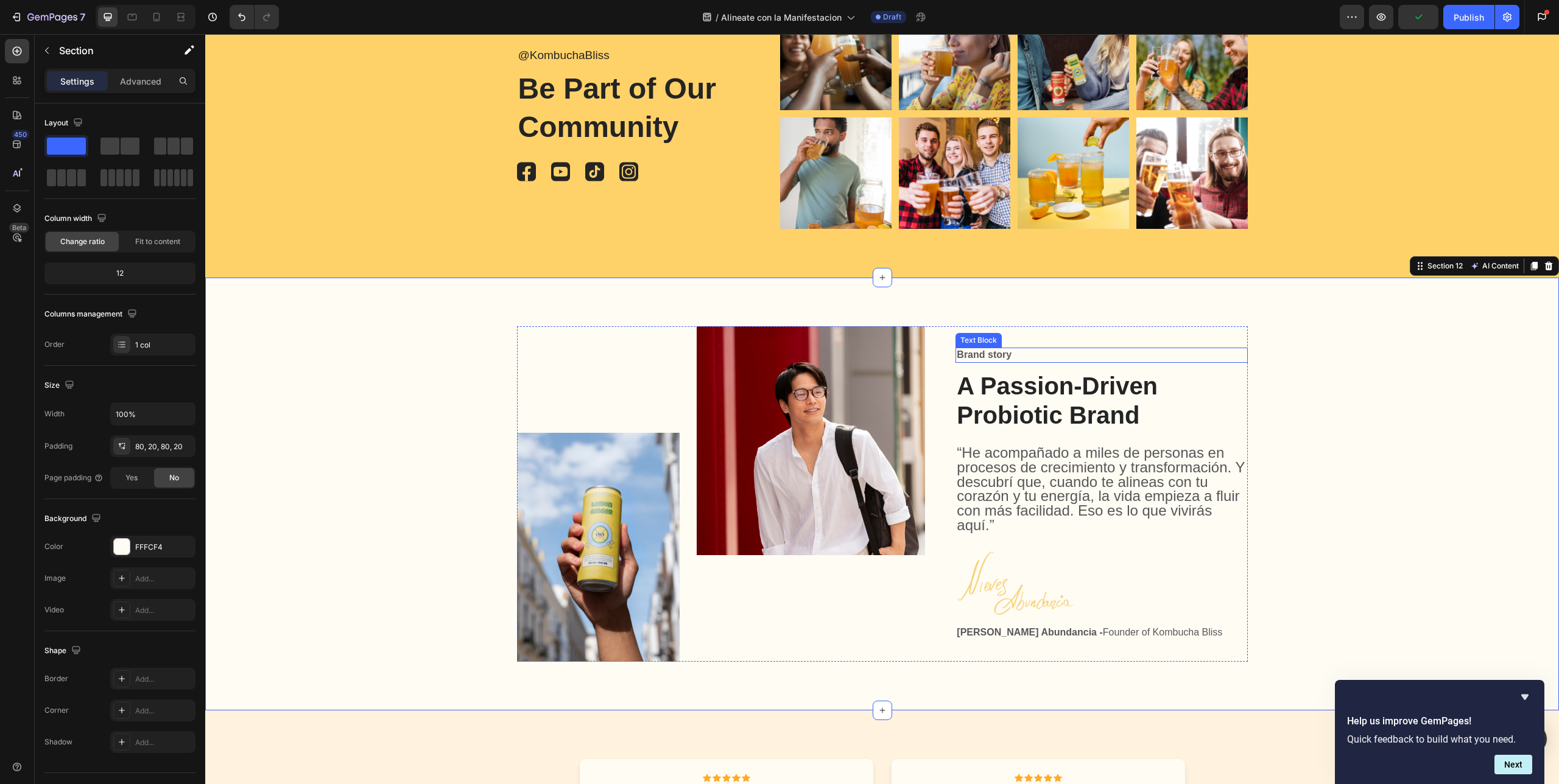
click at [1008, 354] on p "Brand story" at bounding box center [1101, 355] width 289 height 13
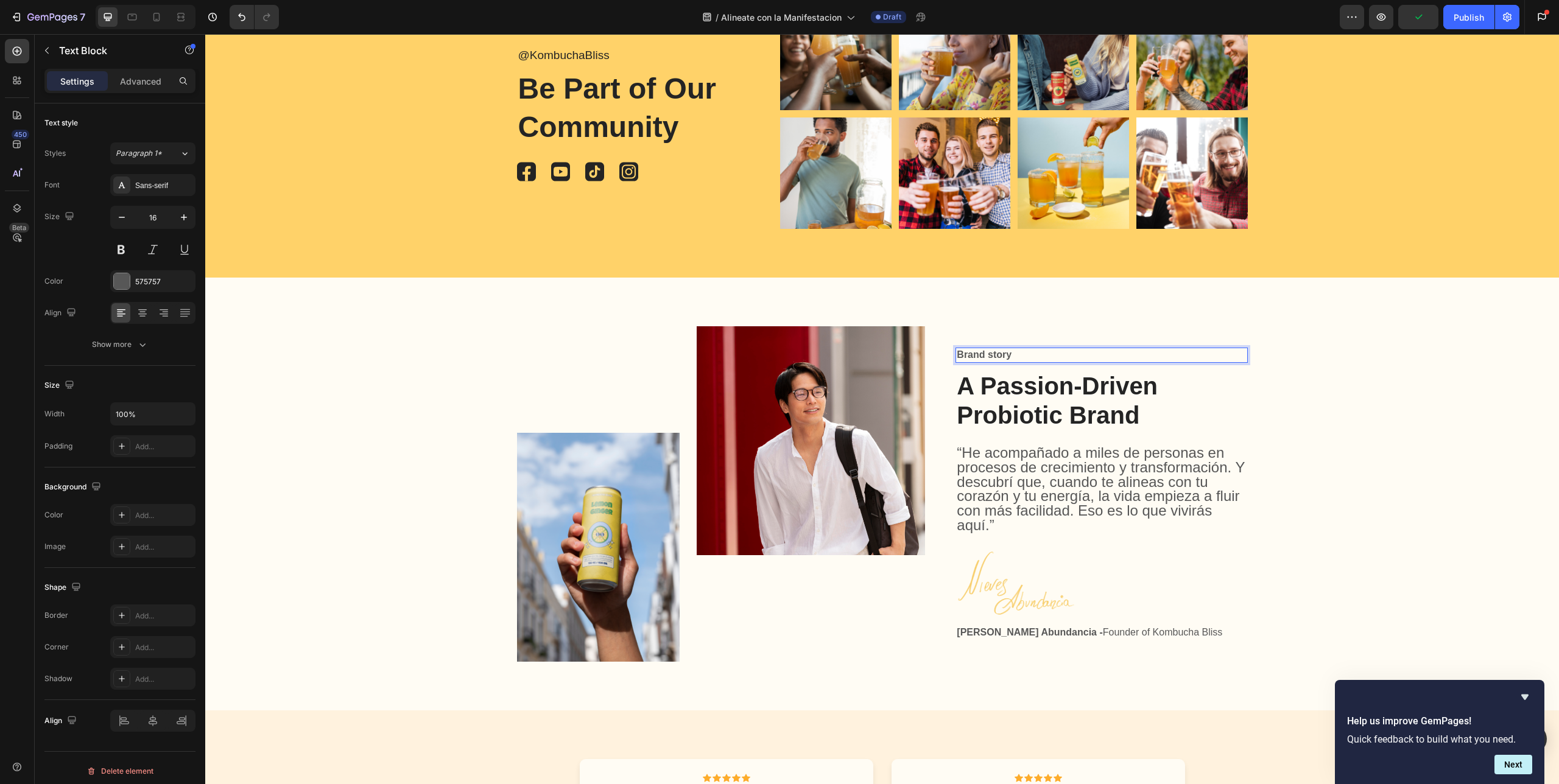
click at [1008, 354] on p "Brand story" at bounding box center [1101, 355] width 289 height 13
drag, startPoint x: 1017, startPoint y: 353, endPoint x: 952, endPoint y: 352, distance: 65.0
click at [955, 352] on div "Brand story" at bounding box center [1101, 355] width 292 height 15
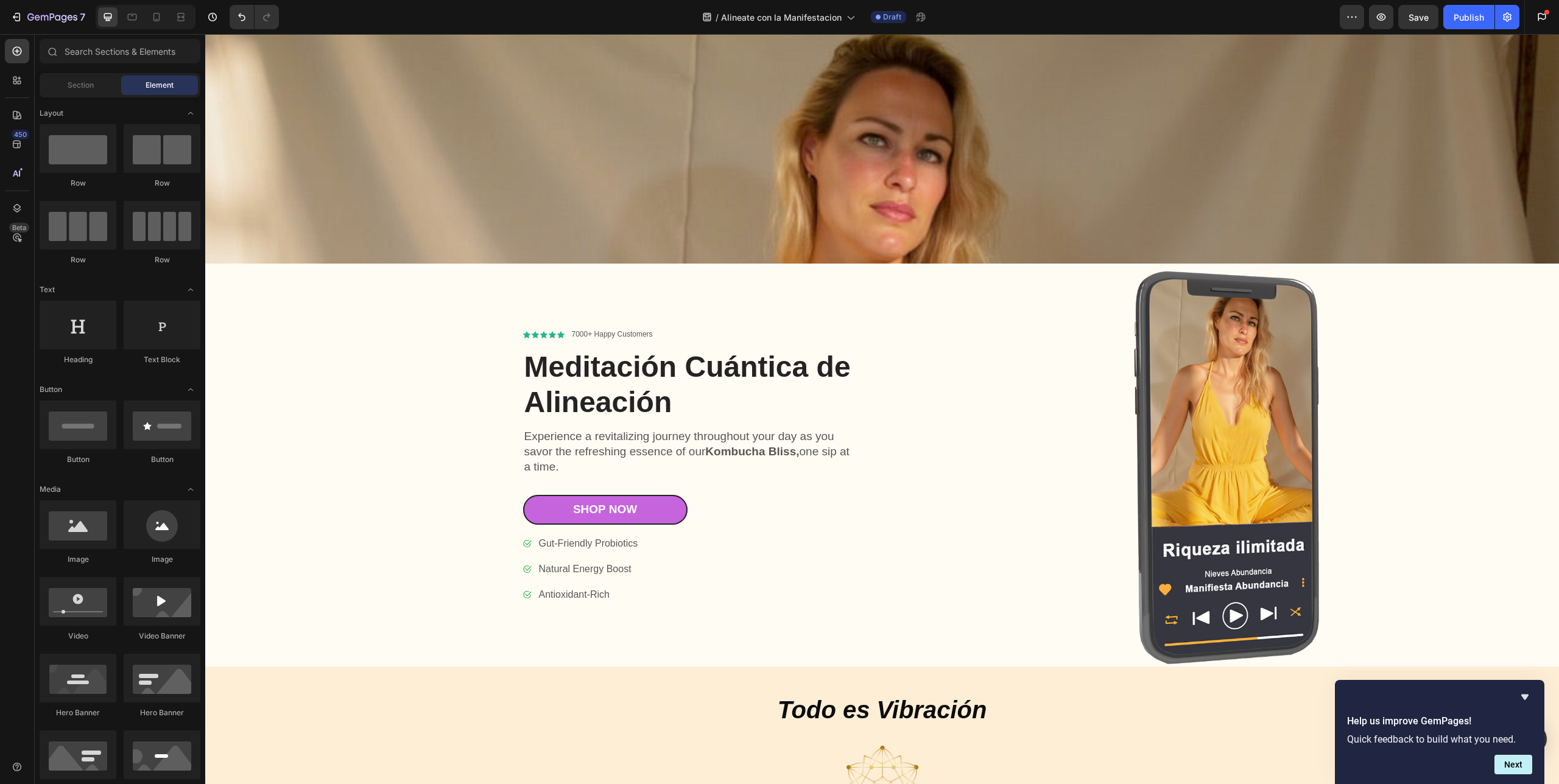
scroll to position [563, 0]
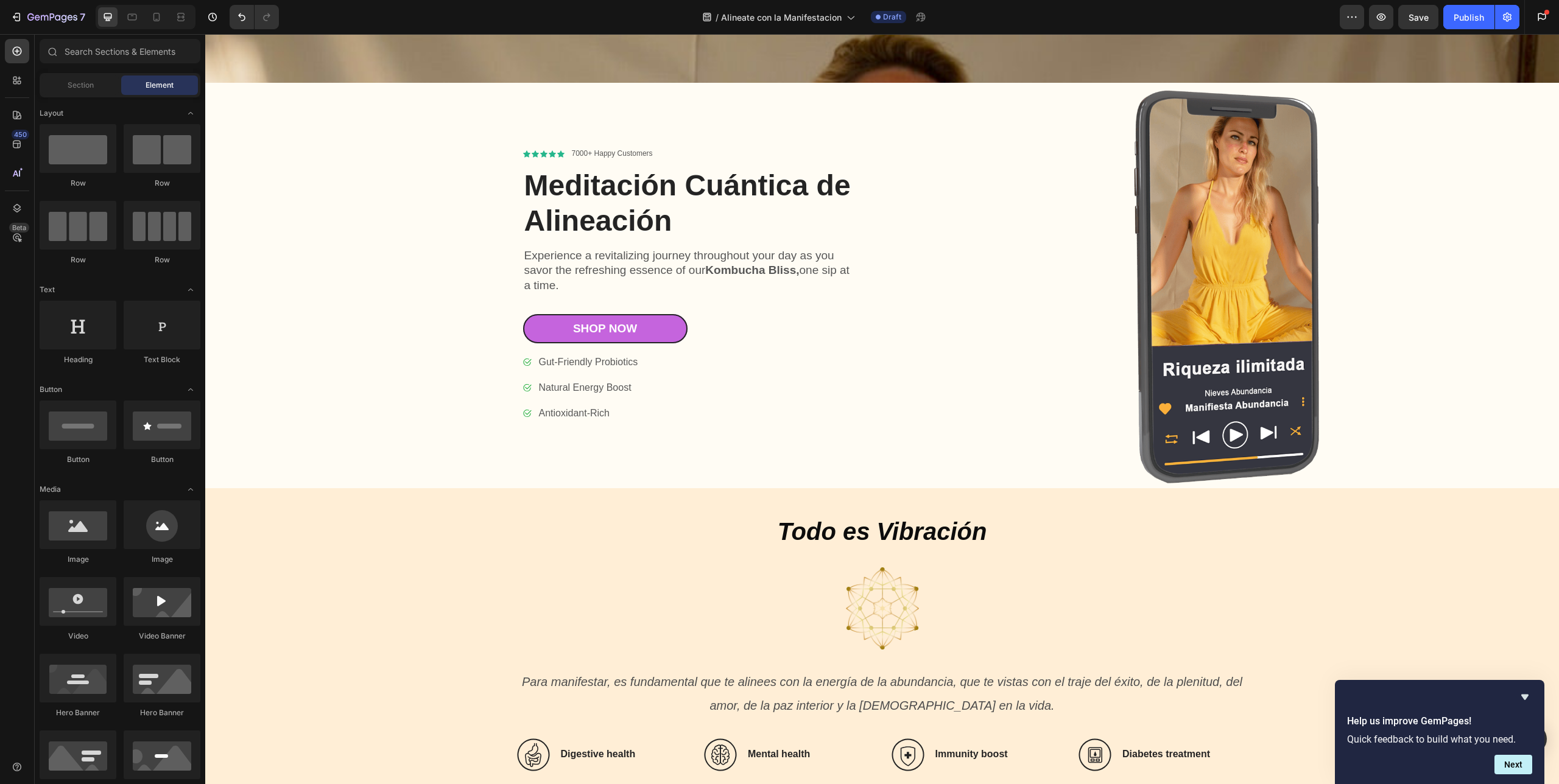
drag, startPoint x: 1555, startPoint y: 66, endPoint x: 1544, endPoint y: 146, distance: 80.8
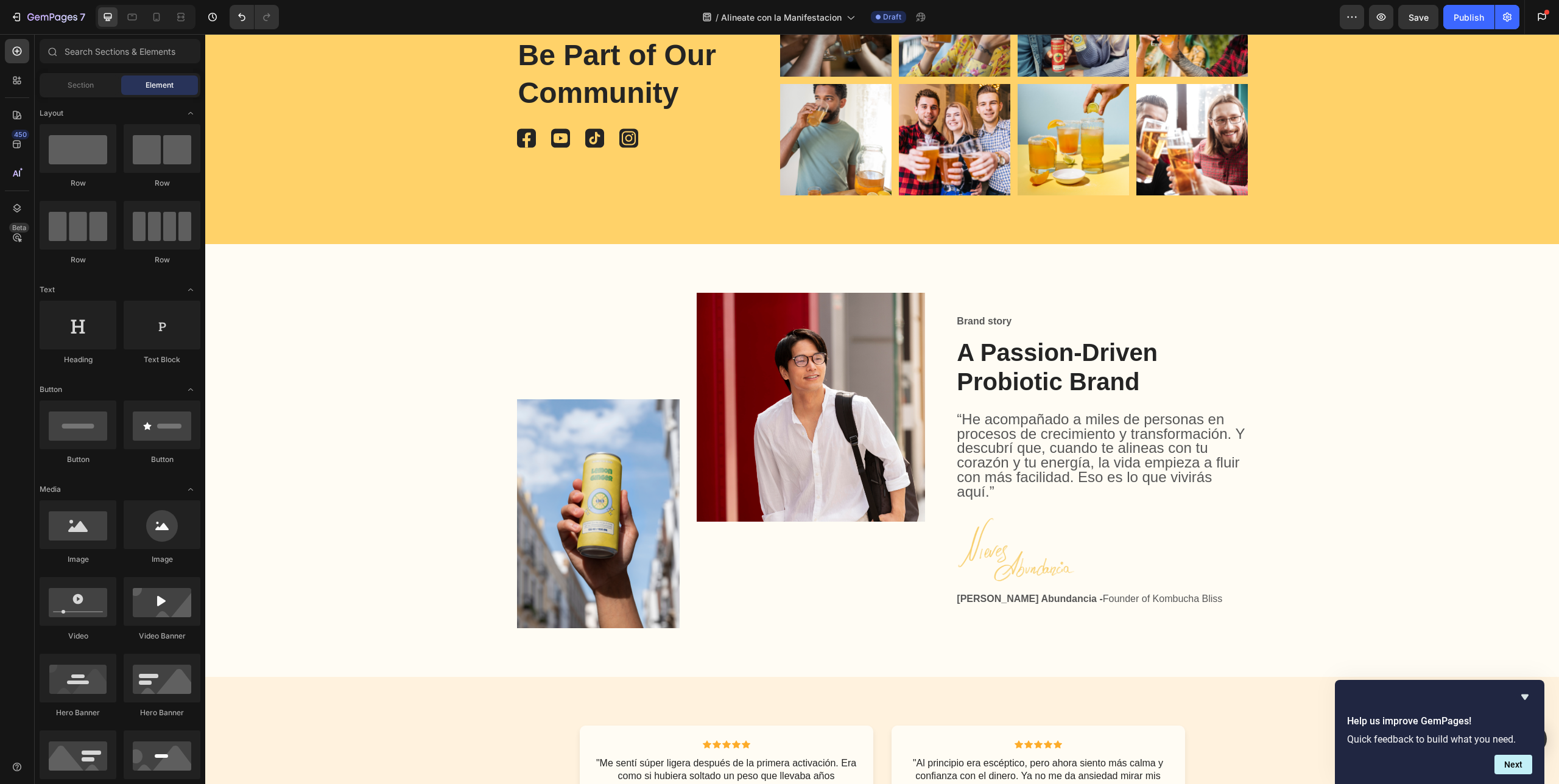
scroll to position [5525, 0]
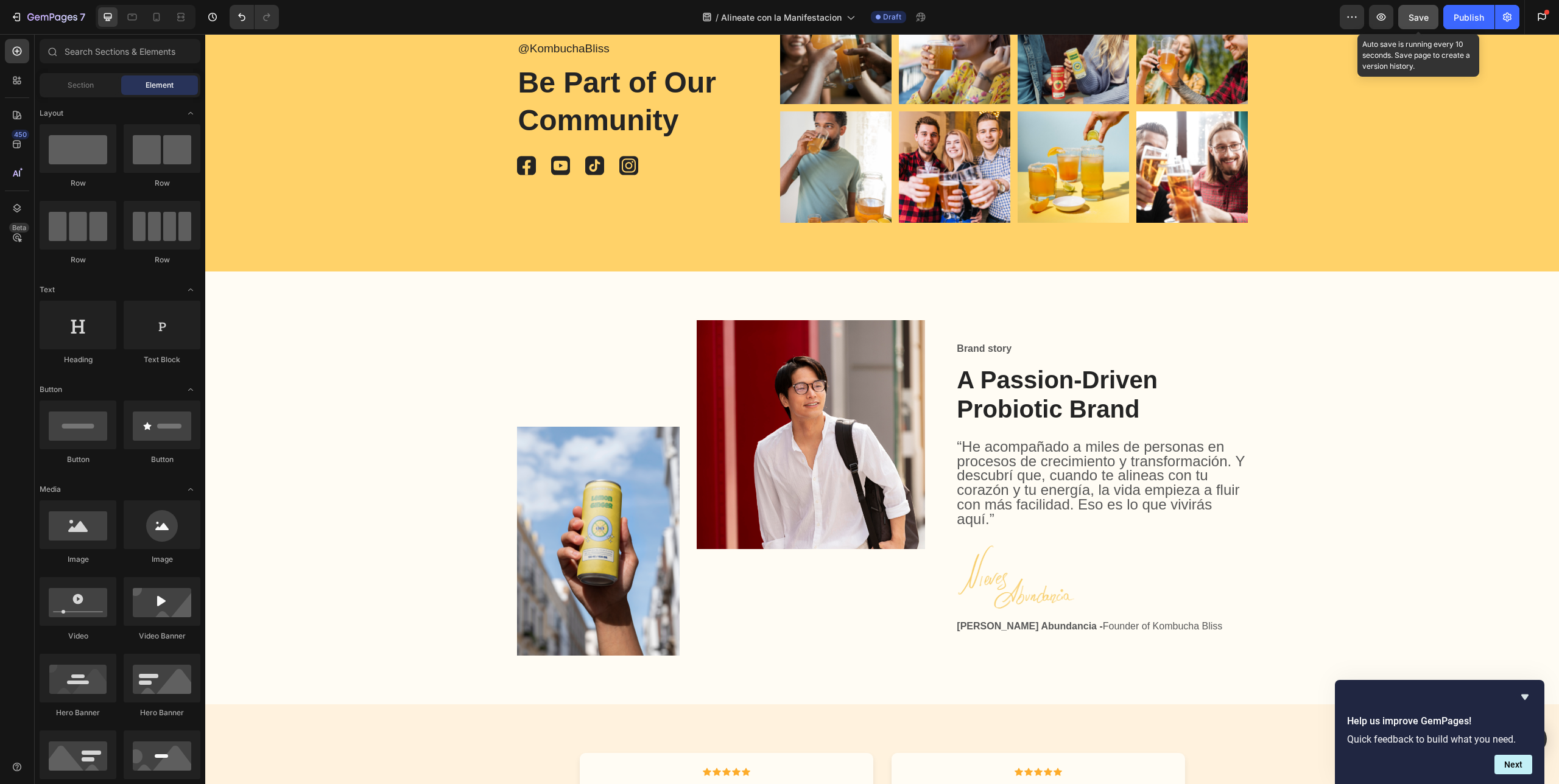
click at [1357, 23] on div "Save" at bounding box center [1419, 17] width 20 height 13
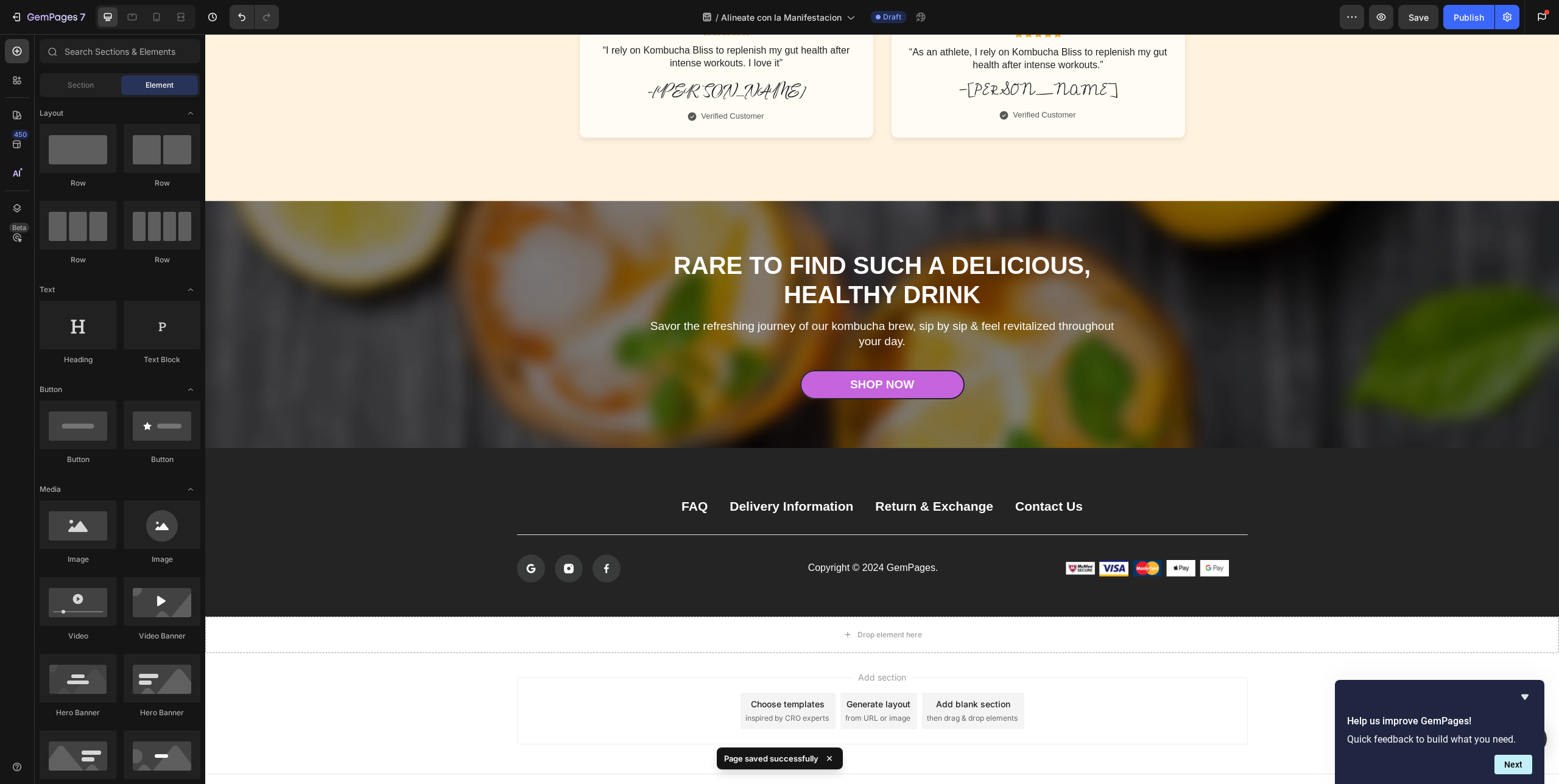
scroll to position [6728, 0]
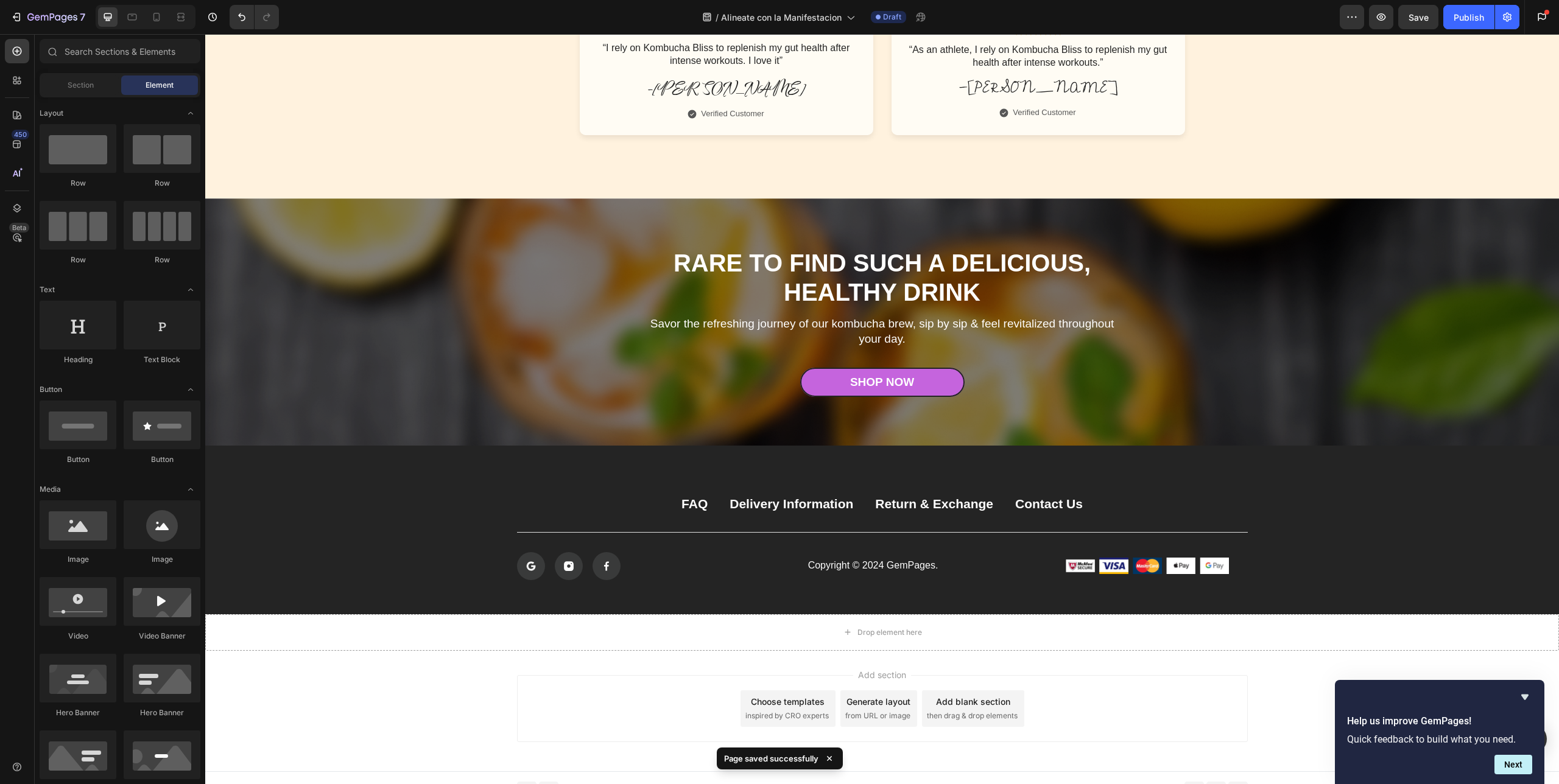
drag, startPoint x: 1552, startPoint y: 720, endPoint x: 1744, endPoint y: 748, distance: 194.0
click at [1357, 658] on icon "Hide survey" at bounding box center [1526, 697] width 15 height 15
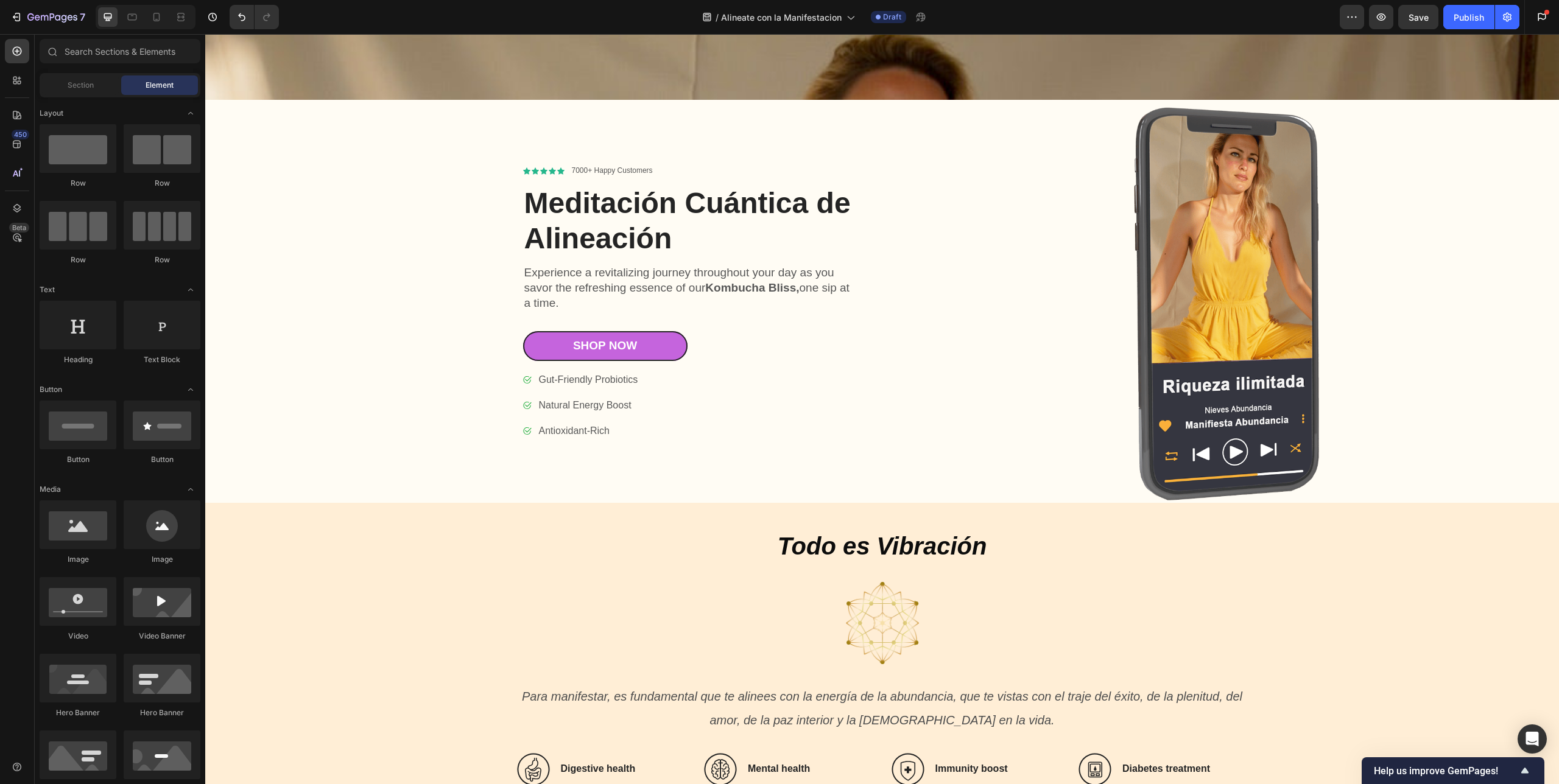
scroll to position [780, 0]
